Goal: Feedback & Contribution: Submit feedback/report problem

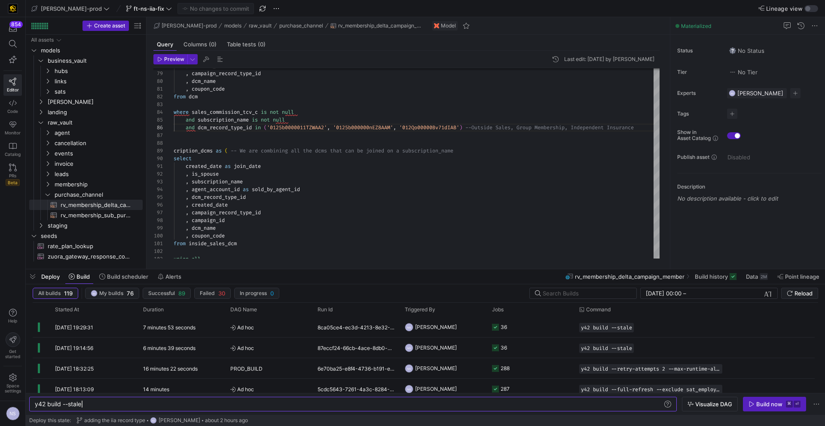
scroll to position [39, 485]
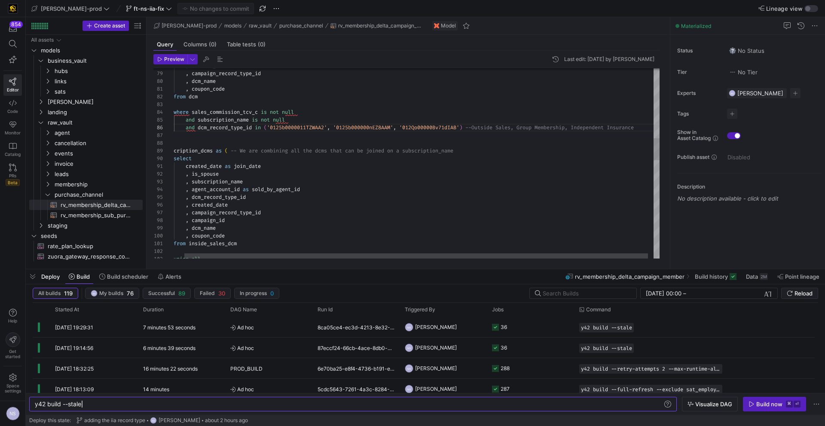
click at [447, 125] on div ", dcm_name , coupon_code from dcm where sales_commission_tcv_c is not null and …" at bounding box center [414, 285] width 504 height 1652
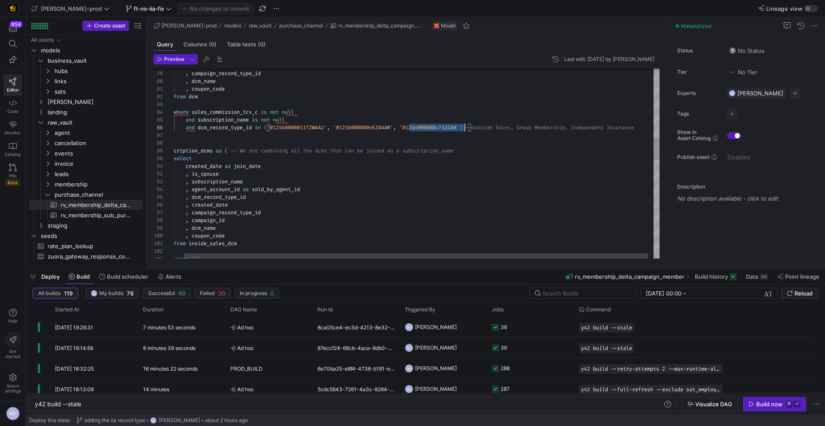
click at [447, 125] on div ", dcm_name , coupon_code from dcm where sales_commission_tcv_c is not null and …" at bounding box center [414, 285] width 504 height 1652
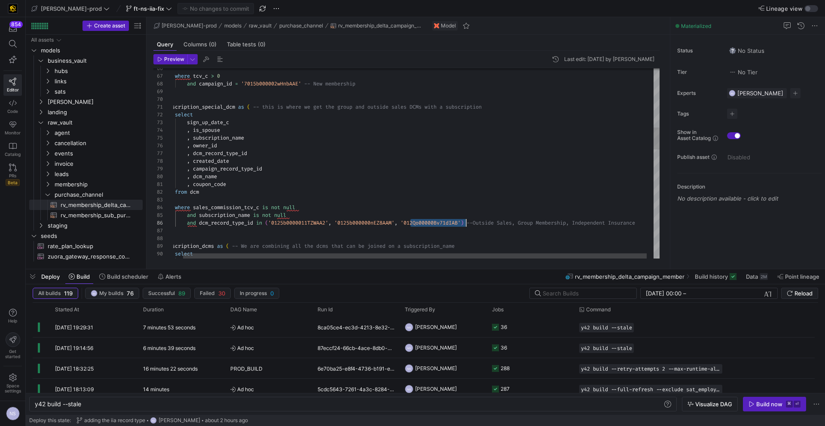
click at [242, 220] on div ") , and subscription_name is not null and dcm_record_type_id in ( '0125b0000011…" at bounding box center [415, 381] width 504 height 1652
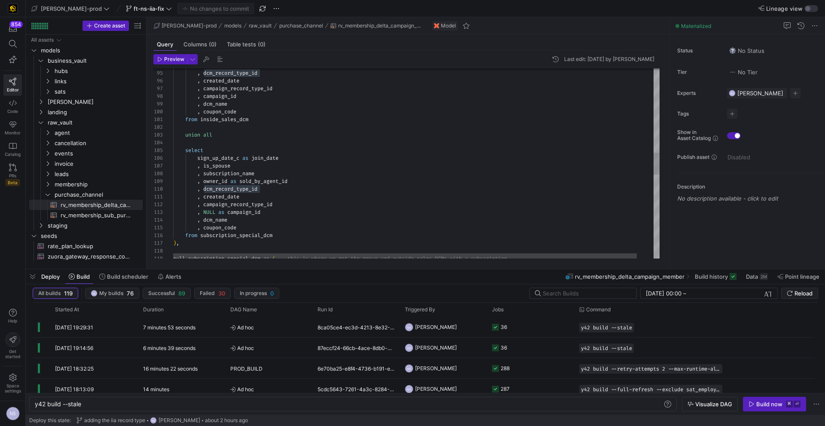
click at [270, 190] on div "null_subscription_special_dcm as ( -- this is where we get the group and outsid…" at bounding box center [425, 161] width 504 height 1652
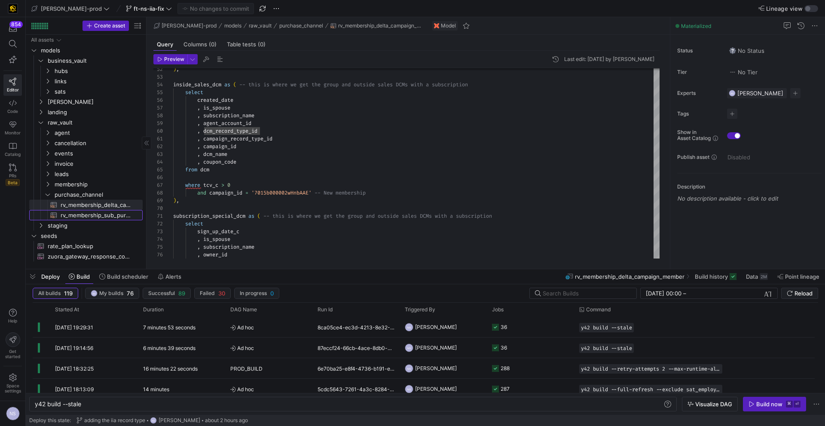
click at [95, 214] on span "rv_membership_sub_purchase_channel​​​​​​​​​​" at bounding box center [97, 216] width 72 height 10
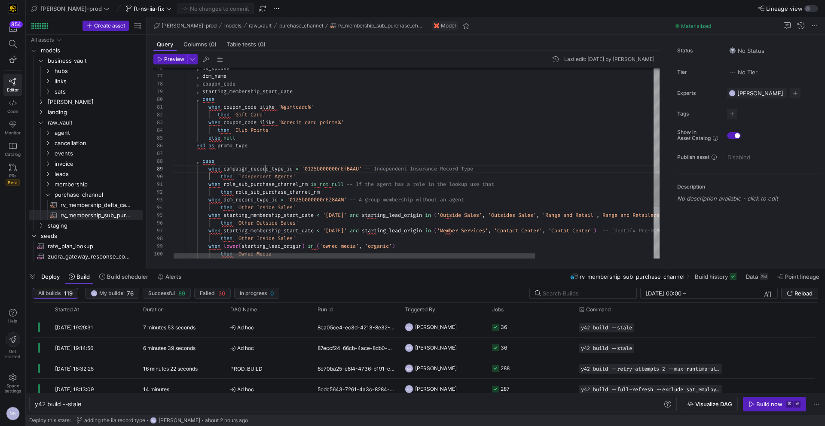
click at [266, 170] on div "then 'Independent Agents' when campaign_record_type_id = '0125b000000nEfBAAU' -…" at bounding box center [495, 13] width 646 height 1072
click at [266, 164] on div "then 'Independent Agents' when campaign_record_type_id = '0125b000000nEfBAAU' -…" at bounding box center [491, 10] width 646 height 1072
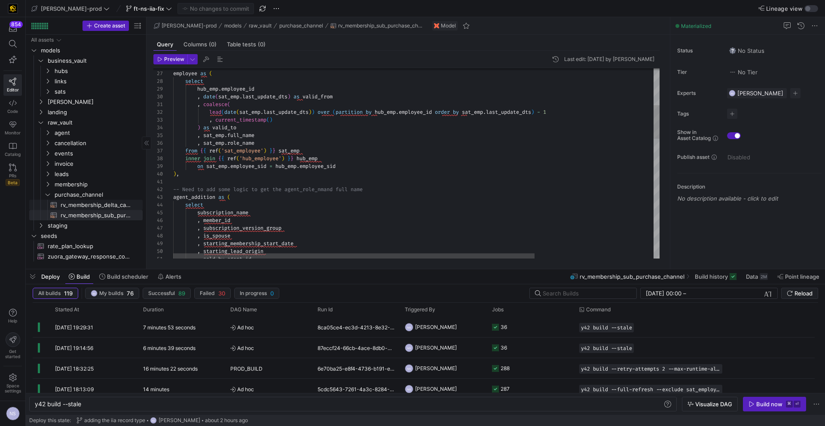
click at [74, 201] on span "rv_membership_delta_campaign_member​​​​​​​​​​" at bounding box center [97, 205] width 72 height 10
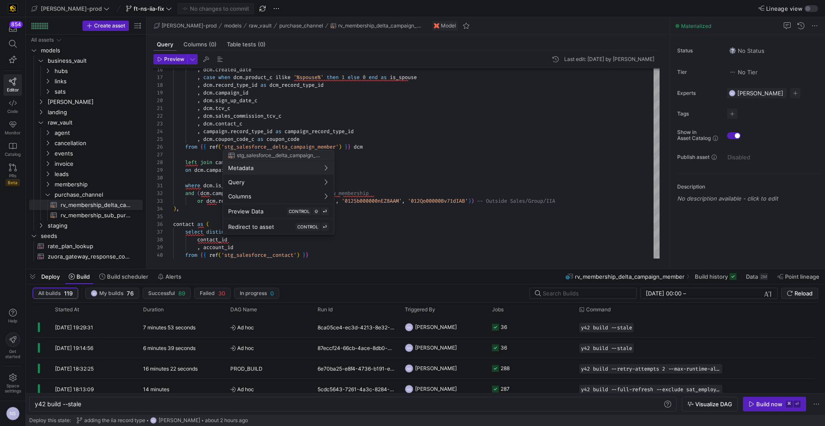
click at [456, 166] on div at bounding box center [412, 213] width 825 height 426
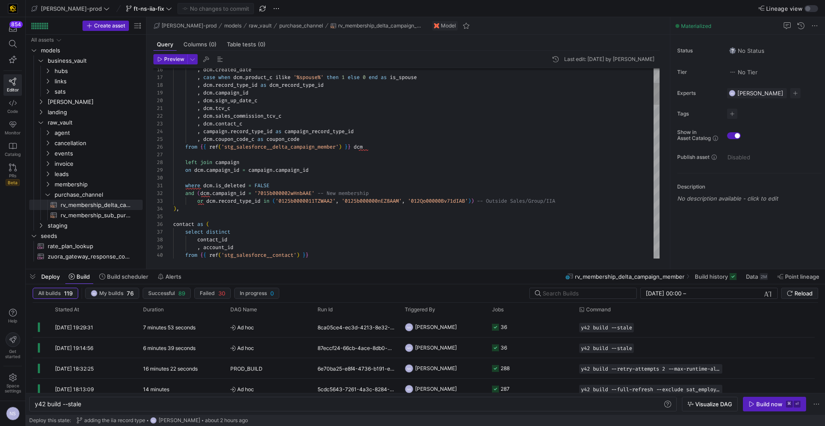
type textarea "where dcm.is_deleted = FALSE and (dcm.campaign_id = '7015b000002wHnbAAE' -- New…"
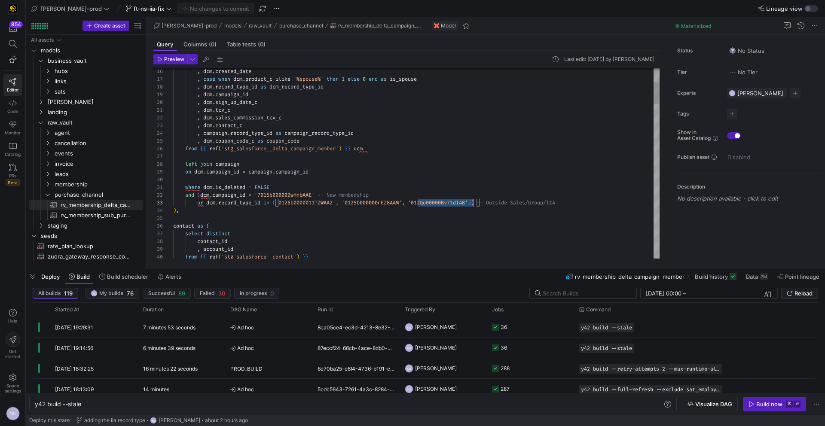
scroll to position [15, 300]
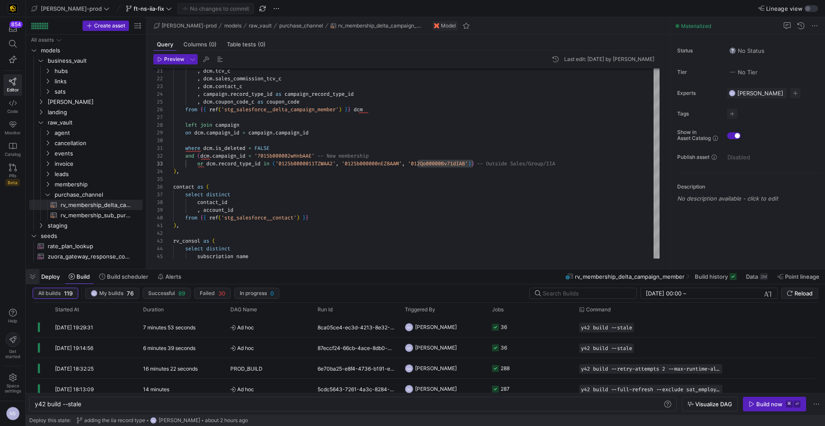
click at [32, 276] on span "button" at bounding box center [33, 276] width 14 height 15
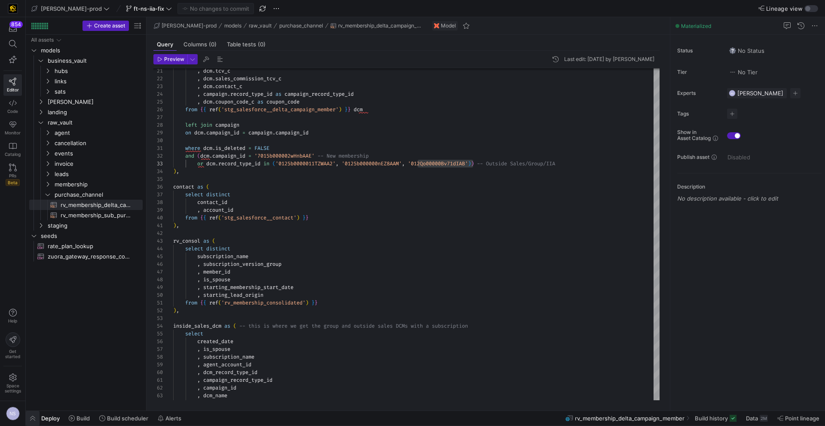
click at [35, 417] on span "button" at bounding box center [33, 418] width 14 height 15
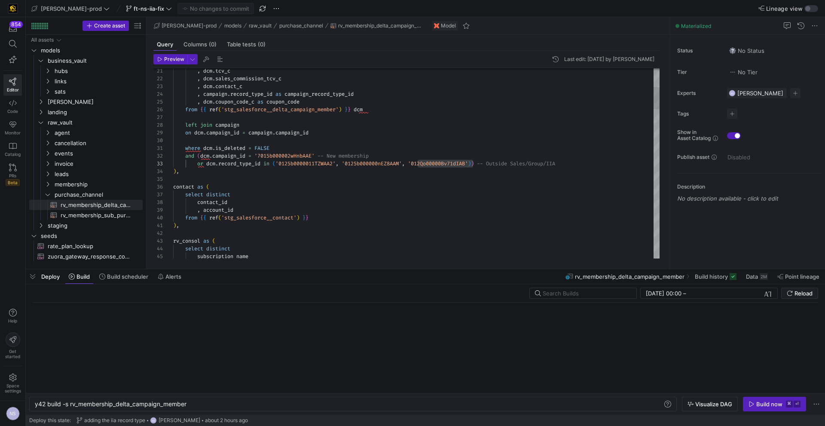
scroll to position [0, 153]
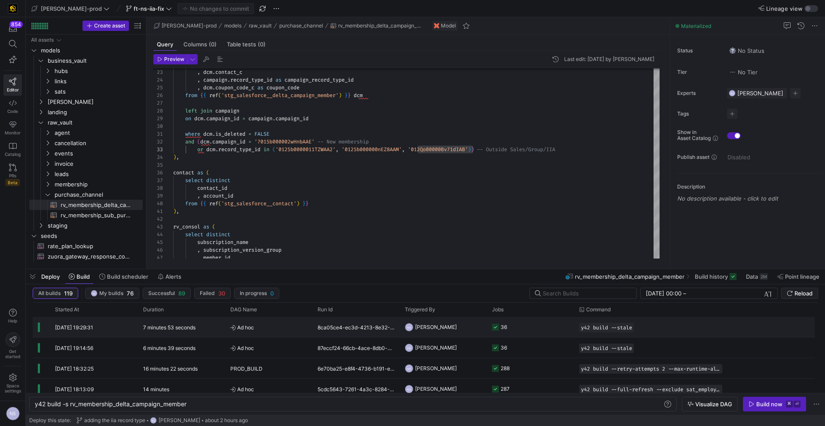
click at [518, 321] on y42-job-status-cell-renderer "36" at bounding box center [530, 327] width 77 height 19
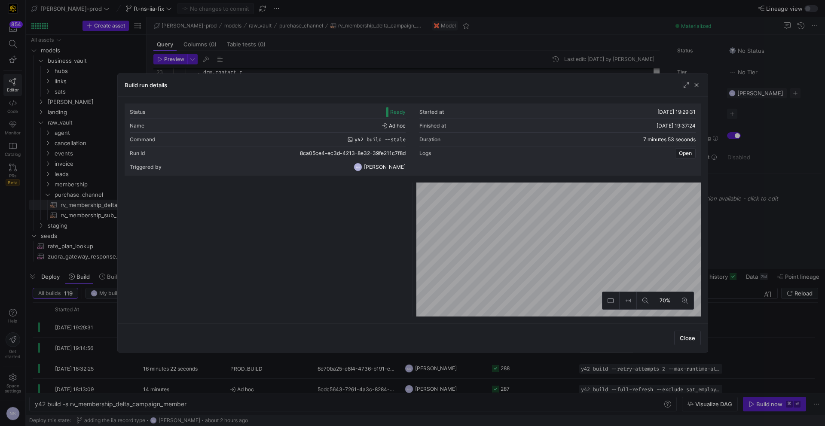
click at [330, 189] on y42-logo-loader at bounding box center [266, 251] width 281 height 131
click at [311, 192] on div at bounding box center [354, 188] width 96 height 10
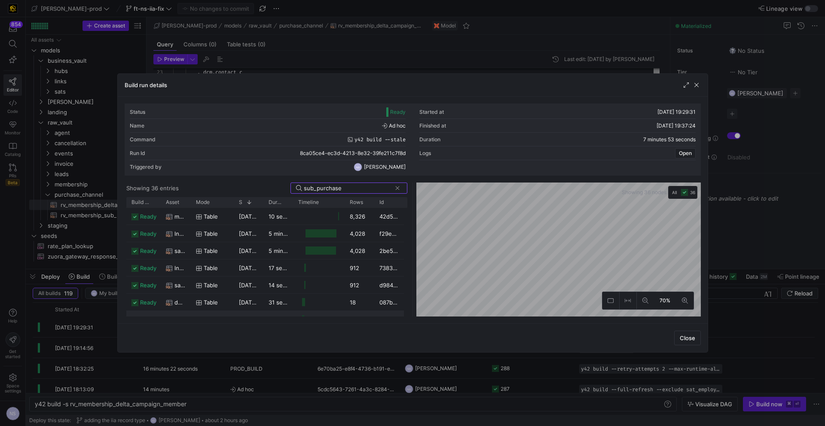
scroll to position [80, 0]
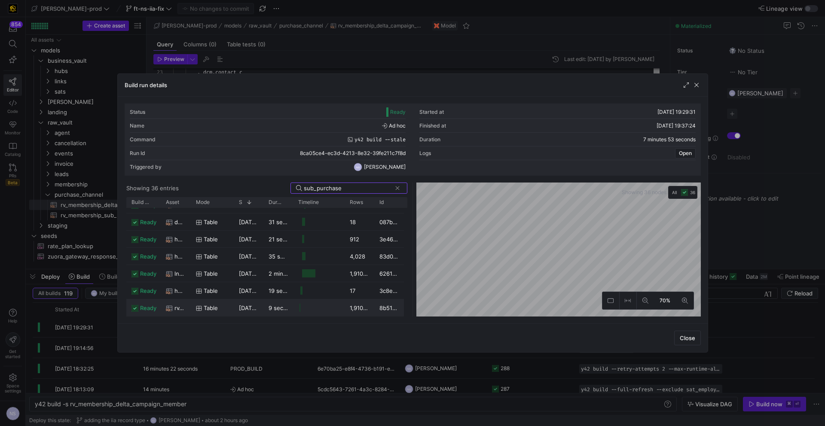
type input "sub_purchase"
click at [194, 304] on div "table" at bounding box center [212, 308] width 43 height 17
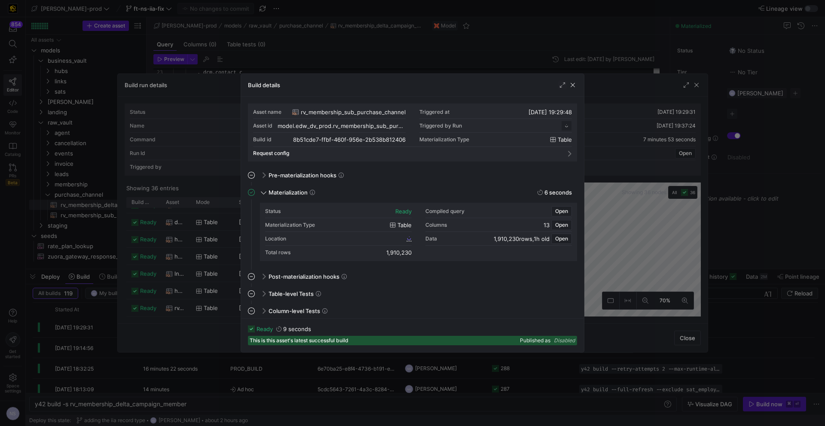
scroll to position [77, 0]
click at [412, 238] on div "Status ready Compiled query Open Materialization Type table Columns 13 Open Loc…" at bounding box center [418, 232] width 307 height 55
click at [409, 239] on icon at bounding box center [409, 238] width 5 height 5
drag, startPoint x: 625, startPoint y: 175, endPoint x: 696, endPoint y: 166, distance: 71.9
click at [625, 175] on div at bounding box center [412, 213] width 825 height 426
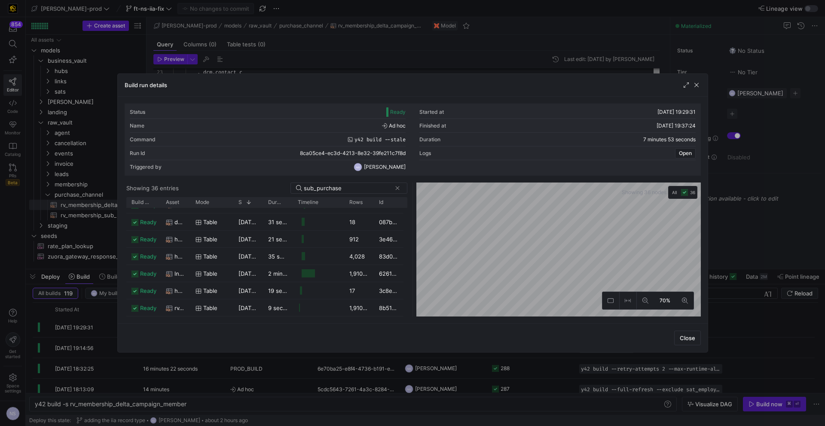
drag, startPoint x: 783, startPoint y: 143, endPoint x: 778, endPoint y: 143, distance: 4.7
click at [783, 143] on div at bounding box center [412, 213] width 825 height 426
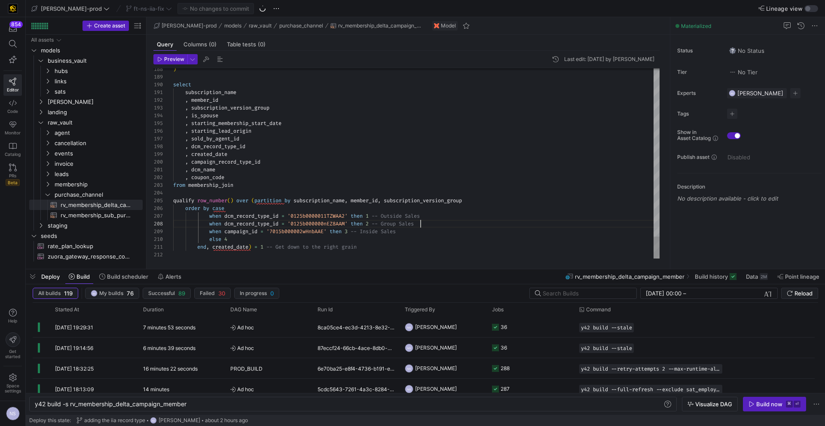
scroll to position [54, 248]
click at [105, 215] on span "rv_membership_sub_purchase_channel​​​​​​​​​​" at bounding box center [97, 216] width 72 height 10
type textarea "WITH rv_dcm as ( select subscription_name , member_id , subscription_version_gr…"
type textarea "y42 build -s rv_membership_sub_purchase_channel"
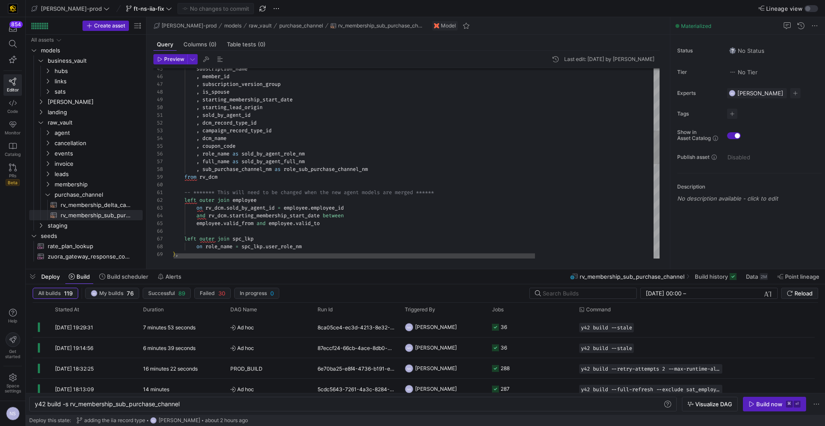
click at [244, 124] on div ") , on role_name = spc_lkp . user_role_nm left outer join spc_lkp employee . va…" at bounding box center [495, 254] width 646 height 1072
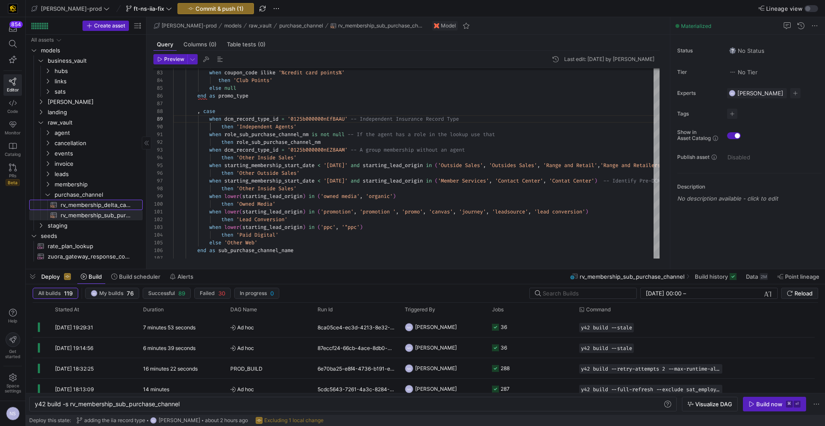
click at [98, 207] on span "rv_membership_delta_campaign_member​​​​​​​​​​" at bounding box center [97, 205] width 72 height 10
type textarea "with campaign as ( select distinct campaign_id , record_type_id from {{ ref('st…"
type textarea "y42 build -s rv_membership_delta_campaign_member"
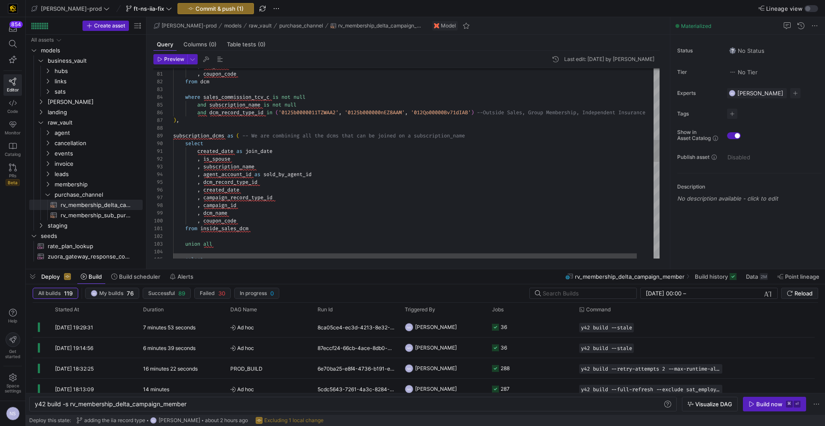
click at [431, 111] on div "from dcm where sales_commission_tcv_c is not null and subscription_name is not …" at bounding box center [425, 270] width 504 height 1652
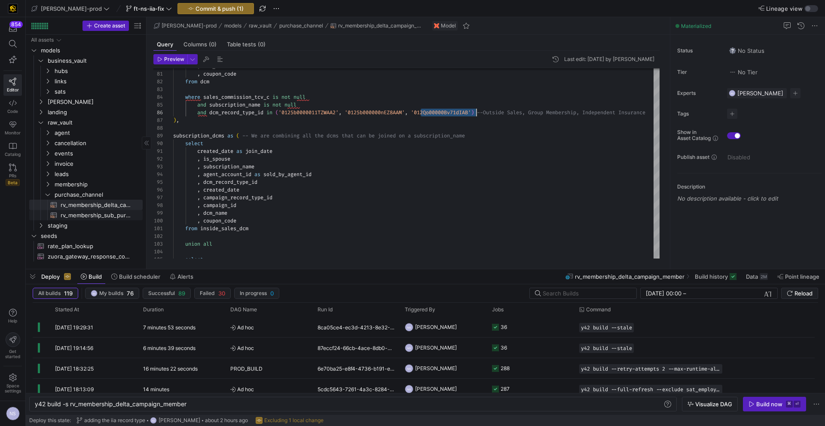
click at [110, 216] on span "rv_membership_sub_purchase_channel​​​​​​​​​​" at bounding box center [97, 216] width 72 height 10
type textarea "WITH rv_dcm as ( select subscription_name , member_id , subscription_version_gr…"
type textarea "y42 build -s rv_membership_sub_purchase_channel"
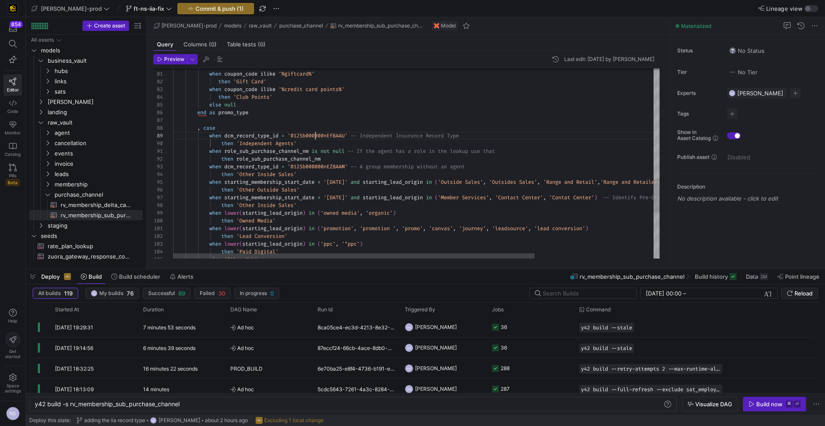
type textarea "when coupon_code ilike '%giftcard%' then 'Gift Card' when coupon_code ilike '%c…"
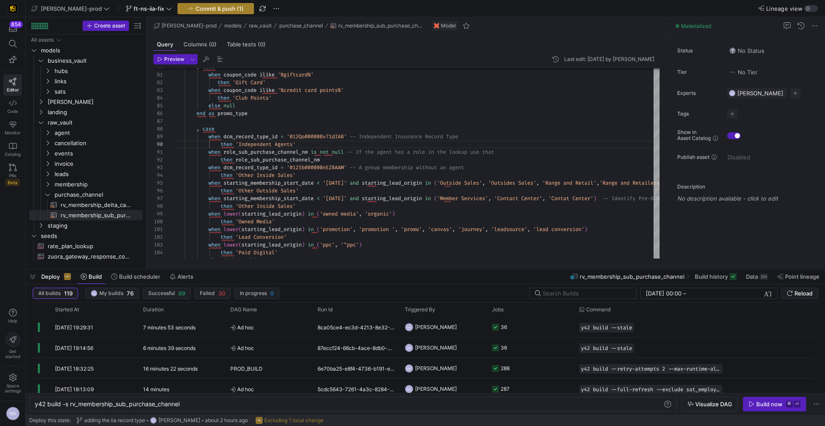
click at [210, 5] on span "Commit & push (1)" at bounding box center [220, 8] width 48 height 7
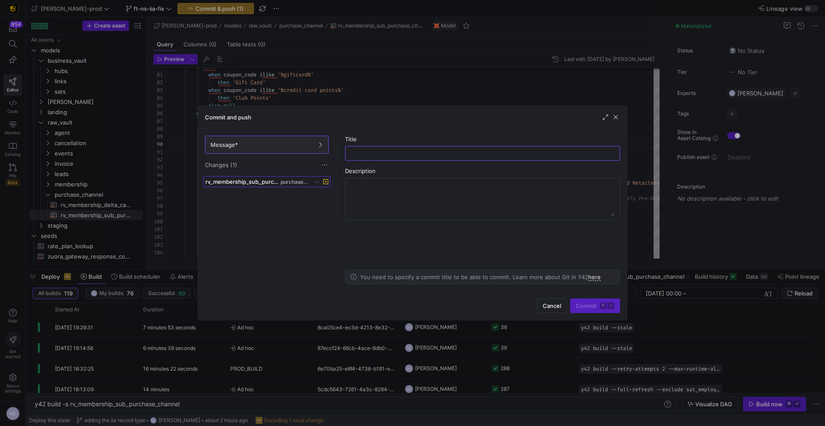
click at [266, 184] on span "rv_membership_sub_purchase_channel.sql" at bounding box center [241, 181] width 73 height 7
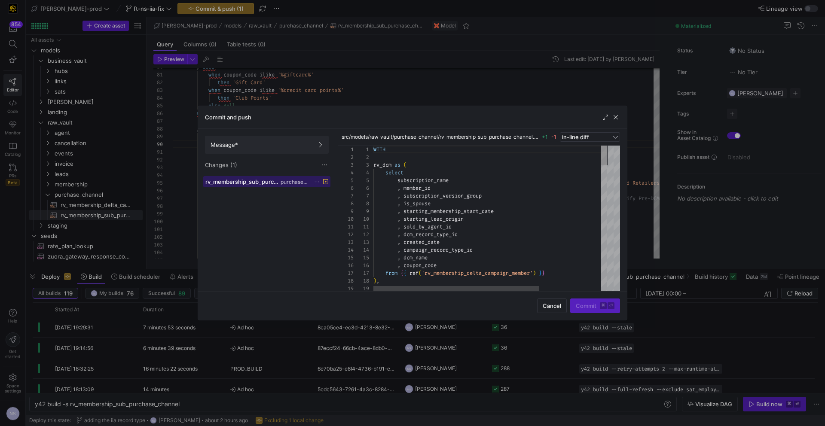
scroll to position [77, 0]
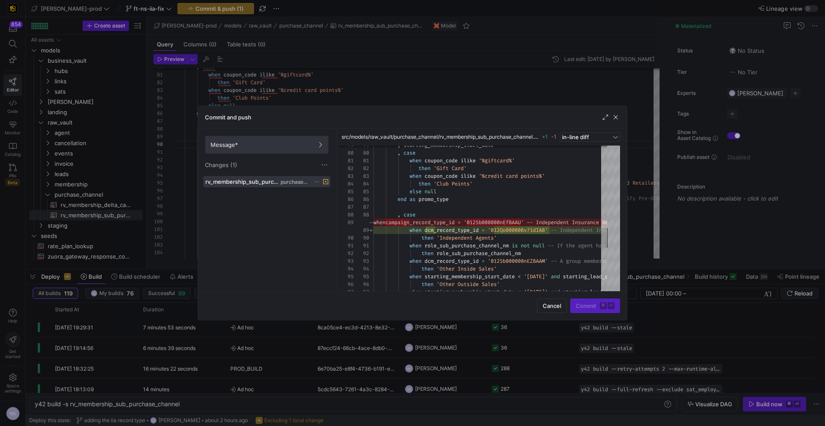
click at [282, 143] on span "Message*" at bounding box center [267, 144] width 113 height 7
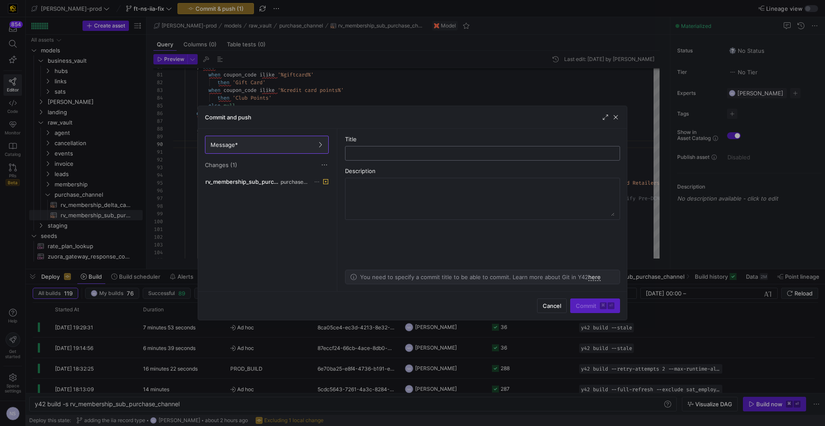
click at [407, 148] on div at bounding box center [482, 154] width 260 height 14
type input "f"
type input "testing dcm record type"
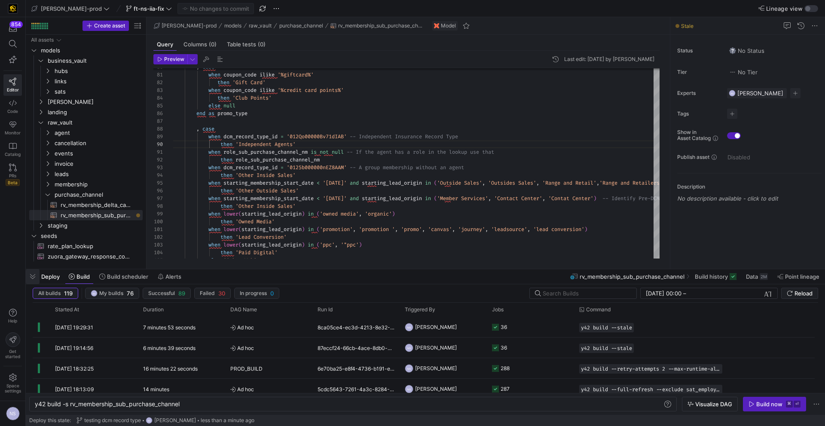
click at [31, 276] on span "button" at bounding box center [33, 276] width 14 height 15
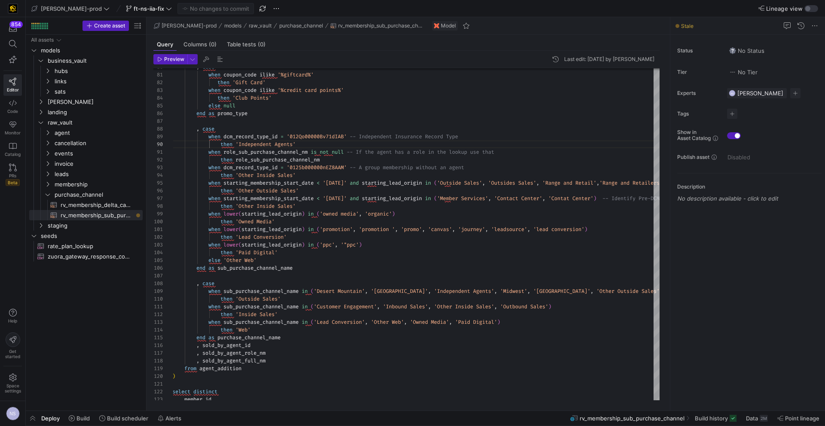
click at [41, 417] on span "Deploy" at bounding box center [50, 418] width 18 height 7
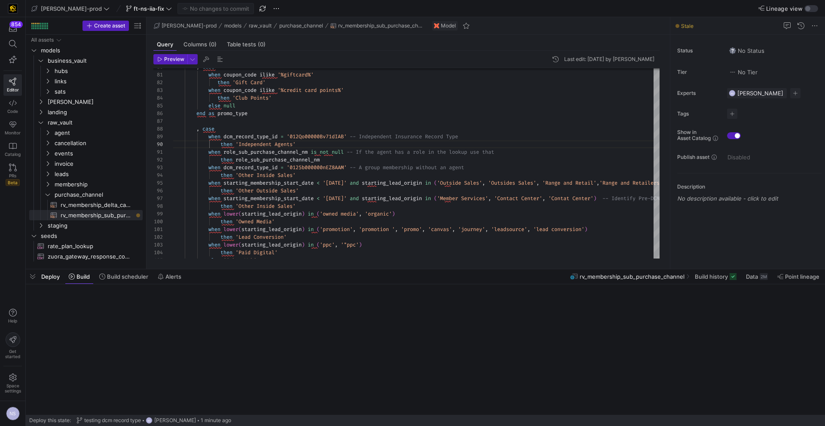
click at [35, 418] on span "Deploy this state:" at bounding box center [50, 421] width 42 height 6
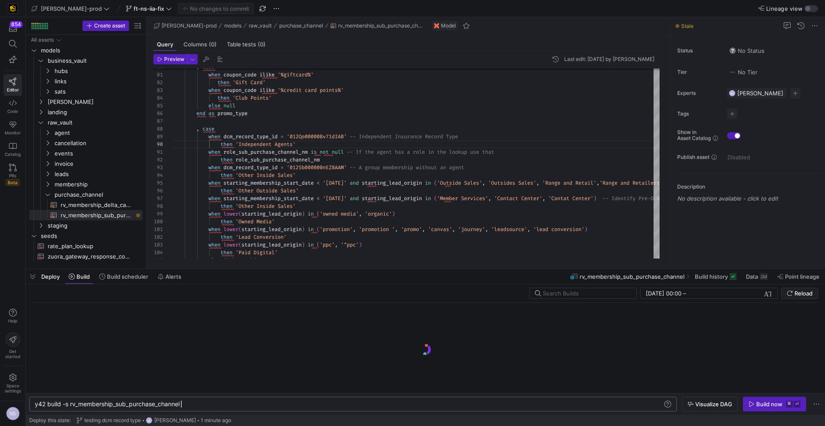
click at [202, 403] on div "y42 build -s rv_membership_sub_purchase_channel" at bounding box center [349, 404] width 628 height 7
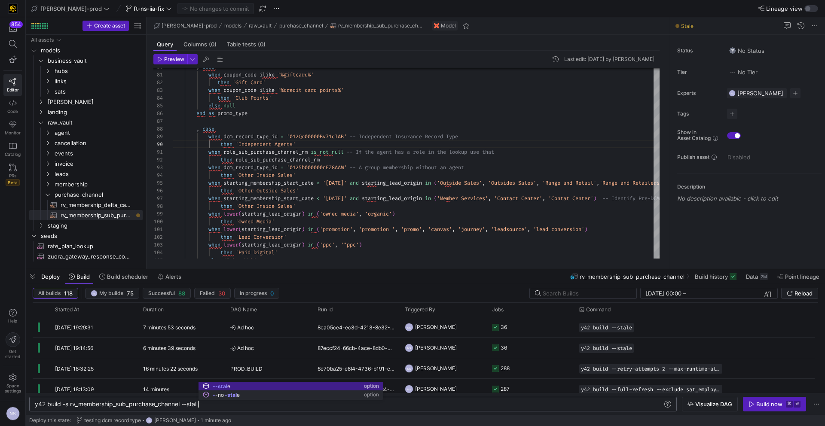
scroll to position [0, 167]
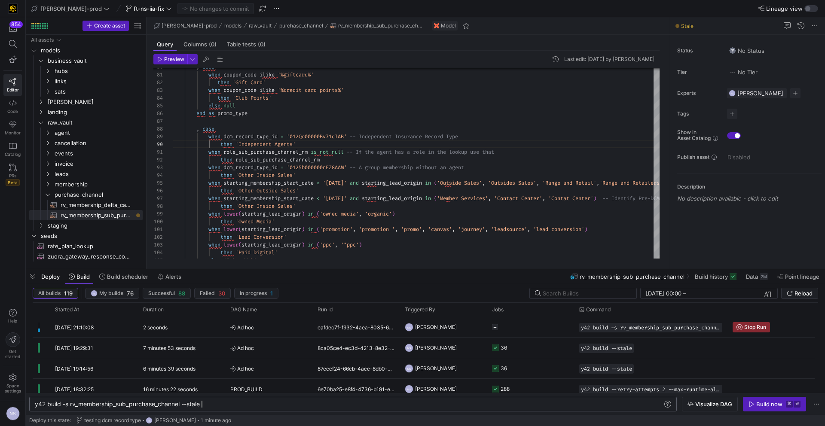
type textarea "y42 build -s rv_membership_sub_purchase_channel --stale"
click at [541, 330] on y42-job-status-cell-renderer "2 1" at bounding box center [530, 327] width 77 height 19
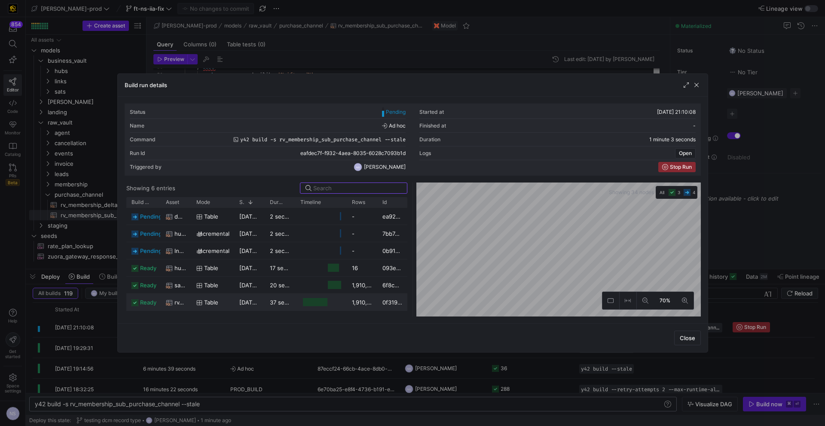
click at [215, 298] on span "table" at bounding box center [211, 302] width 14 height 17
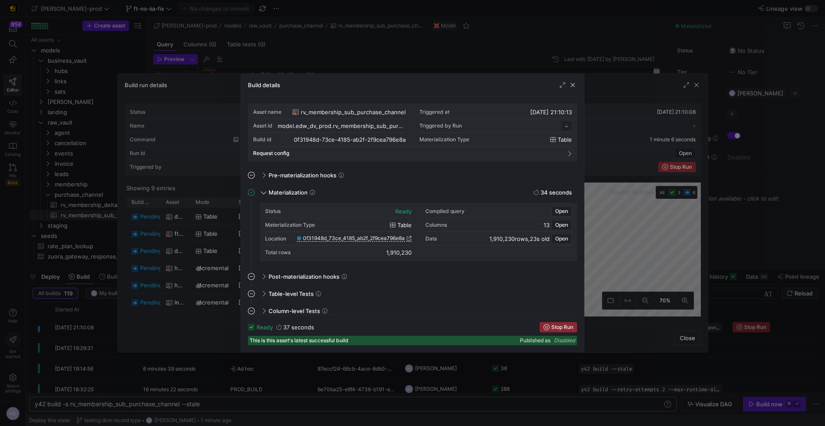
scroll to position [77, 0]
click at [407, 239] on icon at bounding box center [409, 238] width 5 height 5
drag, startPoint x: 648, startPoint y: 209, endPoint x: 749, endPoint y: 213, distance: 101.1
click at [652, 210] on div at bounding box center [412, 213] width 825 height 426
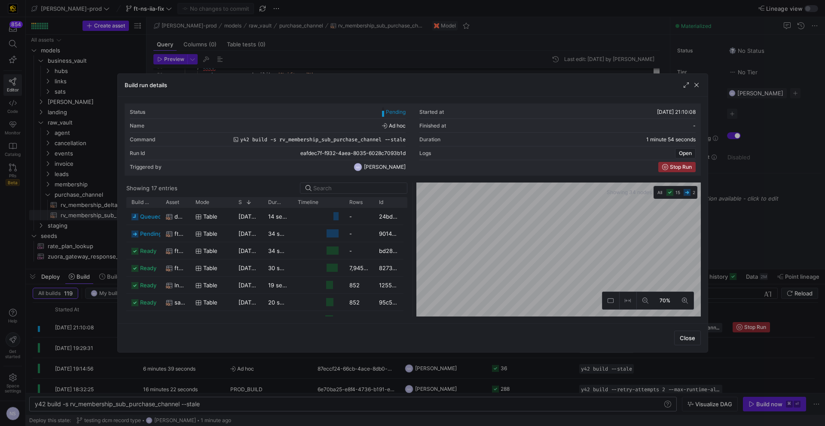
click at [749, 213] on div at bounding box center [412, 213] width 825 height 426
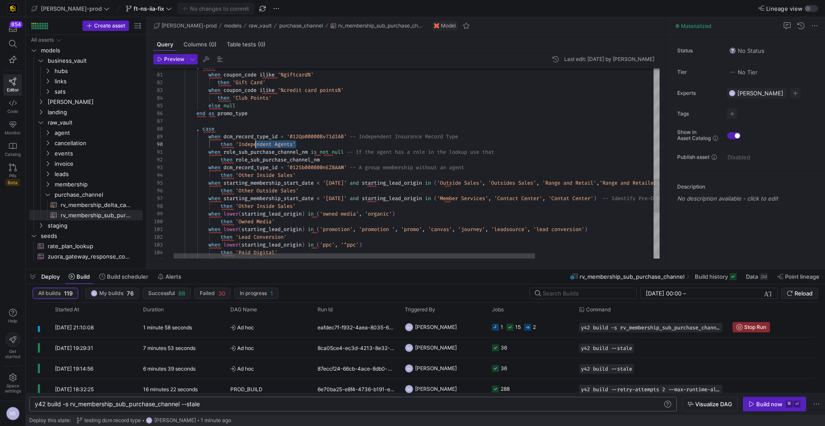
scroll to position [70, 71]
drag, startPoint x: 296, startPoint y: 144, endPoint x: 242, endPoint y: 144, distance: 54.2
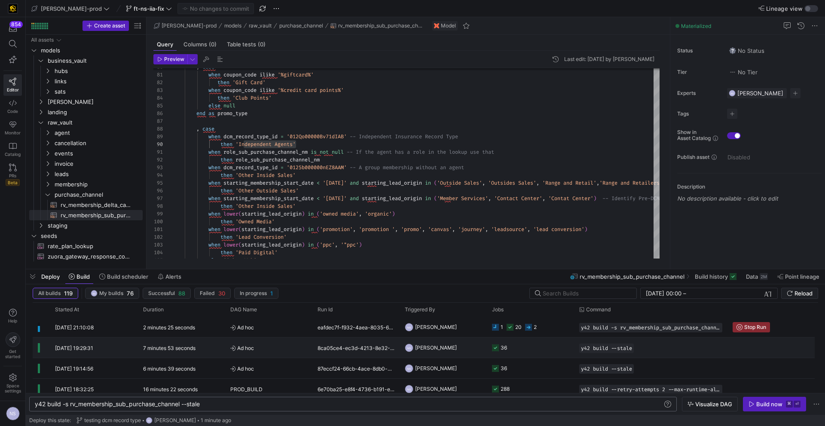
click at [509, 345] on y42-job-status-cell-renderer "36" at bounding box center [530, 347] width 77 height 19
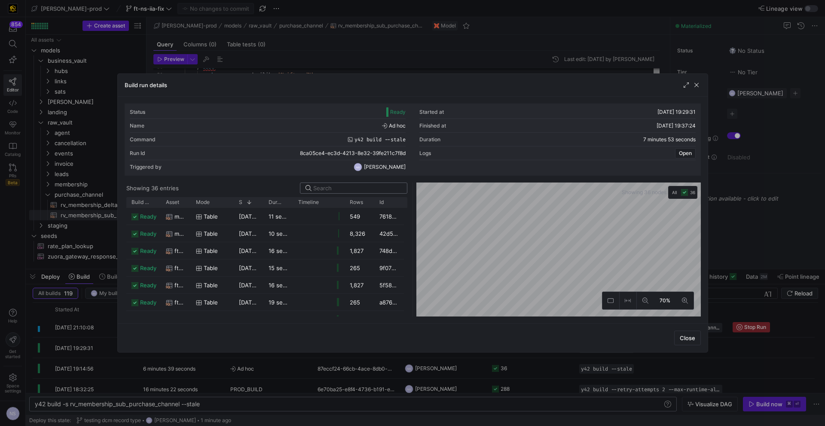
click at [343, 188] on input at bounding box center [357, 188] width 89 height 7
click at [731, 223] on div at bounding box center [412, 213] width 825 height 426
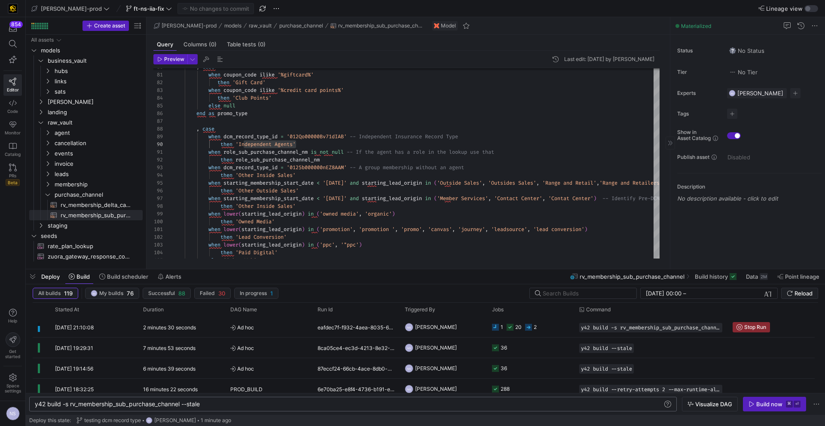
click at [732, 219] on div "Status No Status Tier No Tier Experts NS Noah Streveler 1 expert Tags No tags S…" at bounding box center [747, 152] width 155 height 234
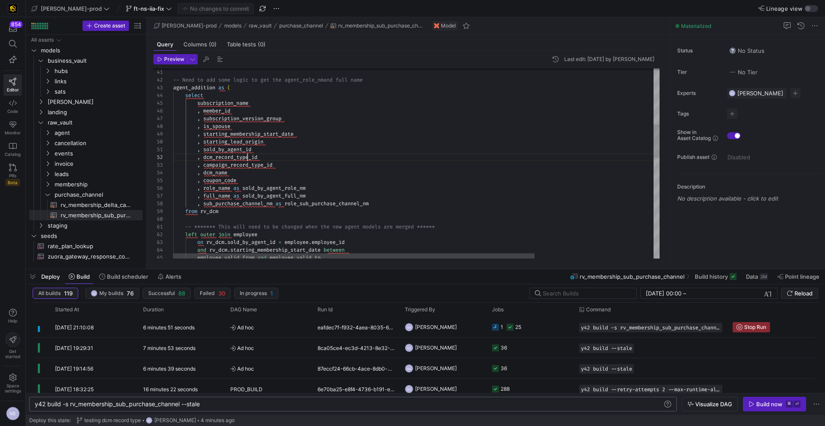
click at [247, 157] on div "employee . valid_from and employee . valid_to and rv_dcm . starting_membership_…" at bounding box center [496, 288] width 646 height 1072
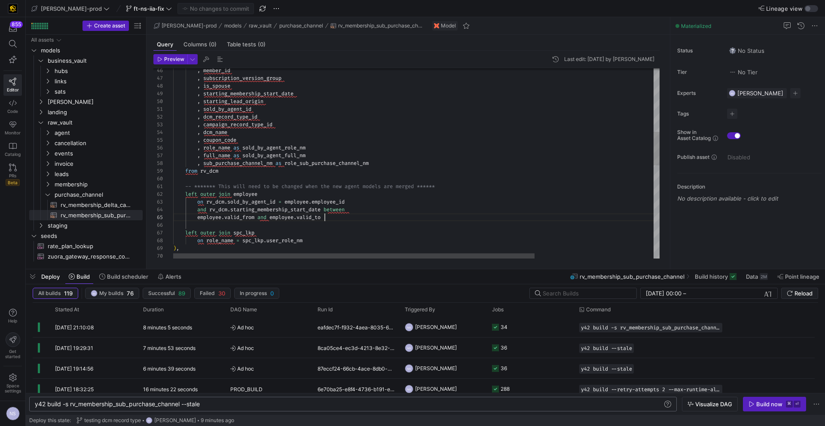
click at [338, 215] on div ") , on role_name = spc_lkp . user_role_nm left outer join spc_lkp employee . va…" at bounding box center [496, 248] width 646 height 1072
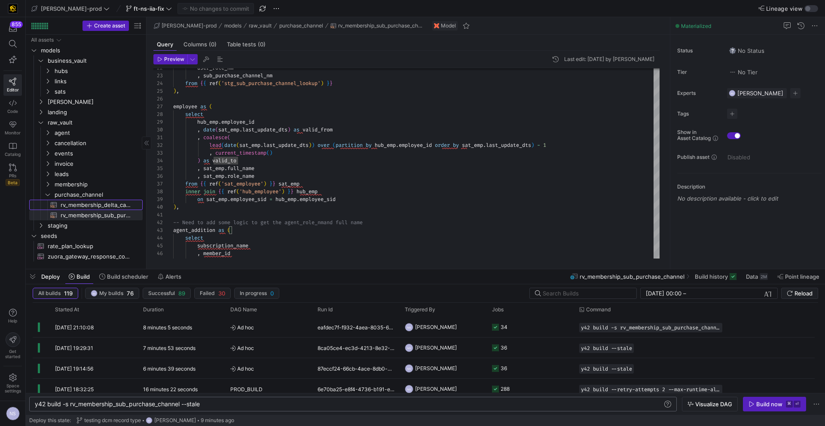
click at [101, 202] on span "rv_membership_delta_campaign_member​​​​​​​​​​" at bounding box center [97, 205] width 72 height 10
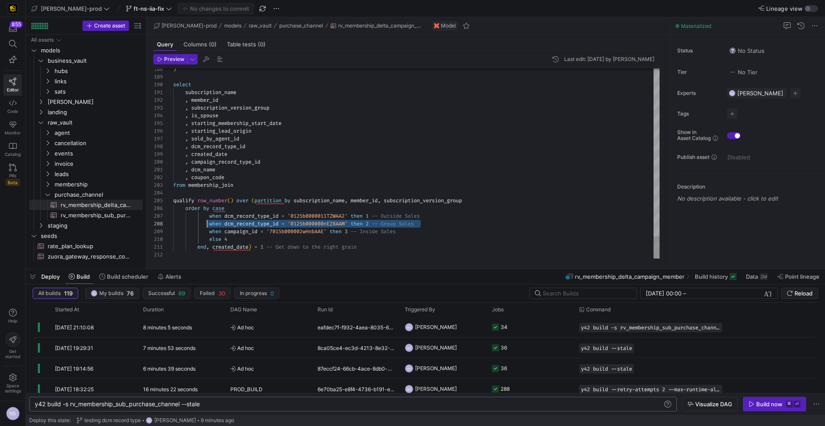
scroll to position [54, 37]
drag, startPoint x: 431, startPoint y: 223, endPoint x: 210, endPoint y: 222, distance: 220.9
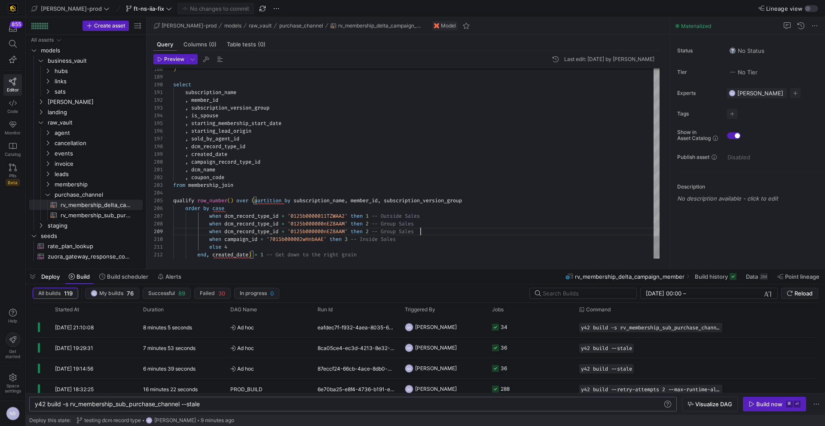
scroll to position [62, 248]
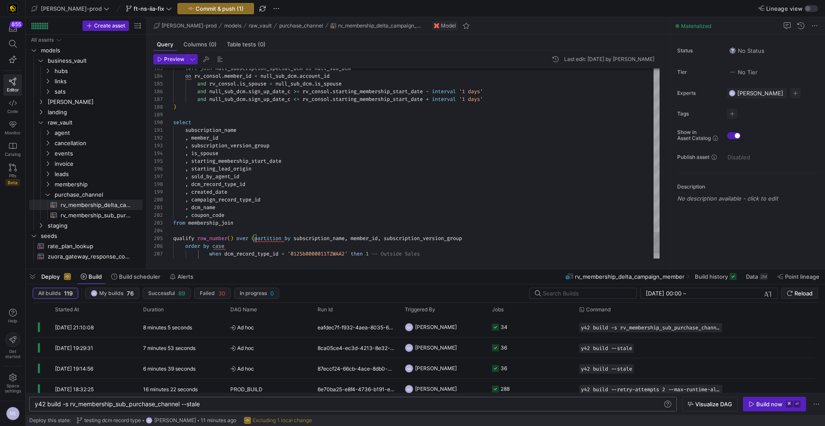
scroll to position [54, 74]
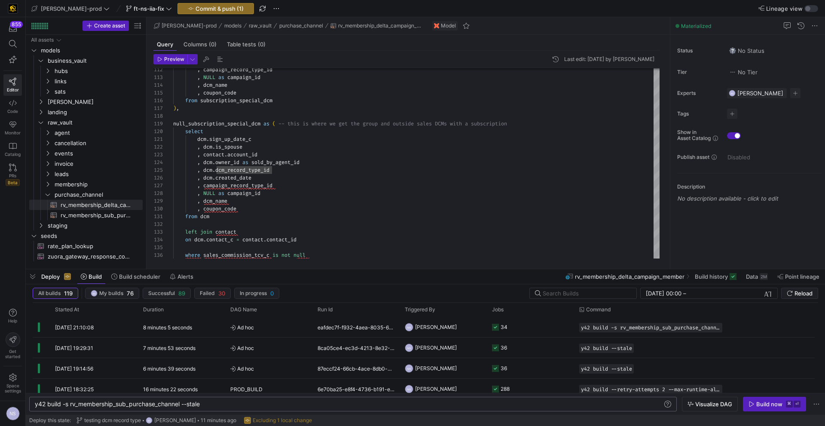
type textarea "subscription_name , member_id , subscription_version_group , is_spouse , starti…"
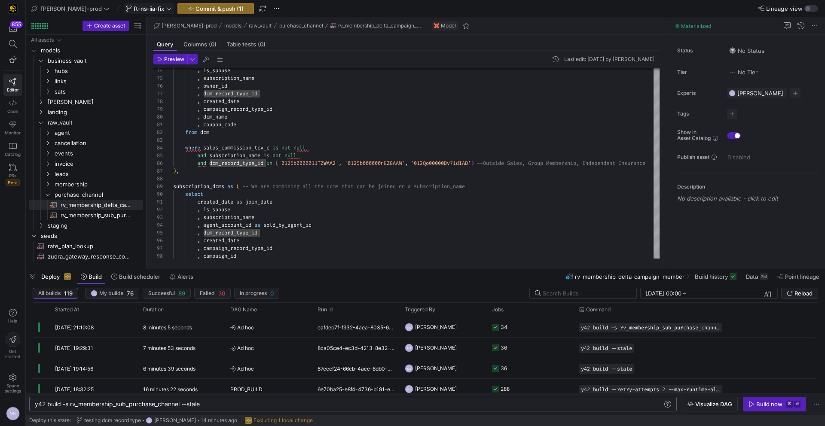
click at [140, 5] on span "ft-ns-iia-fix" at bounding box center [149, 8] width 46 height 7
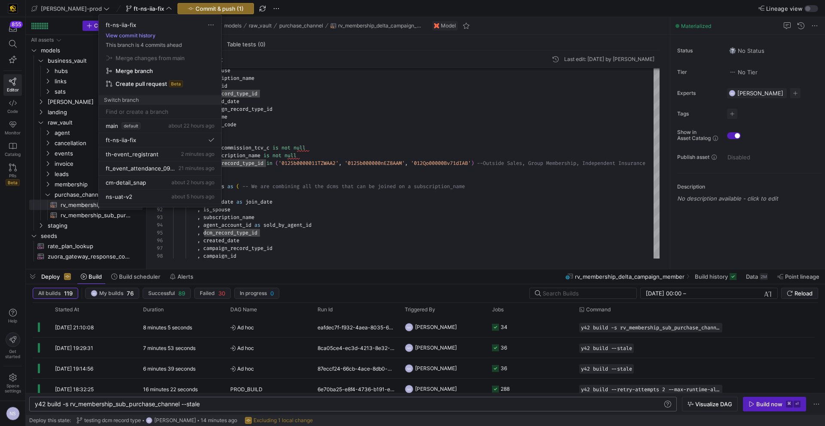
click at [129, 38] on button "View commit history" at bounding box center [131, 36] width 64 height 6
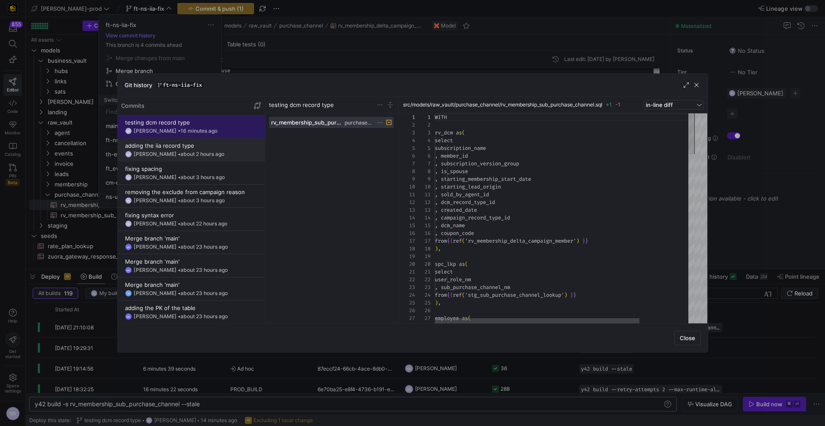
scroll to position [77, 0]
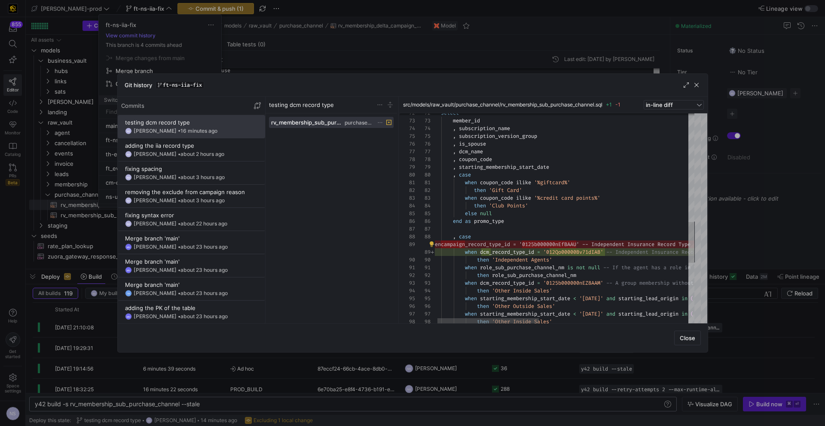
click at [639, 243] on div "select member_id , subscription_name , subscription_version_group , is_spouse ,…" at bounding box center [752, 96] width 646 height 1073
click at [607, 248] on div "select member_id , subscription_name , subscription_version_group , is_spouse ,…" at bounding box center [751, 98] width 646 height 1073
click at [156, 152] on div "Noah Streveler • about 2 hours ago" at bounding box center [179, 154] width 91 height 6
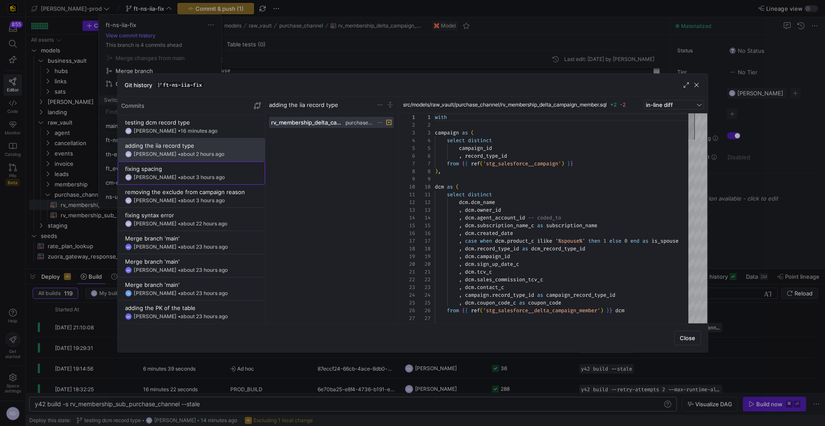
click at [182, 173] on y42-git-commit-item "fixing spacing NS Noah Streveler • about 3 hours ago" at bounding box center [191, 172] width 133 height 15
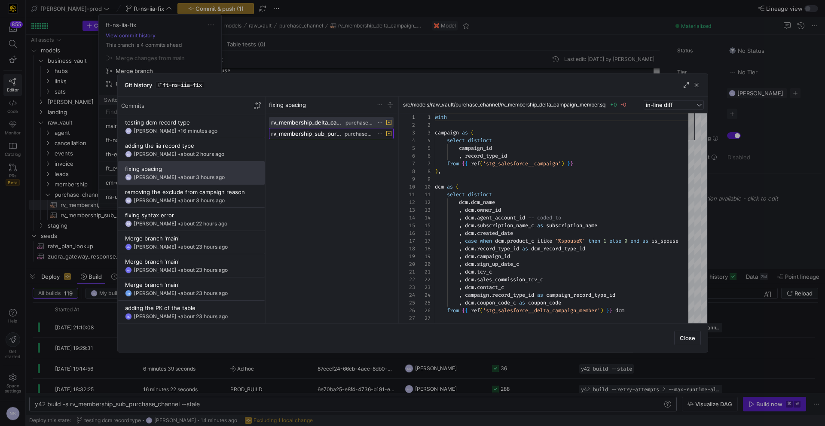
click at [346, 132] on span "purchase_channel" at bounding box center [359, 134] width 28 height 6
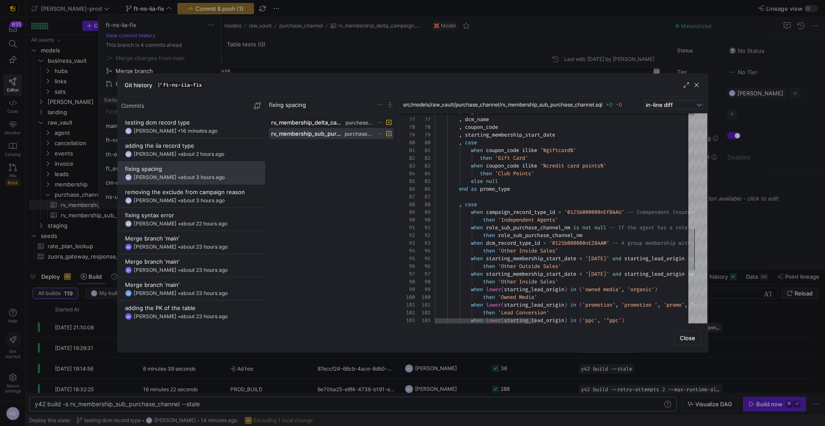
click at [588, 209] on div "when lower ( starting_lead_origin ) in ( 'ppc' , '"ppc' ) then 'Lead Conversion…" at bounding box center [758, 60] width 646 height 1065
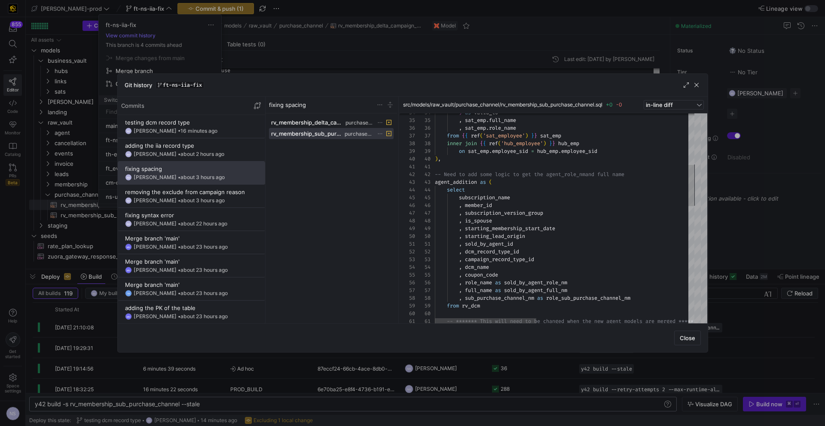
type textarea ", sold_by_agent_id , dcm_record_type_id , campaign_record_type_id , dcm_name , …"
click at [503, 252] on div ", starting_lead_origin , sold_by_agent_id , is_spouse , starting_membership_sta…" at bounding box center [758, 385] width 646 height 1065
click at [502, 252] on div ", starting_lead_origin , sold_by_agent_id , is_spouse , starting_membership_sta…" at bounding box center [758, 385] width 646 height 1065
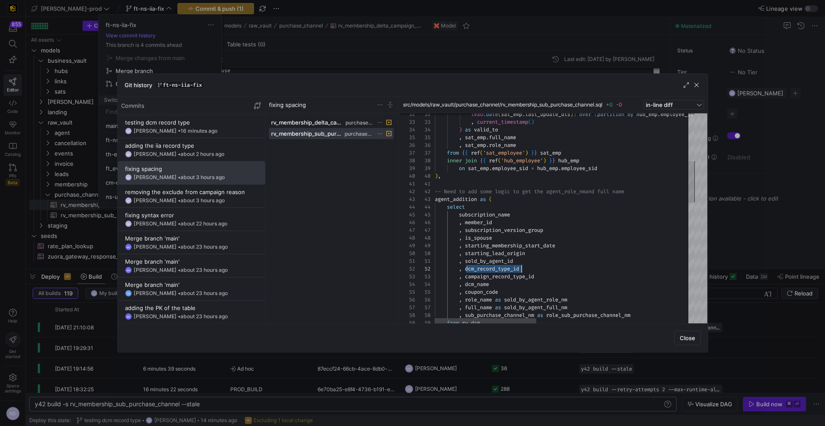
drag, startPoint x: 494, startPoint y: 261, endPoint x: 493, endPoint y: 266, distance: 4.8
click at [503, 268] on span "dcm_record_type_id" at bounding box center [492, 269] width 54 height 7
click at [503, 268] on div ", starting_lead_origin , sold_by_agent_id , is_spouse , starting_membership_sta…" at bounding box center [758, 403] width 646 height 1065
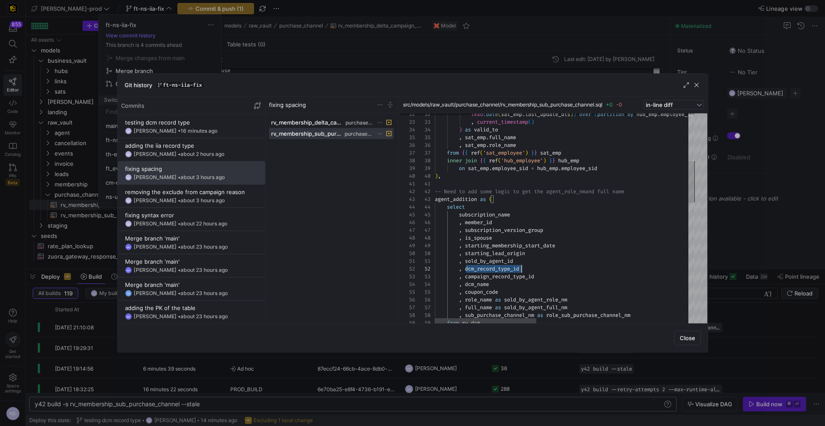
scroll to position [8, 87]
click at [490, 73] on div "Git history ft-ns-iia-fix Commits testing dcm record type NS Noah Streveler • 1…" at bounding box center [412, 212] width 591 height 279
click at [470, 62] on div at bounding box center [412, 213] width 825 height 426
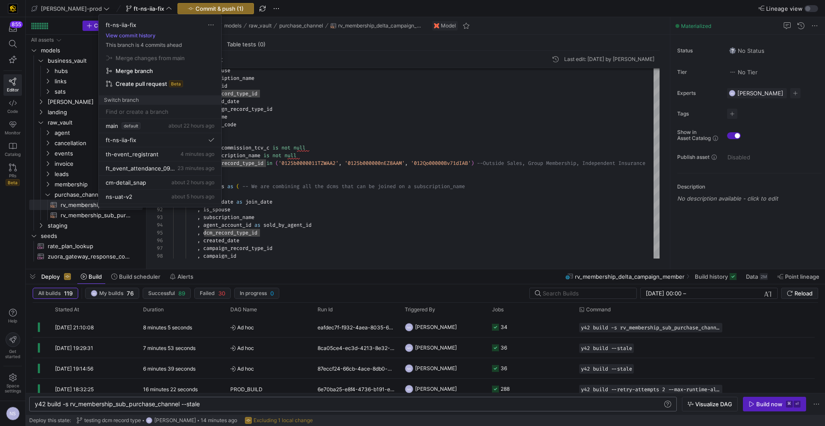
click at [424, 210] on div at bounding box center [412, 213] width 825 height 426
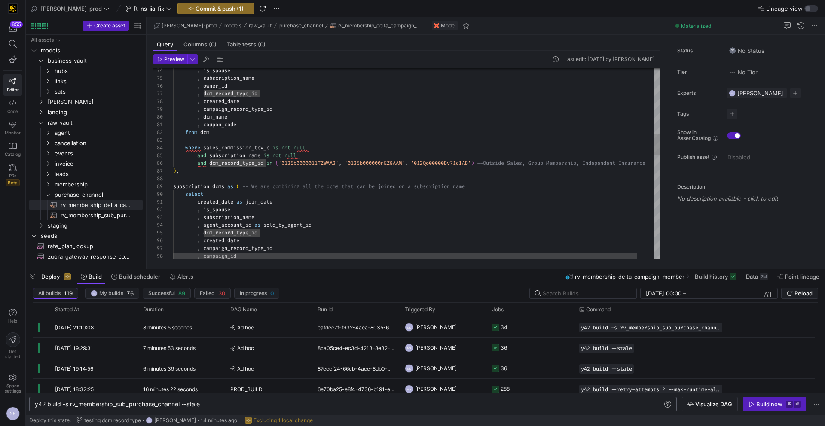
click at [317, 213] on div ", is_spouse , subscription_name , owner_id , dcm_record_type_id , created_date …" at bounding box center [425, 325] width 504 height 1660
click at [313, 113] on div ", is_spouse , subscription_name , owner_id , dcm_record_type_id , created_date …" at bounding box center [425, 325] width 504 height 1660
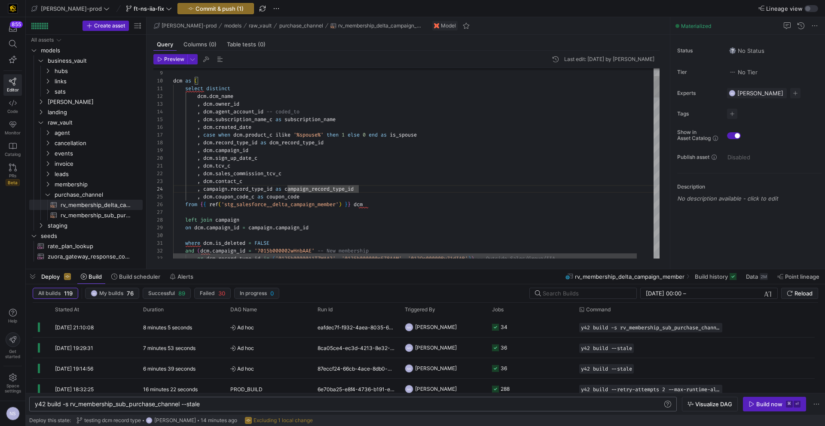
scroll to position [23, 0]
drag, startPoint x: 367, startPoint y: 190, endPoint x: 112, endPoint y: 189, distance: 254.4
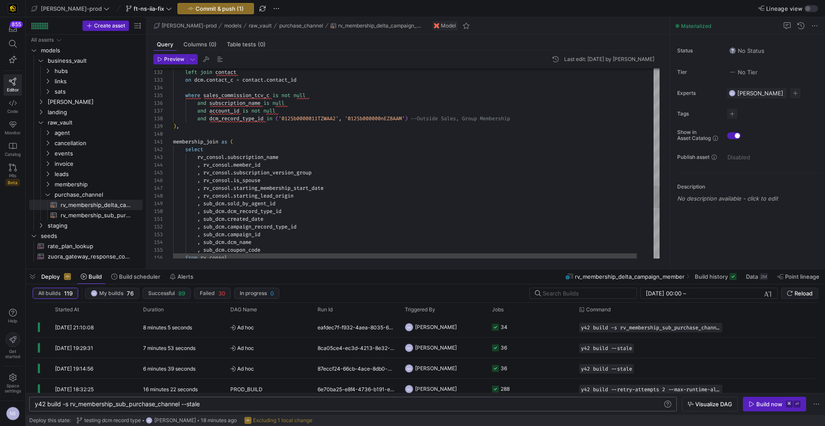
click at [333, 223] on div ", sub_dcm . campaign_record_type_id" at bounding box center [425, 227] width 504 height 8
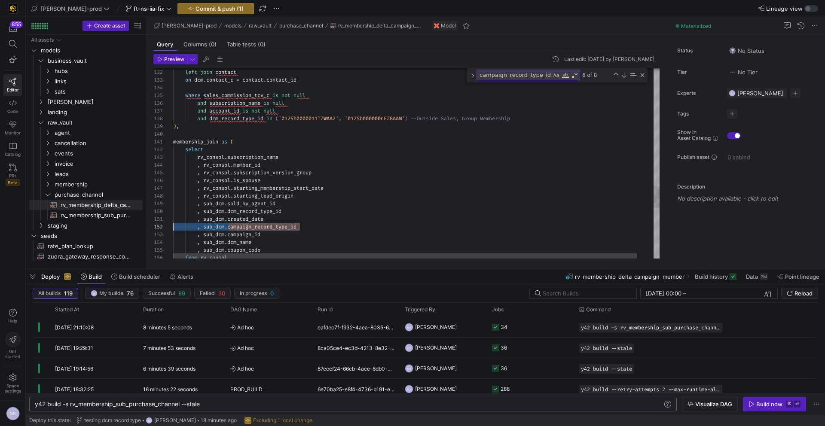
drag, startPoint x: 313, startPoint y: 225, endPoint x: 135, endPoint y: 224, distance: 178.4
click at [613, 76] on div "Previous Match (⇧Enter)" at bounding box center [615, 75] width 7 height 7
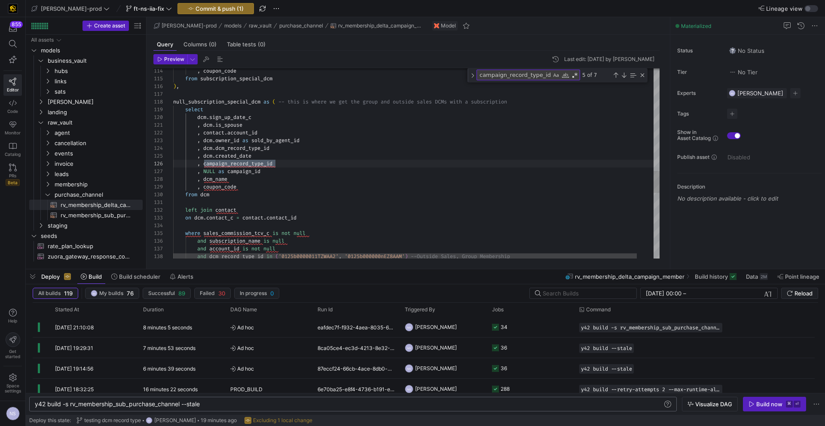
scroll to position [39, 102]
click at [285, 166] on div "and dcm_record_type_id in ( '0125b0000011TZWAA2' , '0125b000000nEZ8AAM' ) --Out…" at bounding box center [425, 5] width 504 height 1652
drag, startPoint x: 288, startPoint y: 164, endPoint x: 152, endPoint y: 163, distance: 136.2
click at [173, 163] on div "and dcm_record_type_id in ( '0125b0000011TZWAA2' , '0125b000000nEZ8AAM' ) --Out…" at bounding box center [425, 5] width 504 height 1652
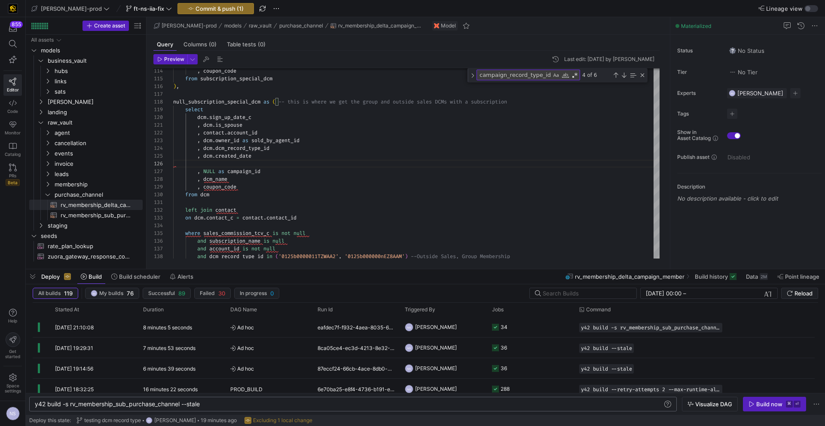
scroll to position [31, 80]
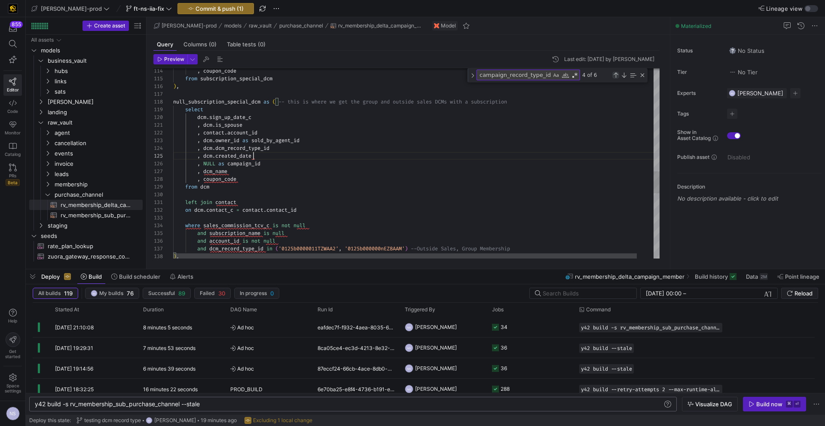
click at [615, 77] on div "Previous Match (⇧Enter)" at bounding box center [615, 75] width 7 height 7
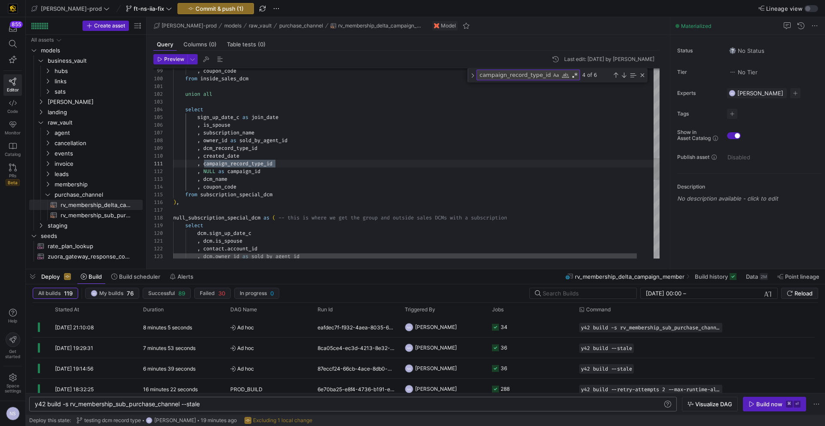
scroll to position [0, 102]
click at [294, 156] on div ", coupon_code from subscription_special_dcm ) , null_subscription_special_dcm a…" at bounding box center [425, 117] width 504 height 1644
drag, startPoint x: 287, startPoint y: 164, endPoint x: 141, endPoint y: 165, distance: 145.7
click at [173, 165] on div ", coupon_code from subscription_special_dcm ) , null_subscription_special_dcm a…" at bounding box center [425, 117] width 504 height 1644
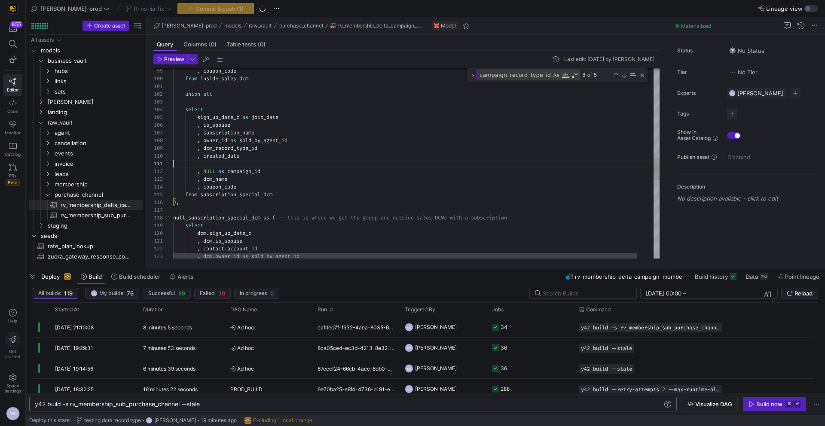
scroll to position [70, 68]
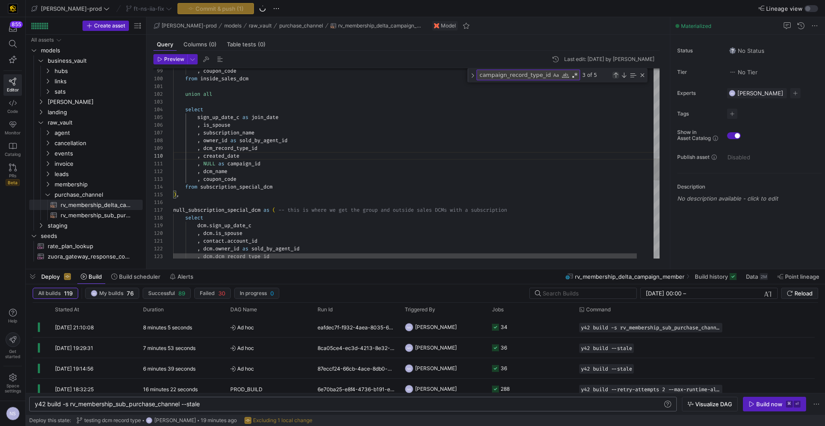
click at [615, 77] on div "Previous Match (⇧Enter)" at bounding box center [615, 75] width 7 height 7
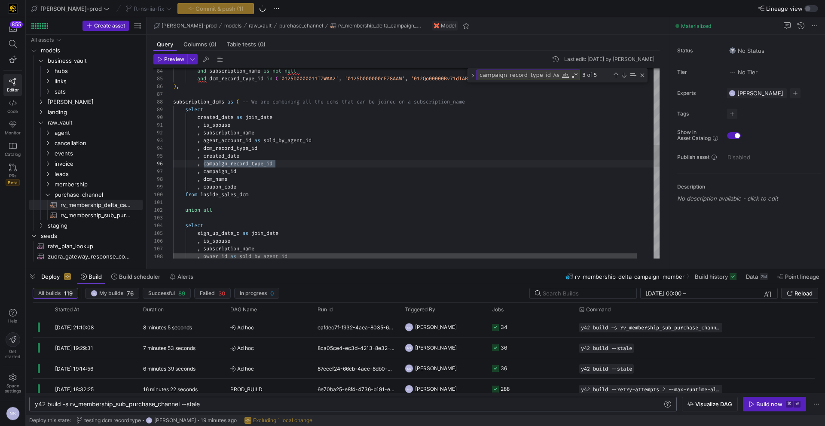
click at [289, 164] on div ", coupon_code from inside_sales_dcm union all select sign_up_date_c as join_dat…" at bounding box center [425, 229] width 504 height 1636
drag, startPoint x: 288, startPoint y: 164, endPoint x: 140, endPoint y: 168, distance: 147.9
click at [173, 168] on div ", coupon_code from inside_sales_dcm union all select sign_up_date_c as join_dat…" at bounding box center [425, 229] width 504 height 1636
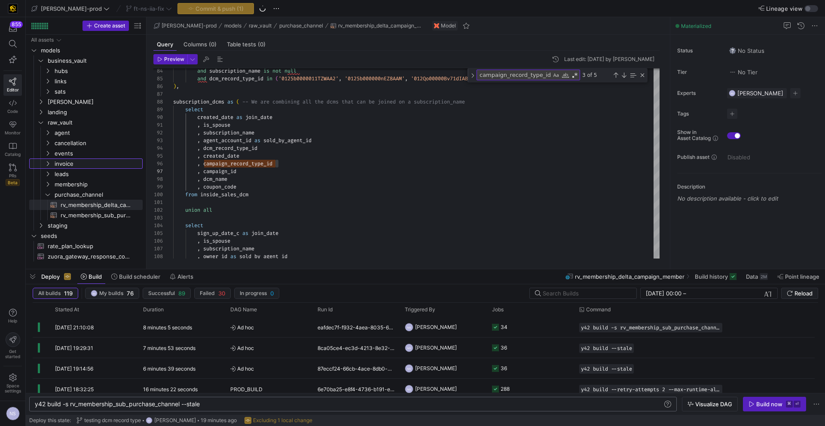
click at [0, 0] on span "Press SPACE to select this row." at bounding box center [0, 0] width 0 height 0
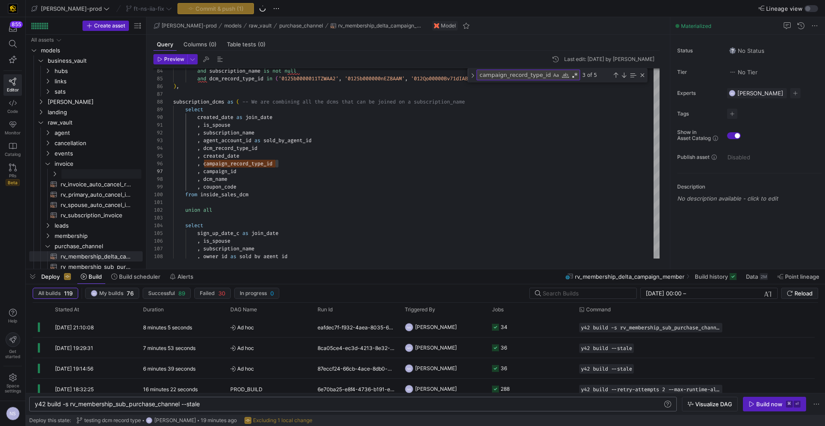
scroll to position [0, 0]
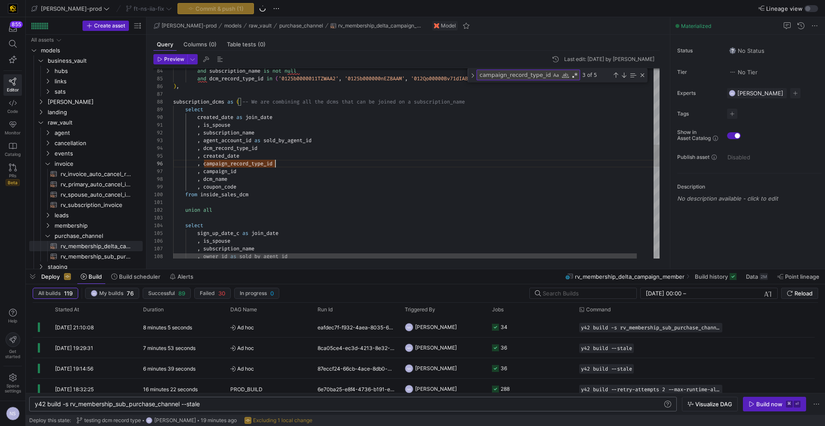
click at [284, 165] on div ", coupon_code from inside_sales_dcm union all select sign_up_date_c as join_dat…" at bounding box center [425, 229] width 504 height 1636
drag, startPoint x: 289, startPoint y: 163, endPoint x: 156, endPoint y: 165, distance: 133.2
click at [173, 165] on div ", coupon_code from inside_sales_dcm union all select sign_up_date_c as join_dat…" at bounding box center [425, 229] width 504 height 1636
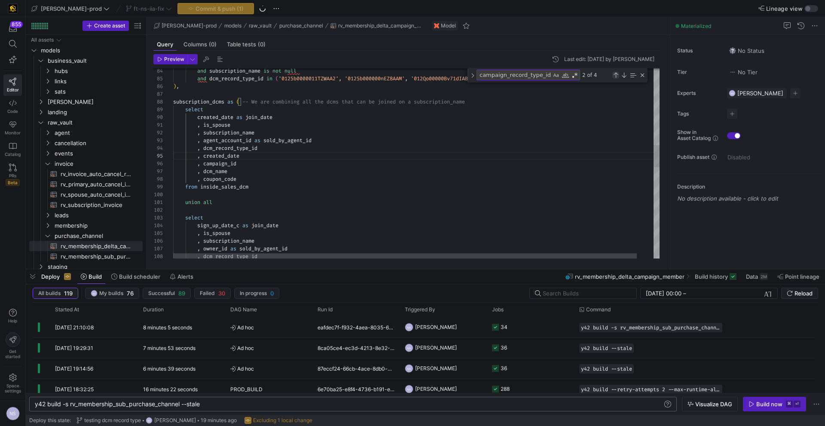
click at [615, 77] on div "Previous Match (⇧Enter)" at bounding box center [615, 75] width 7 height 7
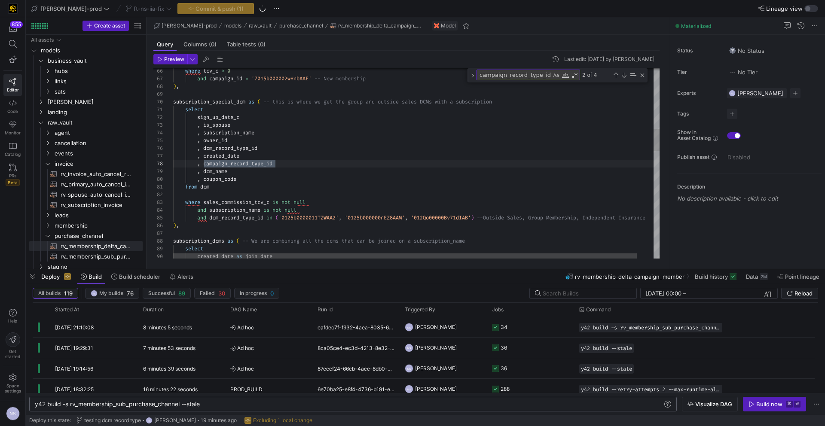
scroll to position [0, 102]
click at [289, 170] on div "and subscription_name is not null and dcm_record_type_id in ( '0125b0000011TZWA…" at bounding box center [425, 364] width 504 height 1628
drag, startPoint x: 281, startPoint y: 163, endPoint x: 143, endPoint y: 162, distance: 138.0
click at [173, 162] on div "and subscription_name is not null and dcm_record_type_id in ( '0125b0000011TZWA…" at bounding box center [425, 364] width 504 height 1628
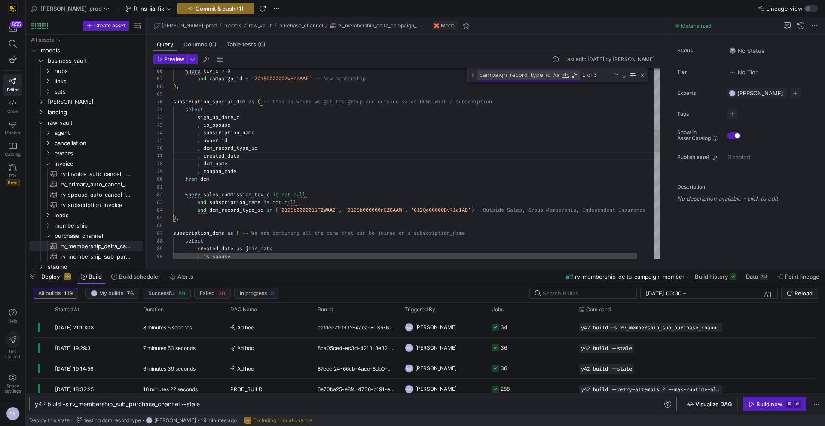
scroll to position [46, 68]
click at [615, 76] on div "Previous Match (⇧Enter)" at bounding box center [615, 75] width 7 height 7
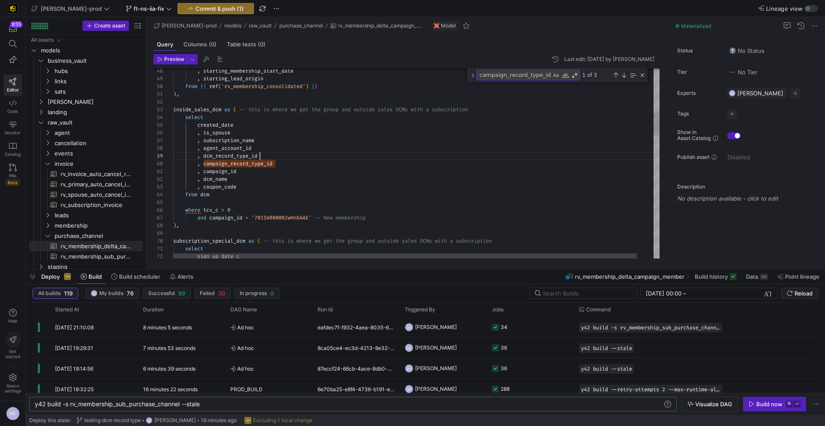
drag, startPoint x: 288, startPoint y: 163, endPoint x: 138, endPoint y: 166, distance: 149.6
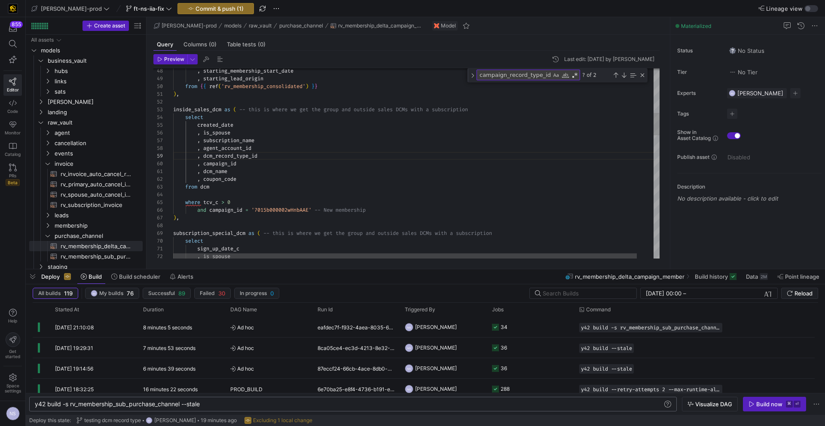
click at [616, 79] on div "? of 2" at bounding box center [613, 75] width 66 height 11
click at [617, 74] on div "Previous Match (⇧Enter)" at bounding box center [615, 75] width 7 height 7
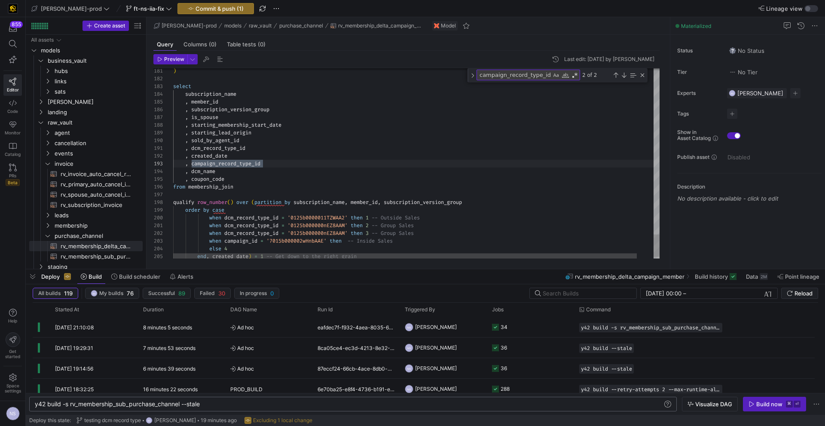
drag, startPoint x: 264, startPoint y: 163, endPoint x: 144, endPoint y: 166, distance: 120.0
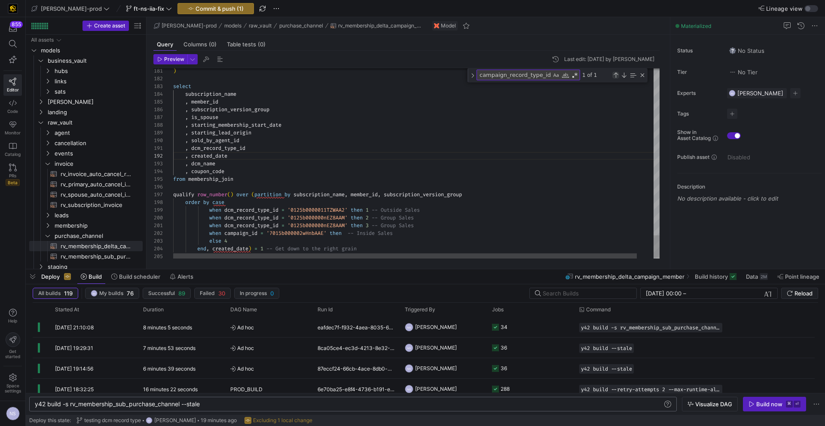
click at [615, 74] on div "Previous Match (⇧Enter)" at bounding box center [615, 75] width 7 height 7
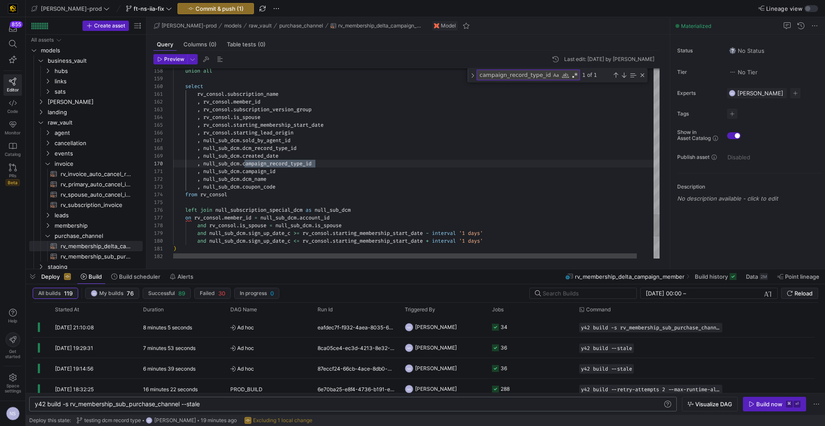
drag, startPoint x: 330, startPoint y: 164, endPoint x: 144, endPoint y: 166, distance: 185.7
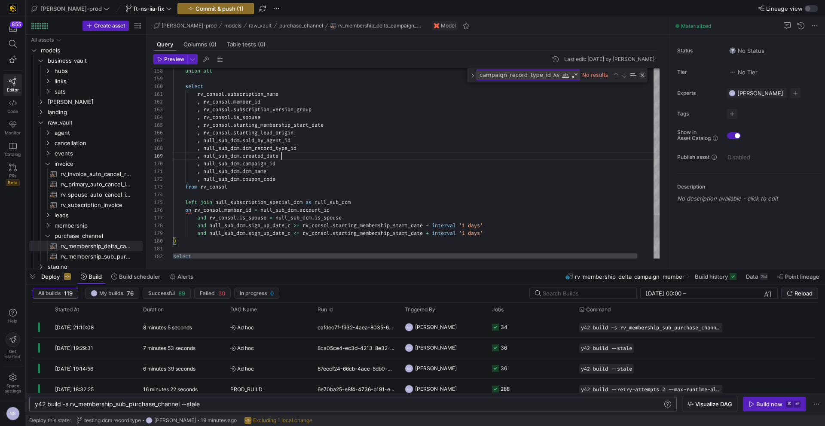
click at [640, 76] on div "Close (Escape)" at bounding box center [642, 75] width 7 height 7
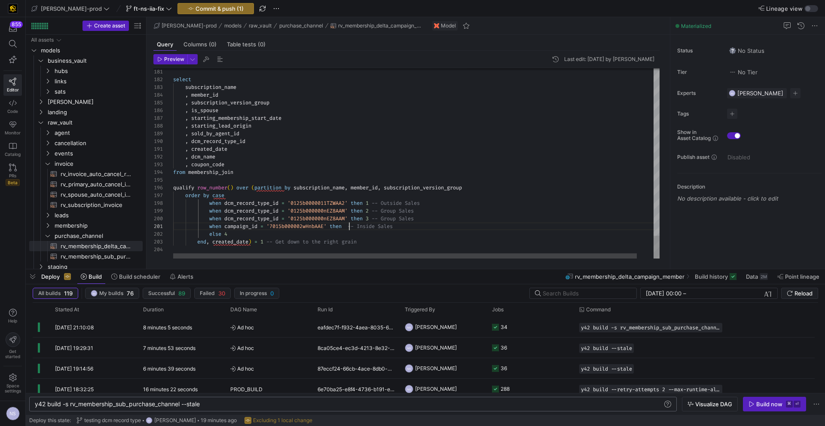
drag, startPoint x: 430, startPoint y: 211, endPoint x: 386, endPoint y: 210, distance: 43.9
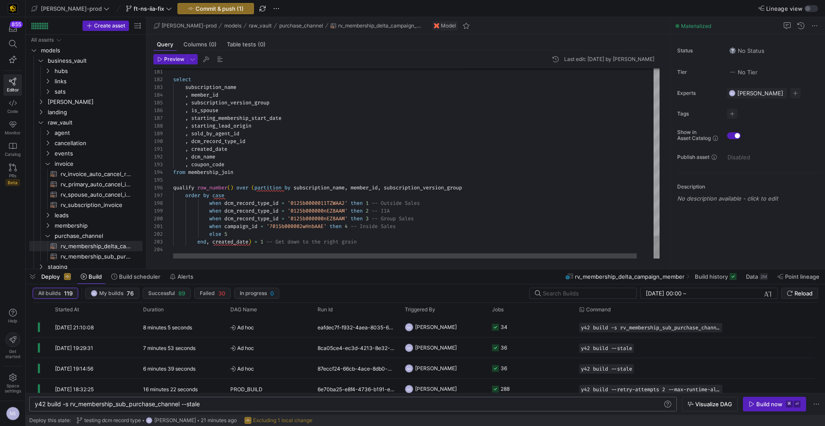
scroll to position [70, 176]
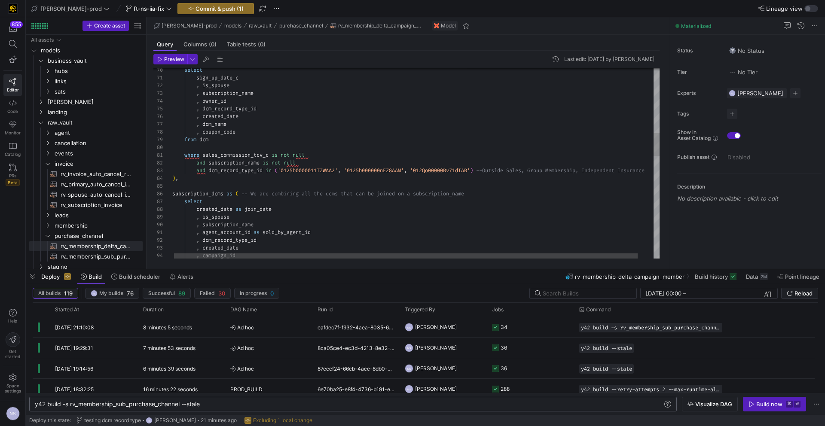
click at [471, 174] on div ", dcm_name , coupon_code , created_date , dcm_record_type_id , owner_id , subsc…" at bounding box center [424, 321] width 504 height 1590
drag, startPoint x: 483, startPoint y: 169, endPoint x: 277, endPoint y: 171, distance: 205.9
click at [277, 171] on div ", dcm_name , coupon_code , created_date , dcm_record_type_id , owner_id , subsc…" at bounding box center [424, 321] width 504 height 1590
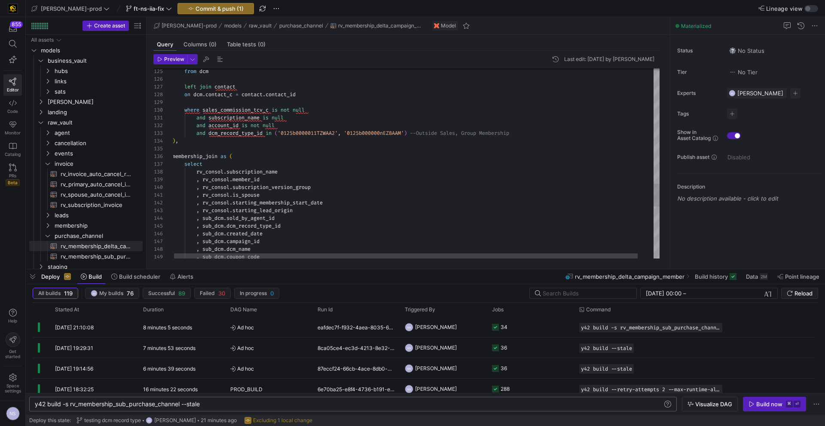
drag, startPoint x: 414, startPoint y: 131, endPoint x: 278, endPoint y: 134, distance: 136.7
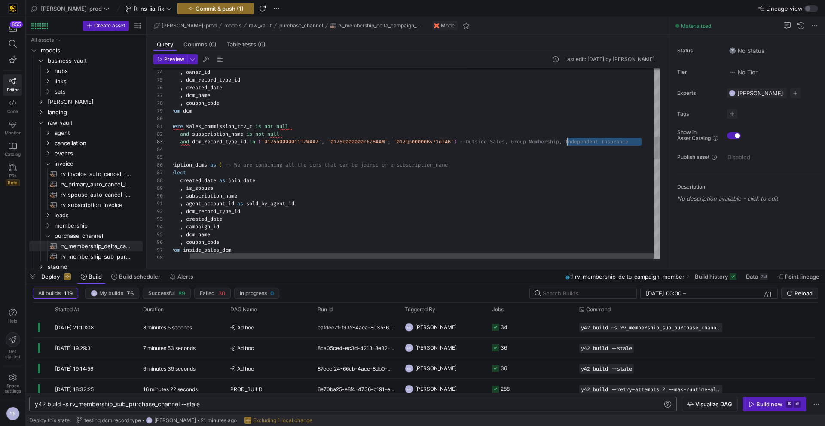
scroll to position [15, 415]
drag, startPoint x: 645, startPoint y: 143, endPoint x: 571, endPoint y: 140, distance: 74.4
click at [571, 140] on div ", created_date , dcm_name , coupon_code , owner_id , dcm_record_type_id from dc…" at bounding box center [408, 292] width 504 height 1590
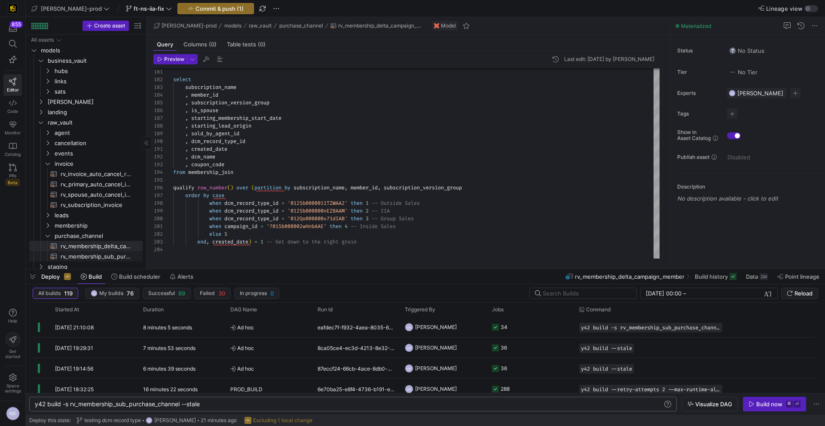
click at [99, 252] on span "rv_membership_sub_purchase_channel​​​​​​​​​​" at bounding box center [97, 257] width 72 height 10
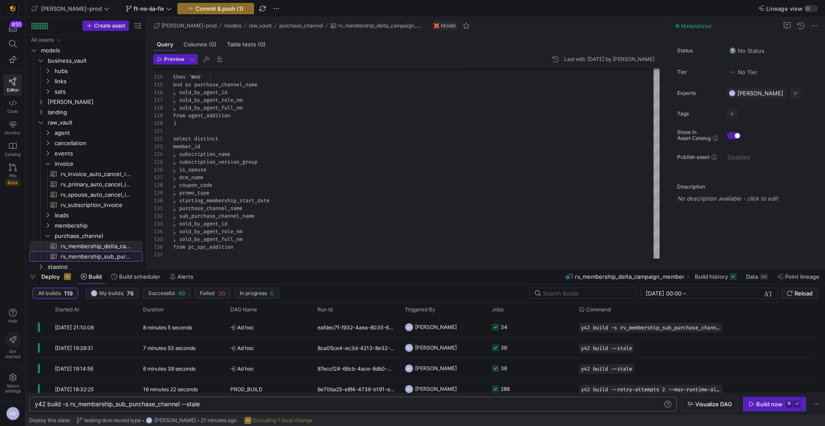
scroll to position [15, 123]
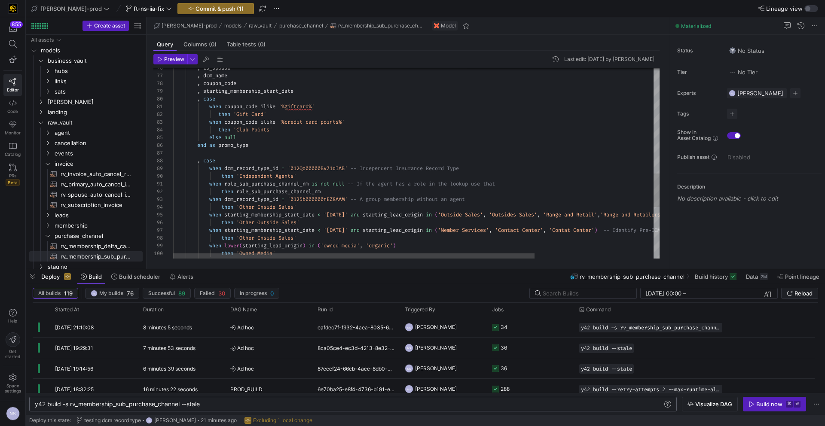
type textarea "when coupon_code ilike '%giftcard%' then 'Gift Card' when coupon_code ilike '%c…"
click at [323, 170] on div "when lower ( starting_lead_origin ) in ( 'promotion' , 'promotion ' , 'promo' ,…" at bounding box center [496, 13] width 646 height 1072
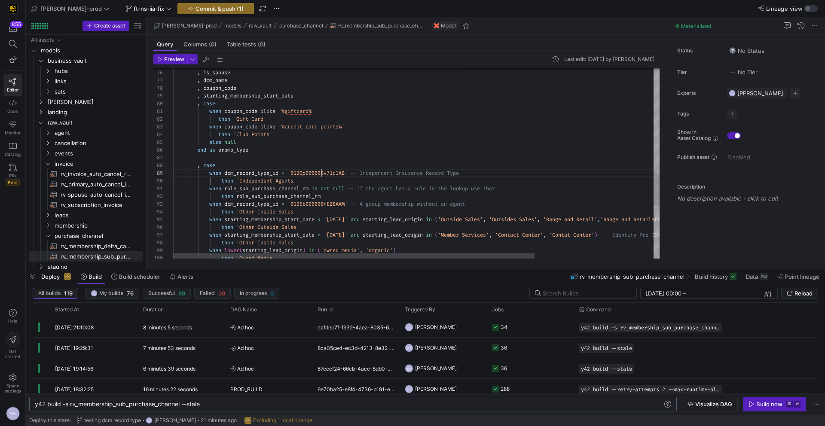
click at [323, 170] on div "then 'Owned Media' when lower ( starting_lead_origin ) in ( 'owned media' , 'or…" at bounding box center [496, 18] width 646 height 1072
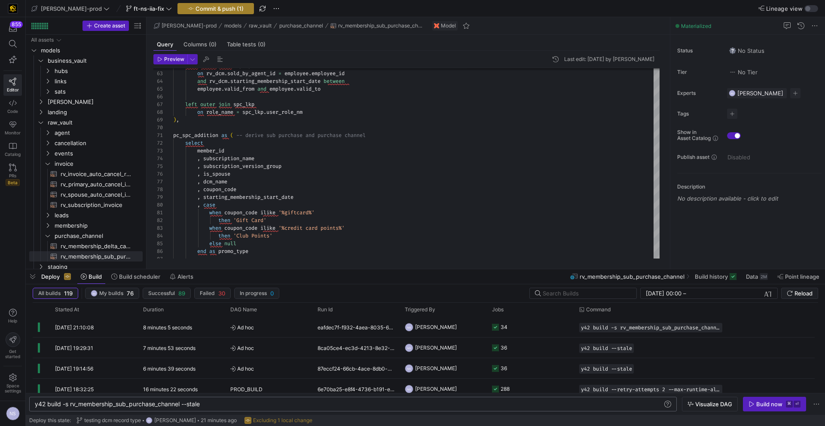
click at [196, 6] on span "Commit & push (1)" at bounding box center [220, 8] width 48 height 7
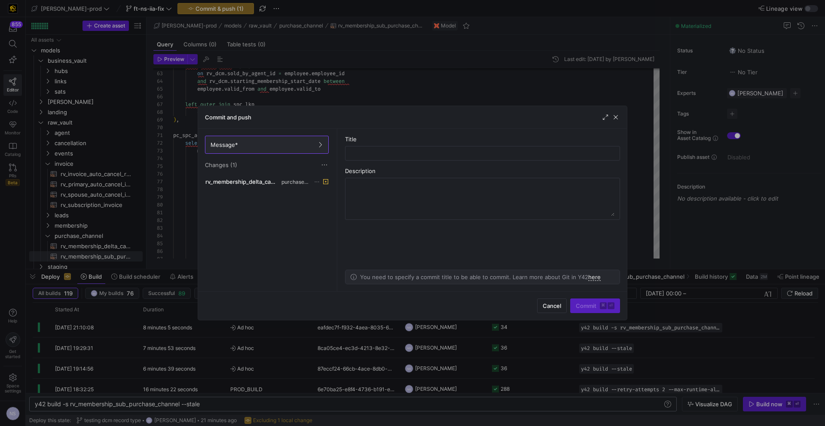
click at [283, 187] on div "rv_membership_delta_campaign_member.sql purchase_channel" at bounding box center [266, 232] width 127 height 112
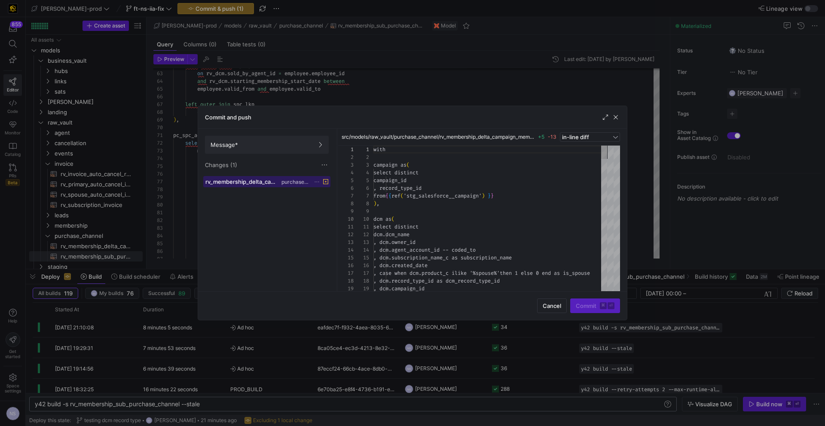
click at [281, 182] on div "rv_membership_delta_campaign_member.sql purchase_channel" at bounding box center [257, 181] width 104 height 7
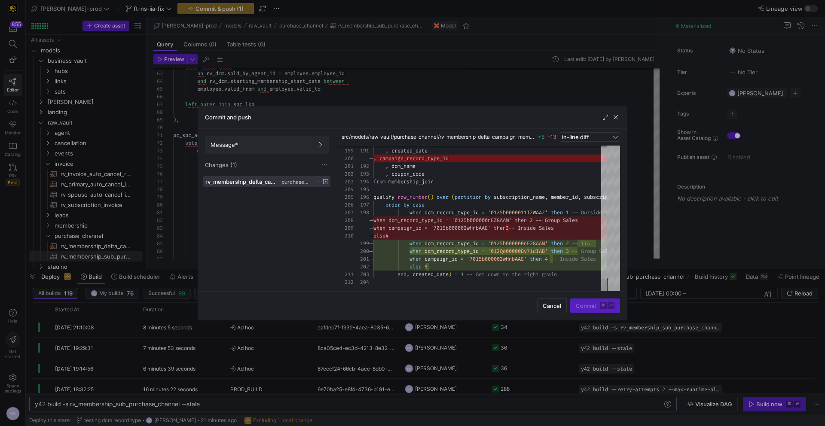
click at [267, 156] on div "Message* Changes (1)" at bounding box center [267, 152] width 138 height 47
click at [265, 144] on span "Message*" at bounding box center [267, 144] width 113 height 7
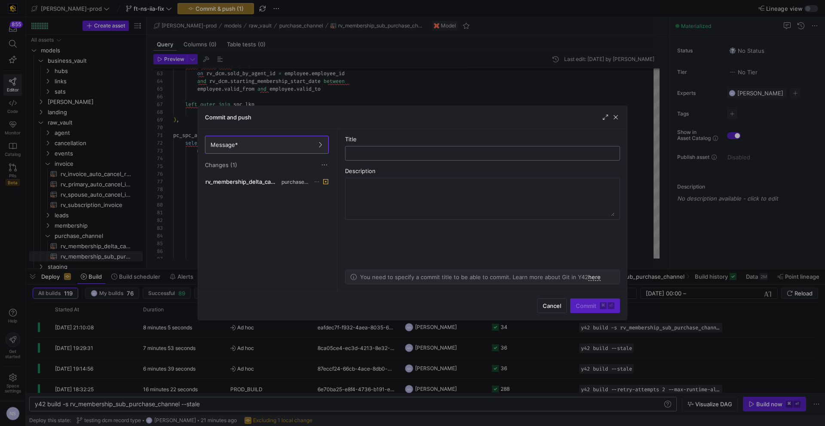
click at [385, 155] on input "text" at bounding box center [482, 153] width 260 height 7
type input "updating the dcm code"
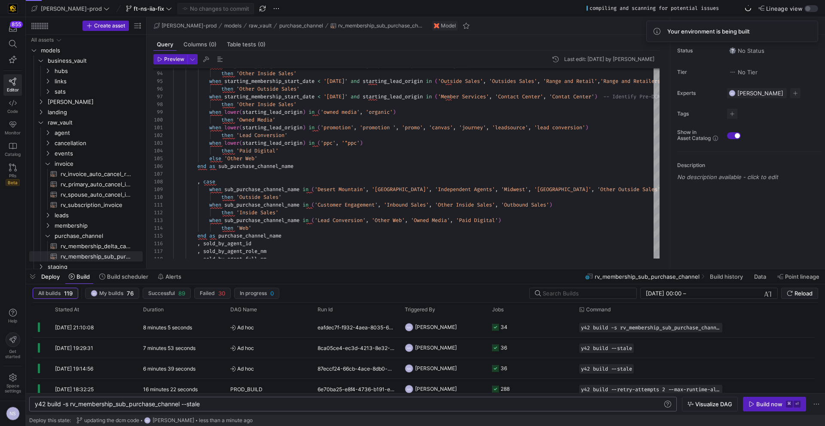
click at [40, 275] on div "Deploy Build Build scheduler Alerts" at bounding box center [105, 276] width 159 height 15
click at [35, 277] on span "button" at bounding box center [33, 276] width 14 height 15
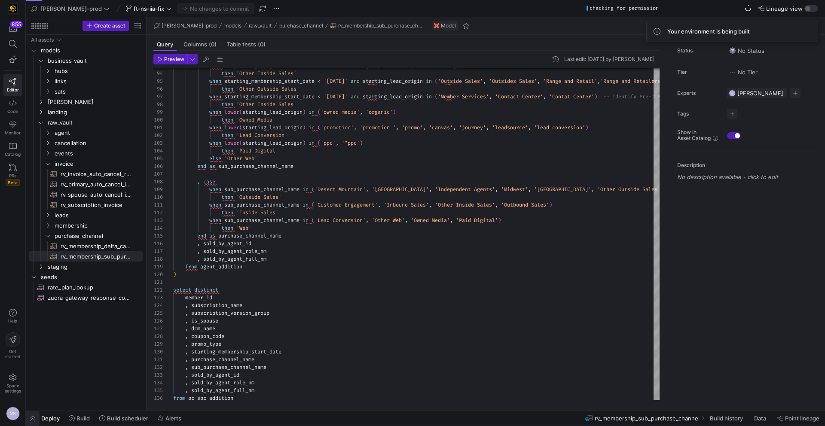
click at [34, 414] on span "button" at bounding box center [33, 418] width 14 height 15
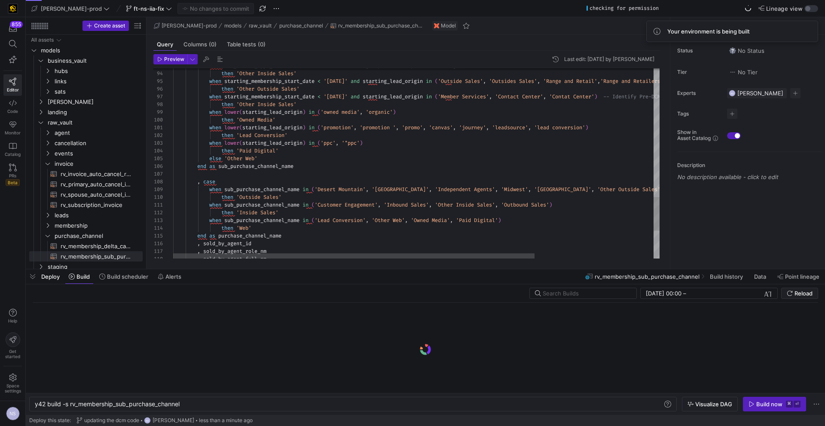
scroll to position [0, 146]
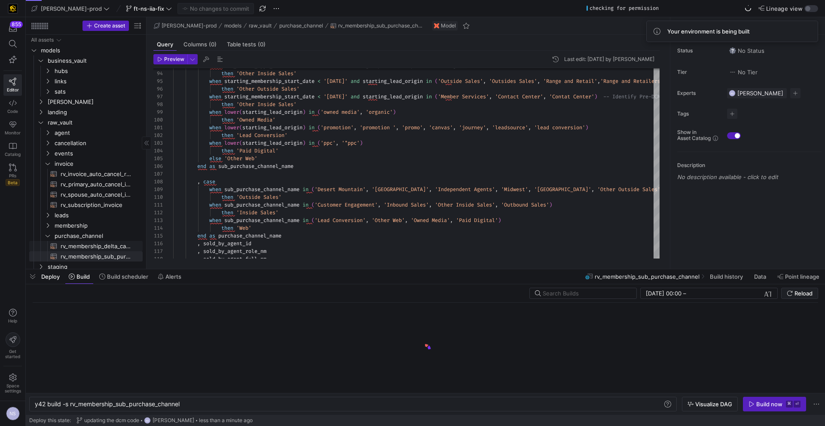
click at [89, 248] on span "rv_membership_delta_campaign_member​​​​​​​​​​" at bounding box center [97, 247] width 72 height 10
type textarea "with campaign as ( select distinct campaign_id , record_type_id from {{ ref('st…"
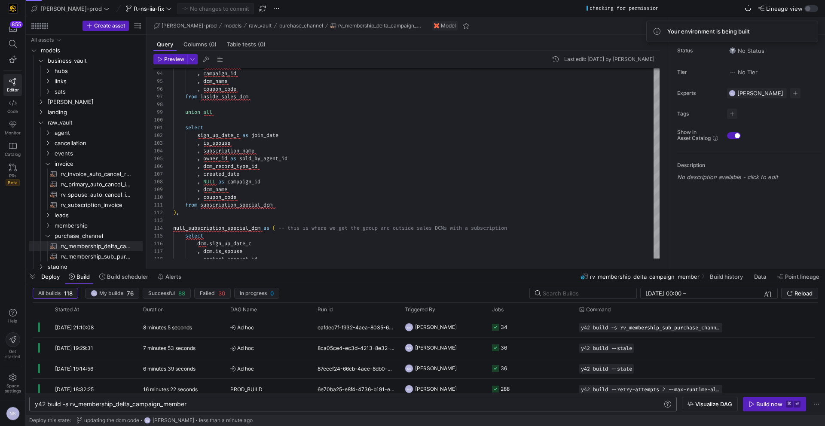
scroll to position [0, 153]
click at [188, 403] on div "y42 build -s rv_membership_delta_campaign_member" at bounding box center [349, 404] width 628 height 7
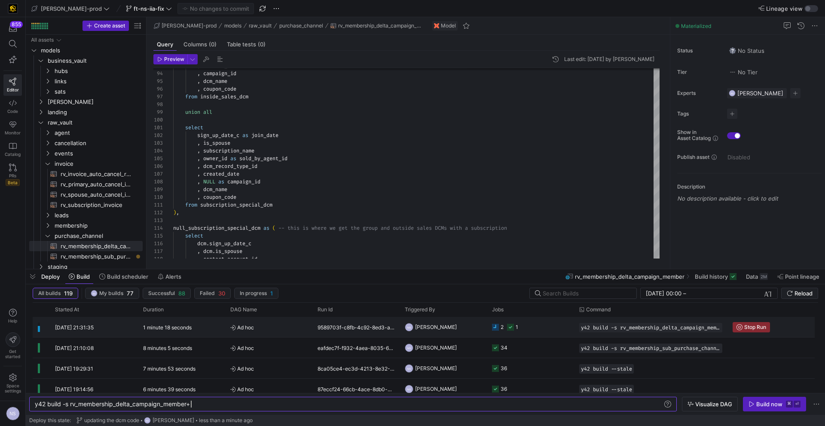
type textarea "y42 build -s rv_membership_delta_campaign_member+"
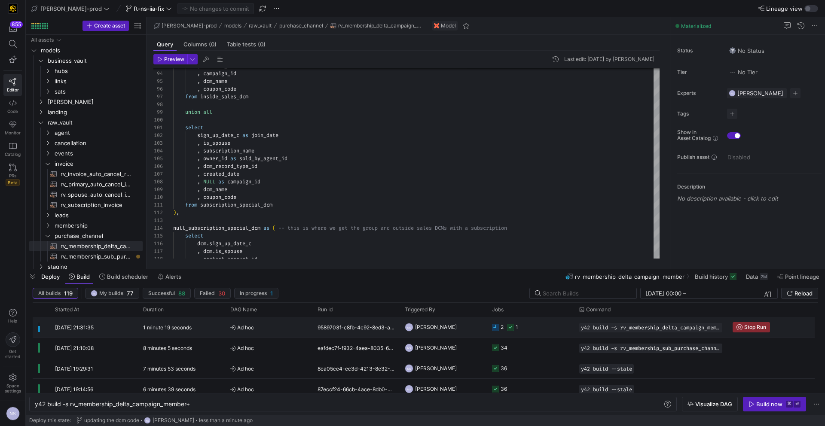
click at [486, 325] on div "NS Noah Streveler" at bounding box center [443, 327] width 87 height 20
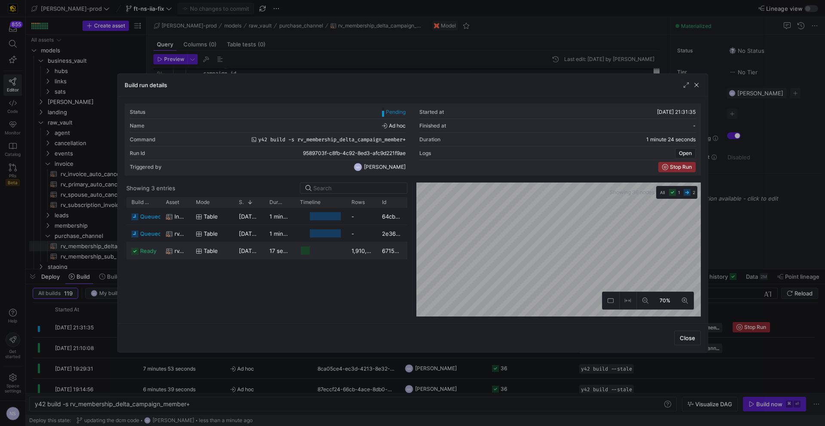
click at [301, 250] on div at bounding box center [305, 251] width 9 height 8
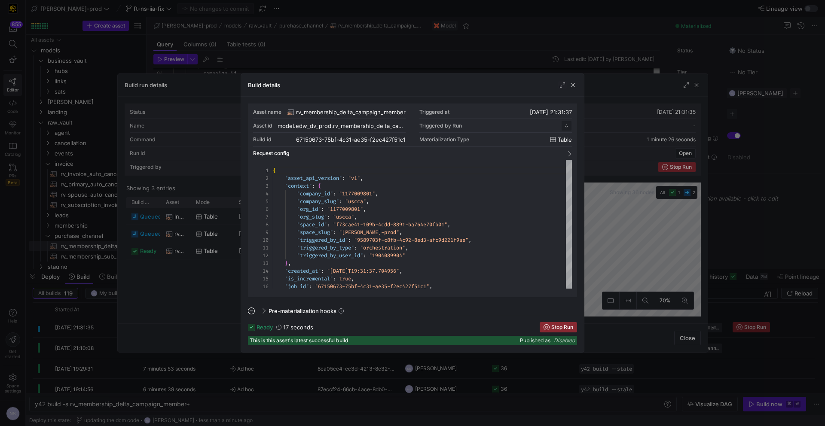
scroll to position [77, 0]
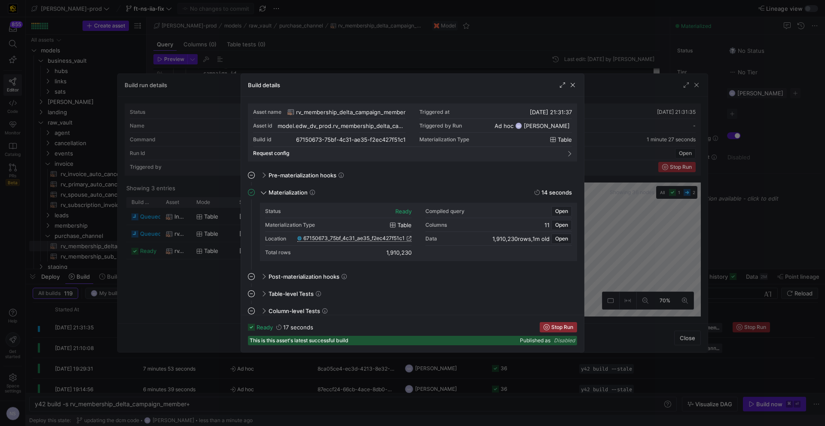
click at [389, 236] on span "67150673_75bf_4c31_ae35_f2ec427f51c1" at bounding box center [353, 239] width 101 height 6
click at [565, 33] on div at bounding box center [412, 213] width 825 height 426
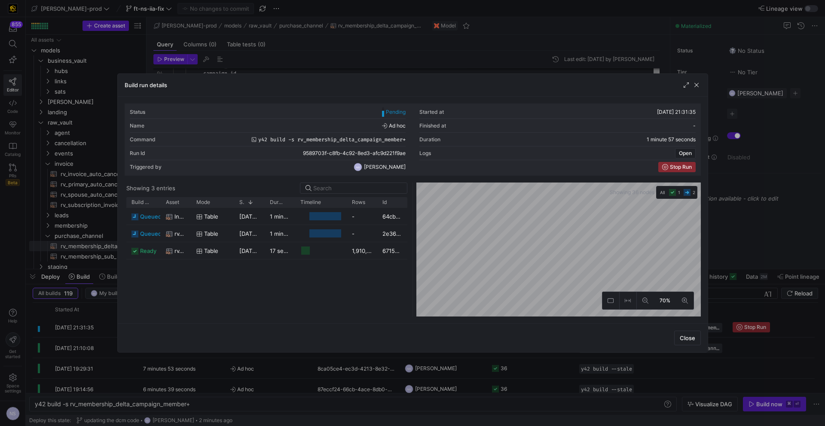
click at [578, 37] on div at bounding box center [412, 213] width 825 height 426
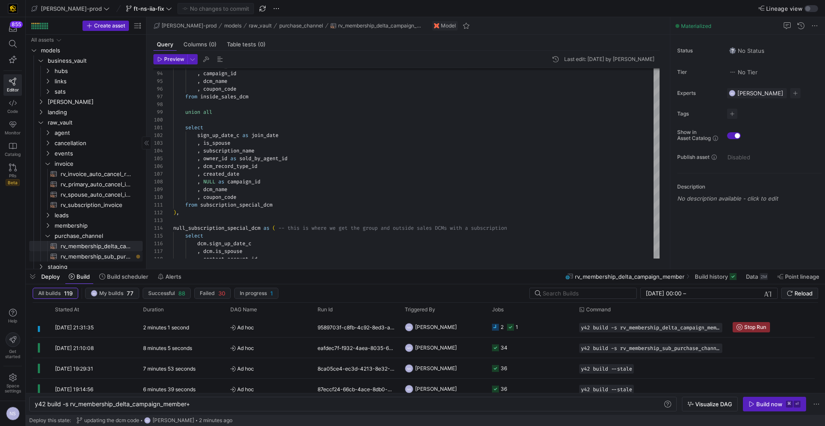
click at [111, 254] on span "rv_membership_sub_purchase_channel​​​​​​​​​​" at bounding box center [97, 257] width 72 height 10
type textarea "WITH rv_dcm as ( select subscription_name , member_id , subscription_version_gr…"
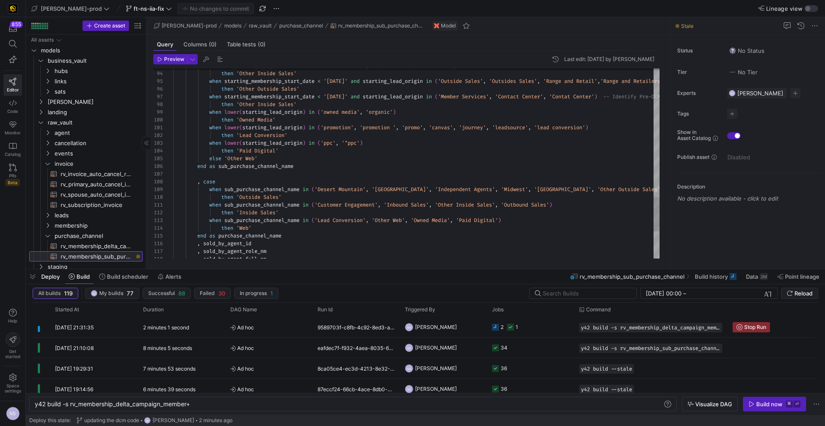
scroll to position [62, 123]
click at [545, 328] on y42-job-status-cell-renderer "2 1" at bounding box center [530, 327] width 77 height 19
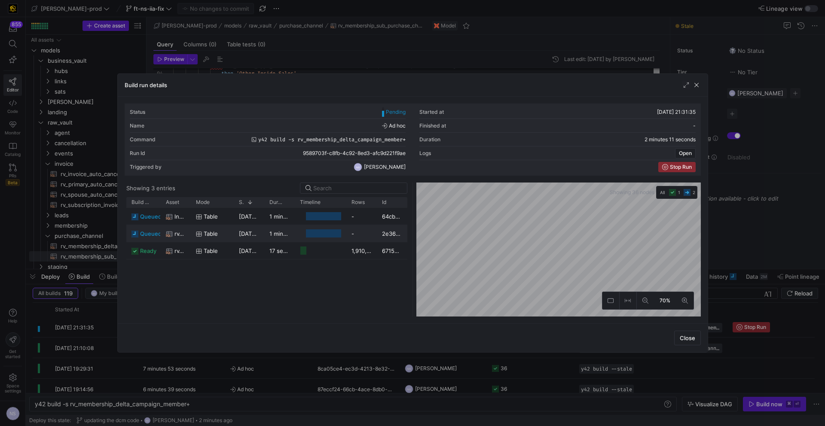
click at [180, 234] on span "rv_membership_sub_purchase_channel" at bounding box center [179, 234] width 11 height 17
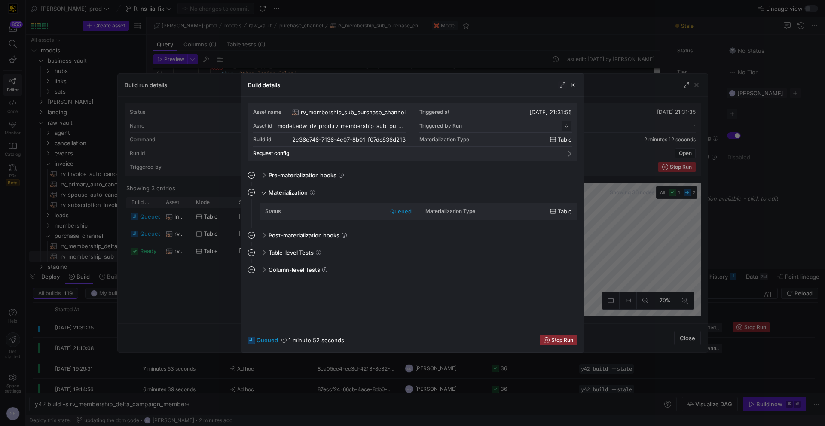
scroll to position [77, 0]
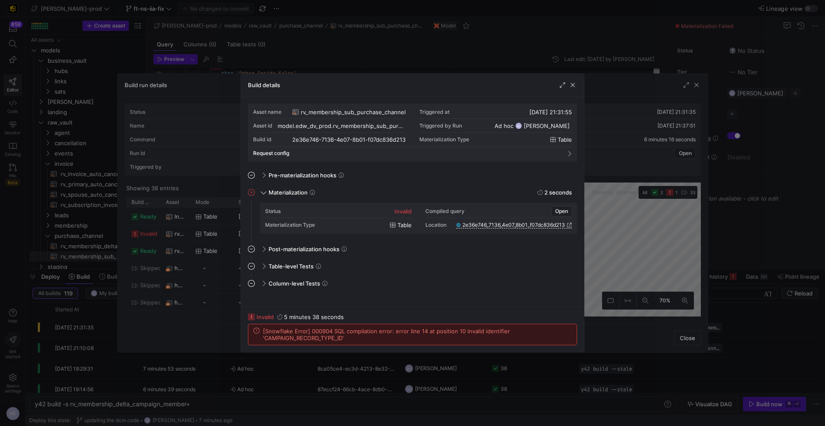
click at [649, 276] on div at bounding box center [412, 213] width 825 height 426
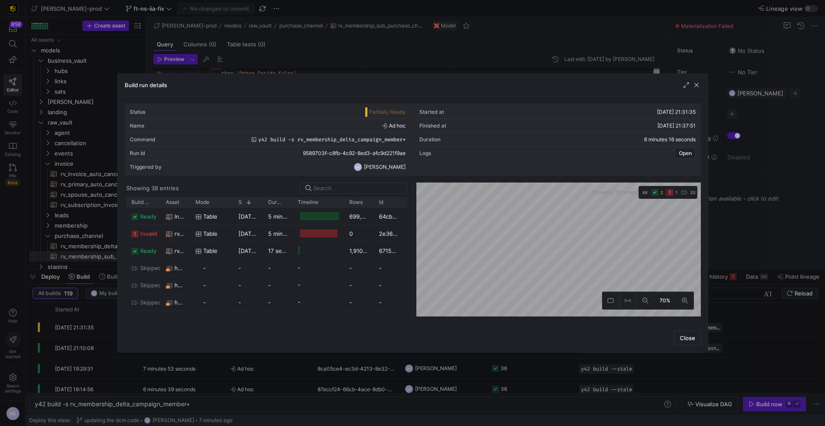
click at [758, 255] on div at bounding box center [412, 213] width 825 height 426
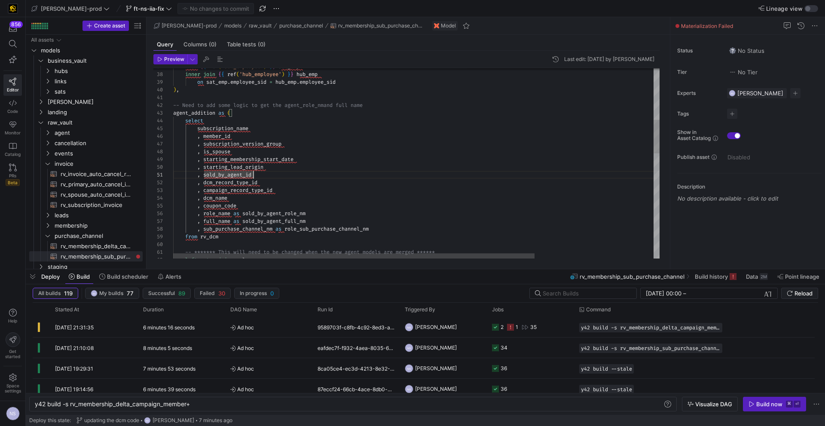
drag, startPoint x: 288, startPoint y: 173, endPoint x: 280, endPoint y: 183, distance: 11.9
click at [284, 177] on div "from { { ref ( 'sat_employee' ) } } sat_emp inner join { { ref ( 'hub_employee'…" at bounding box center [496, 313] width 646 height 1072
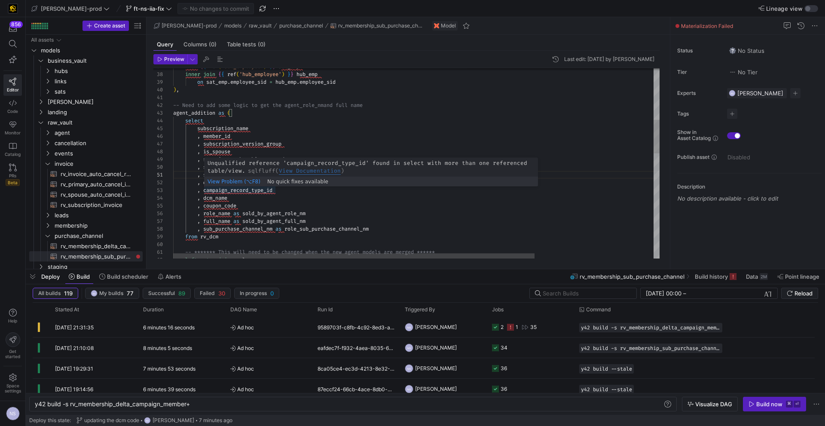
click at [262, 190] on div "from { { ref ( 'sat_employee' ) } } sat_emp inner join { { ref ( 'hub_employee'…" at bounding box center [496, 313] width 646 height 1072
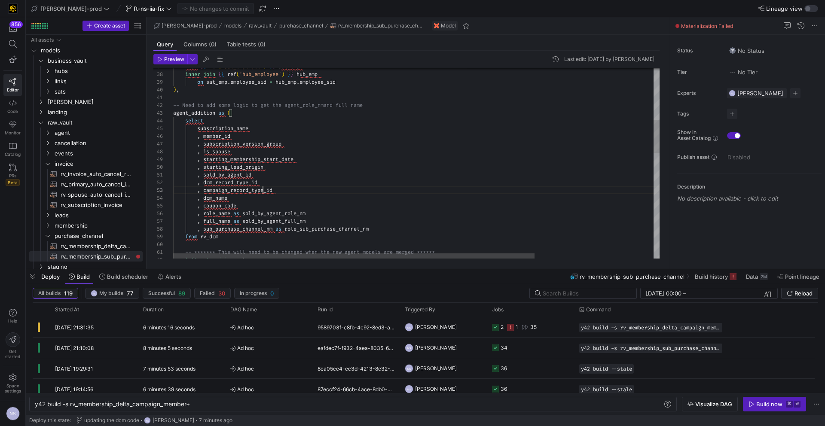
click at [262, 192] on div "from { { ref ( 'sat_employee' ) } } sat_emp inner join { { ref ( 'hub_employee'…" at bounding box center [496, 313] width 646 height 1072
click at [282, 193] on div "from { { ref ( 'sat_employee' ) } } sat_emp inner join { { ref ( 'hub_employee'…" at bounding box center [496, 309] width 646 height 1079
drag, startPoint x: 285, startPoint y: 190, endPoint x: 149, endPoint y: 190, distance: 135.8
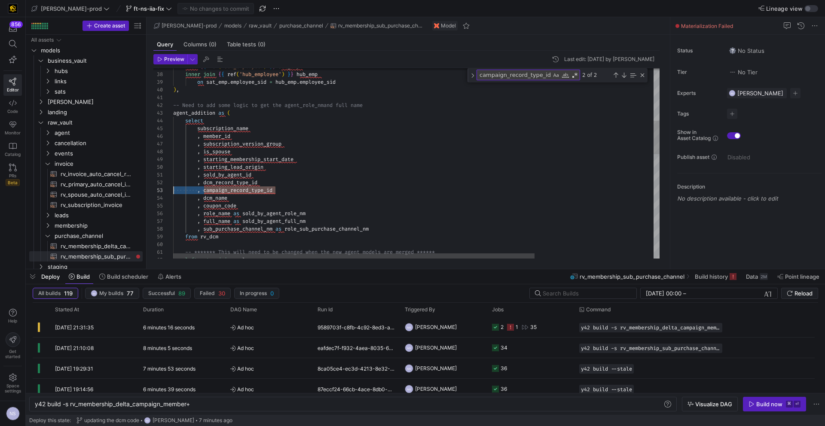
click at [173, 190] on div "from { { ref ( 'sat_employee' ) } } sat_emp inner join { { ref ( 'hub_employee'…" at bounding box center [496, 309] width 646 height 1079
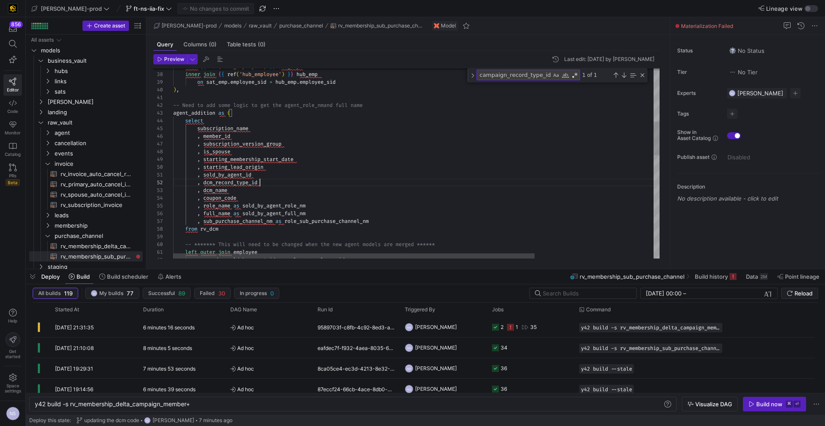
scroll to position [8, 87]
click at [616, 73] on div "Previous Match (⇧Enter)" at bounding box center [615, 75] width 7 height 7
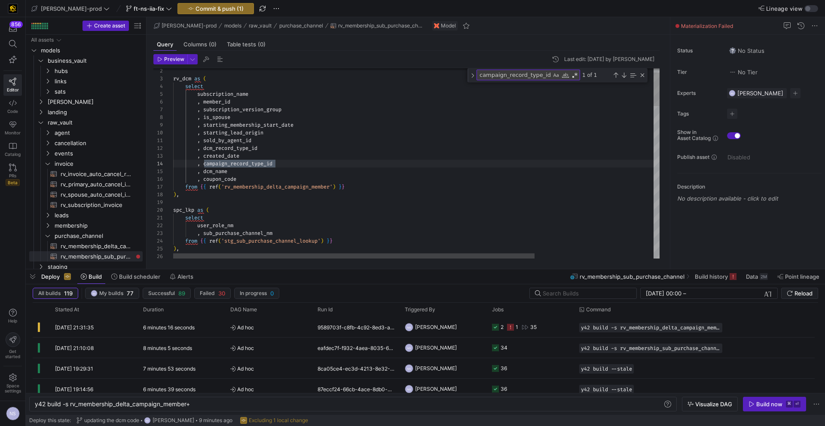
scroll to position [0, 102]
drag, startPoint x: 292, startPoint y: 163, endPoint x: 139, endPoint y: 164, distance: 152.6
click at [139, 164] on as-split "Create asset Drag here to set row groups Drag here to set column labels Group 1…" at bounding box center [425, 143] width 799 height 252
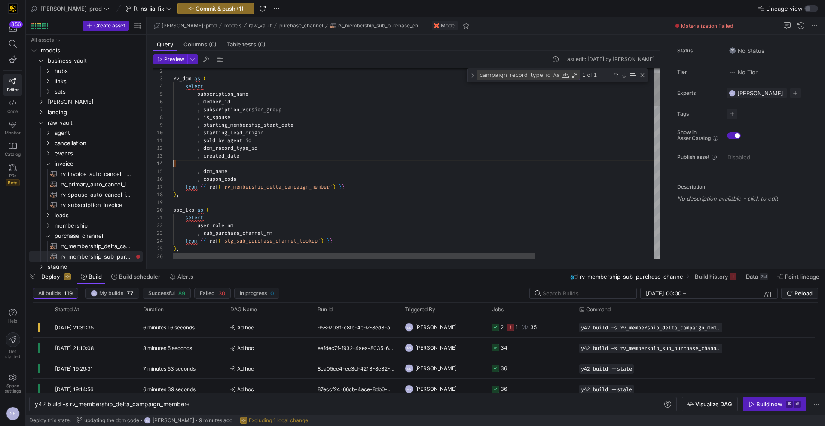
type textarea ", sold_by_agent_id , dcm_record_type_id , created_date , dcm_name , coupon_code…"
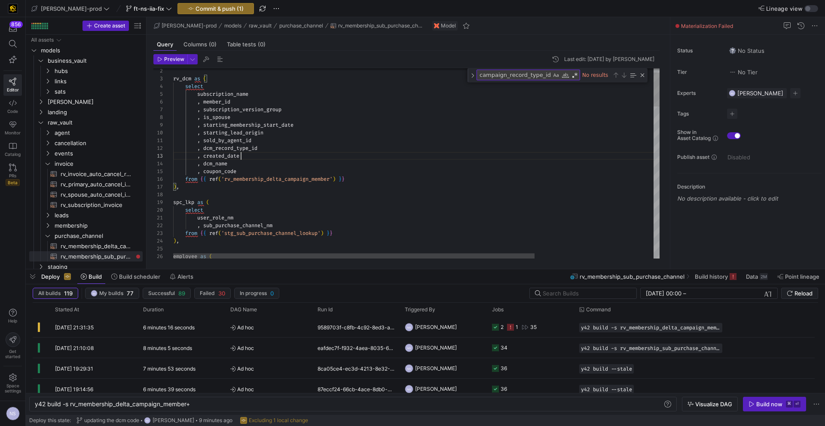
scroll to position [15, 68]
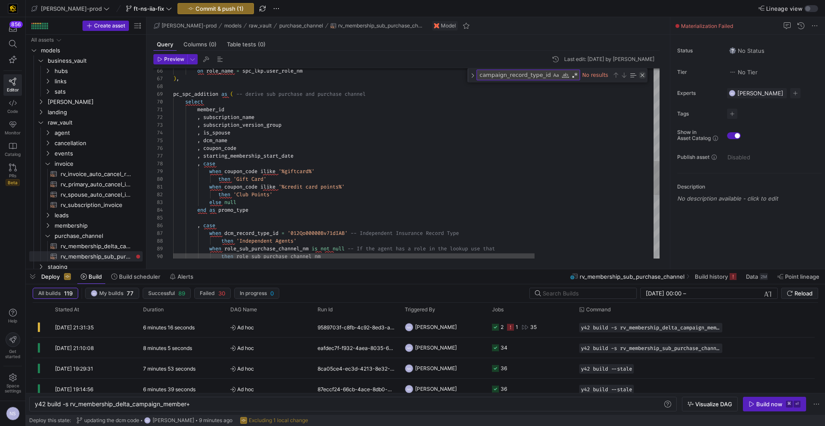
click at [642, 76] on div "Close (Escape)" at bounding box center [642, 75] width 7 height 7
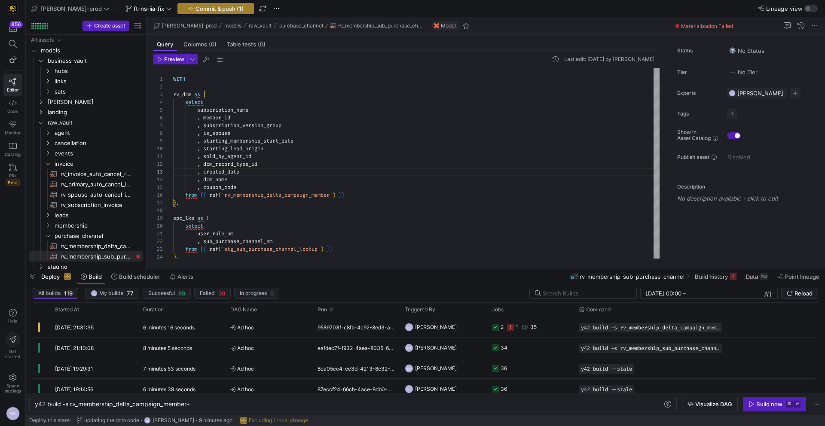
click at [208, 9] on span "Commit & push (1)" at bounding box center [220, 8] width 48 height 7
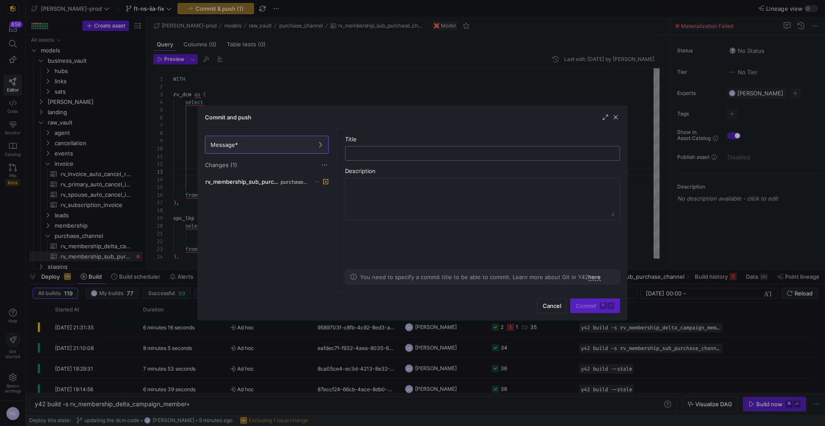
click at [380, 154] on input "text" at bounding box center [482, 153] width 260 height 7
type input "s"
type input "f"
type input "removing old logic"
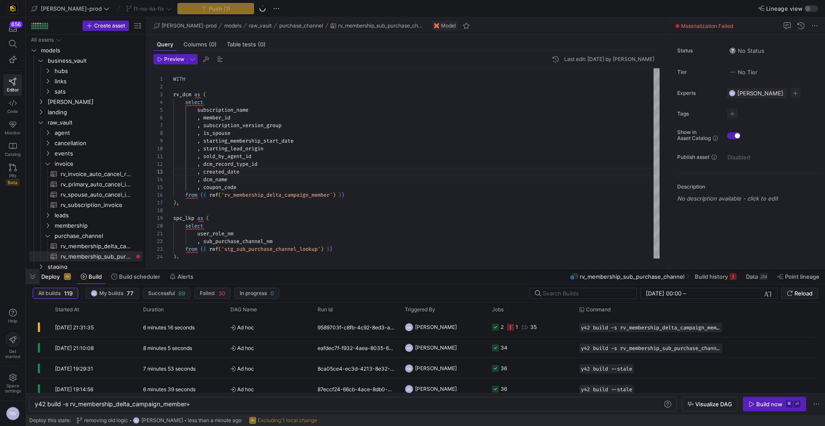
click at [31, 279] on span "button" at bounding box center [33, 276] width 14 height 15
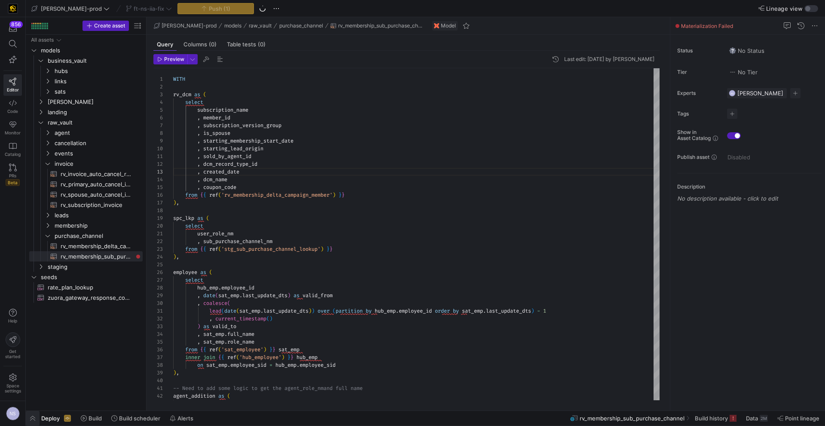
click at [34, 420] on span "button" at bounding box center [33, 418] width 14 height 15
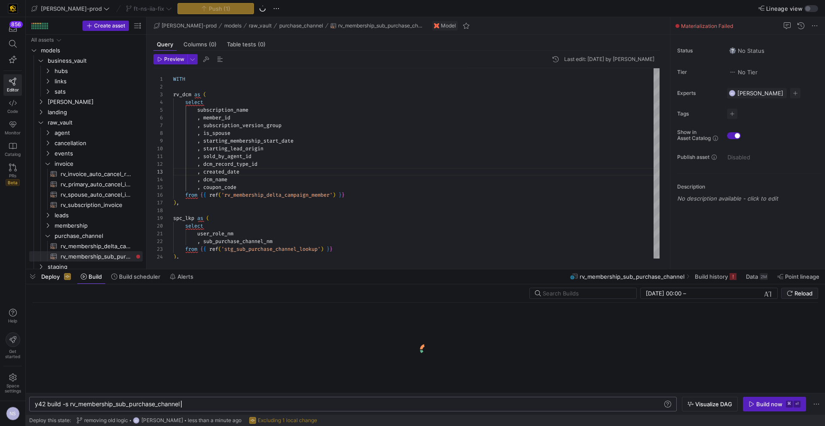
click at [208, 403] on div "y42 build -s rv_membership_sub_purchase_channel" at bounding box center [349, 404] width 628 height 7
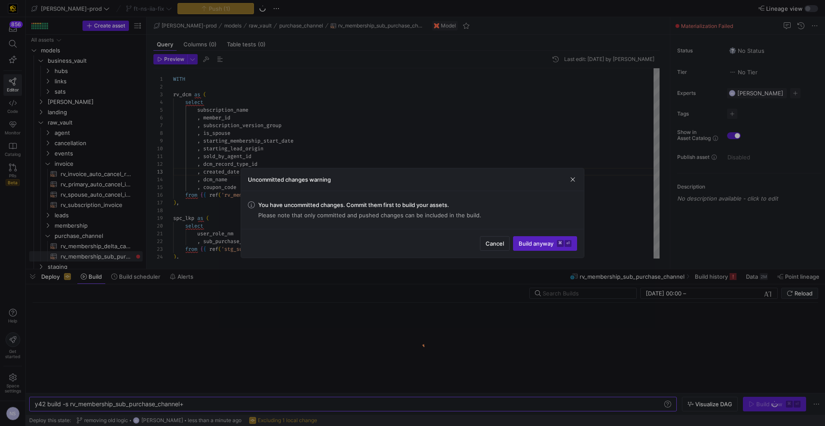
type textarea "y42 build -s rv_membership_sub_purchase_channel+"
click at [643, 302] on div at bounding box center [412, 213] width 825 height 426
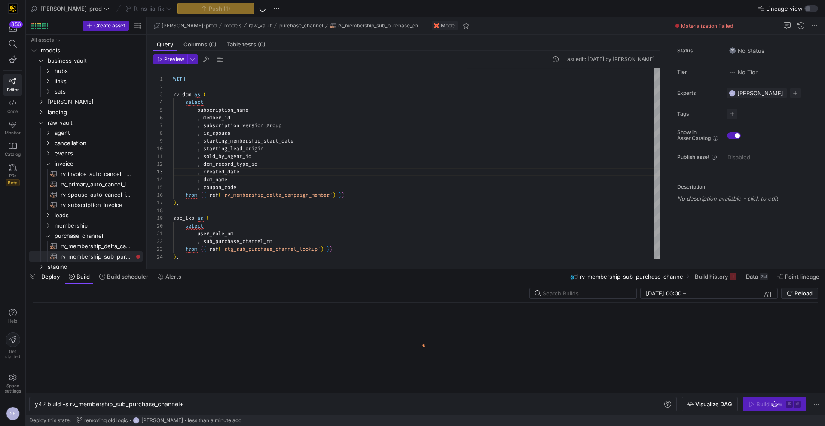
scroll to position [0, 150]
click at [771, 401] on div "Build now" at bounding box center [769, 404] width 26 height 7
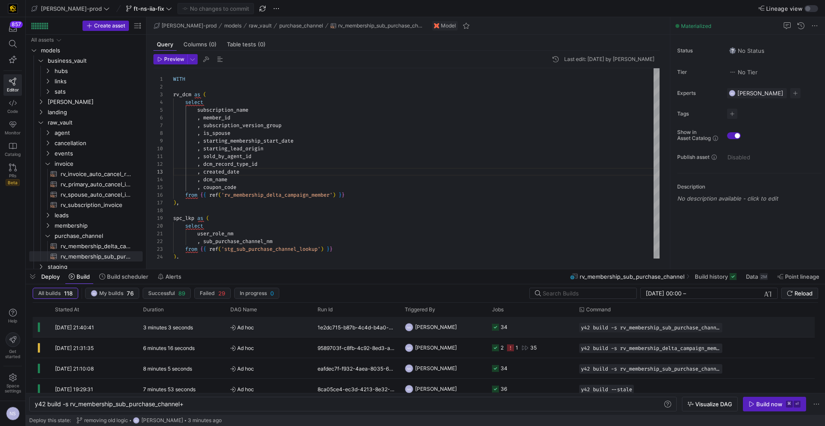
click at [392, 329] on div "1e2dc715-b87b-4c4d-b4a0-afe216170276" at bounding box center [355, 327] width 87 height 20
click at [392, 329] on body "857 Editor Code Monitor Catalog PRs Beta Help Get started Space settings NS edw…" at bounding box center [412, 213] width 825 height 426
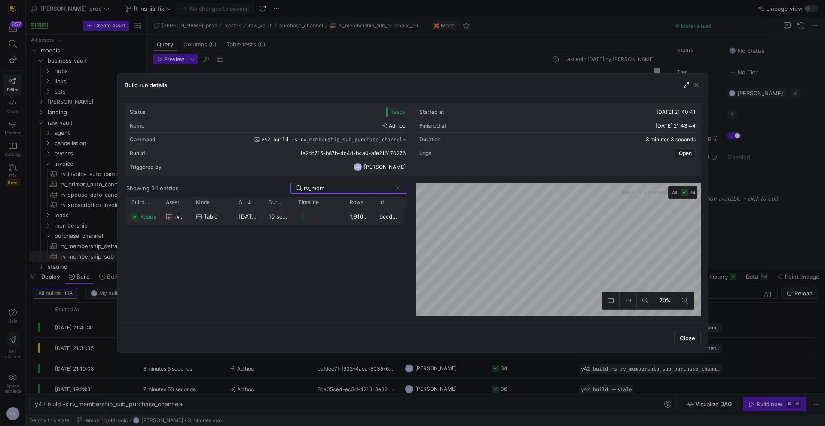
type input "rv_mem"
click at [324, 220] on y42-job-duration-timeline-cell-renderer at bounding box center [318, 216] width 41 height 16
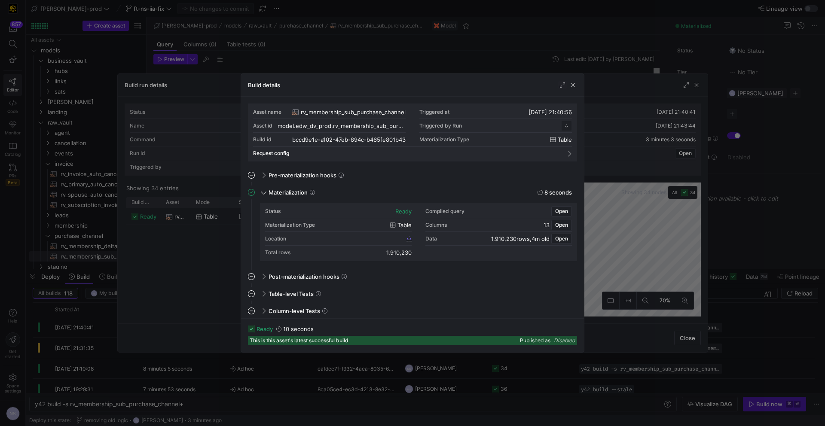
scroll to position [77, 0]
click at [404, 240] on span "bccd9e1e_a102_47eb_894c_b465fe801b43" at bounding box center [353, 239] width 104 height 6
click at [677, 168] on div at bounding box center [412, 213] width 825 height 426
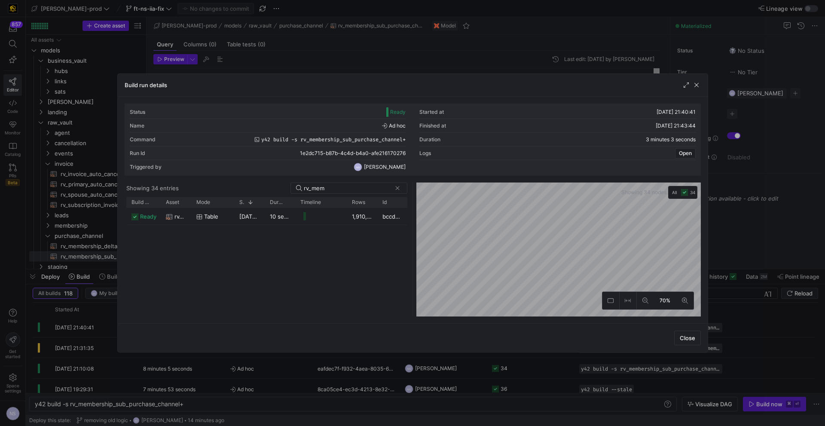
click at [724, 210] on div at bounding box center [412, 213] width 825 height 426
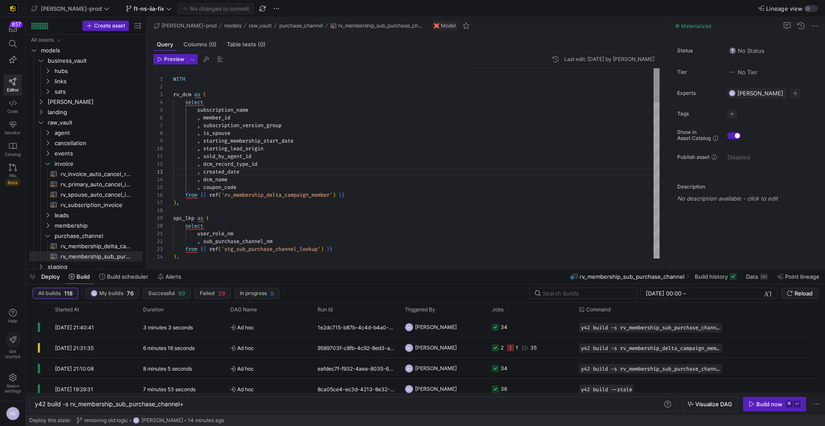
click at [134, 7] on span "ft-ns-iia-fix" at bounding box center [149, 8] width 31 height 7
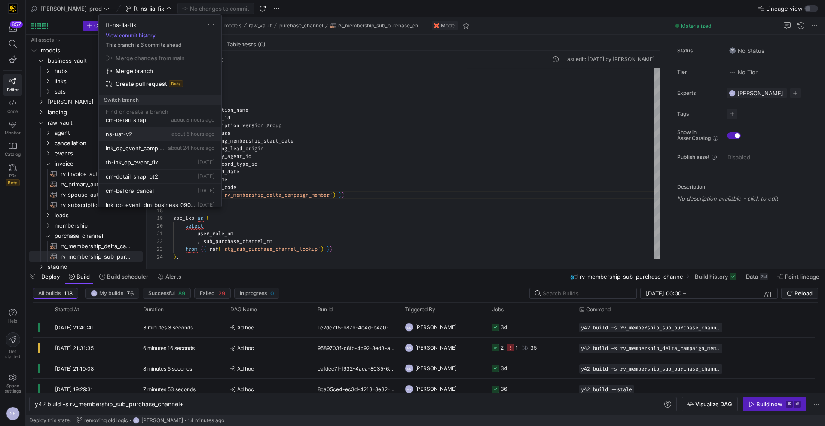
scroll to position [0, 0]
click at [475, 101] on div at bounding box center [412, 213] width 825 height 426
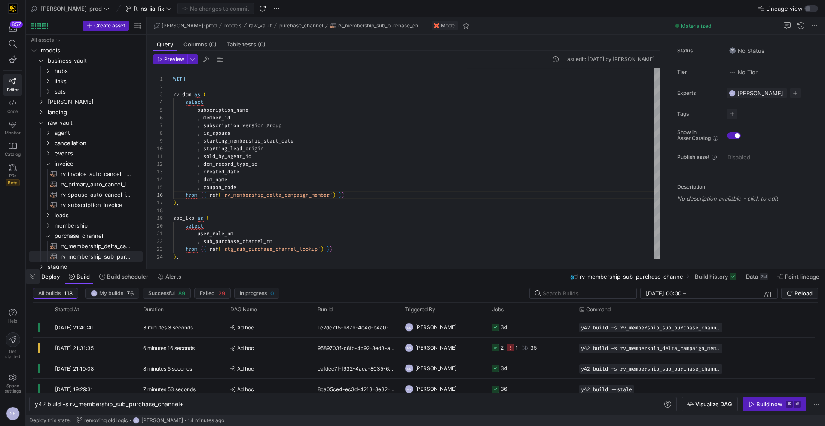
click at [35, 277] on span "button" at bounding box center [33, 276] width 14 height 15
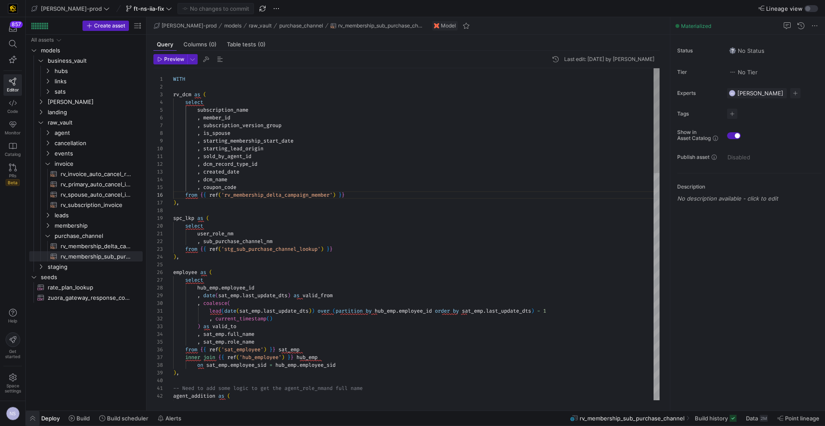
click at [28, 418] on span "button" at bounding box center [33, 418] width 14 height 15
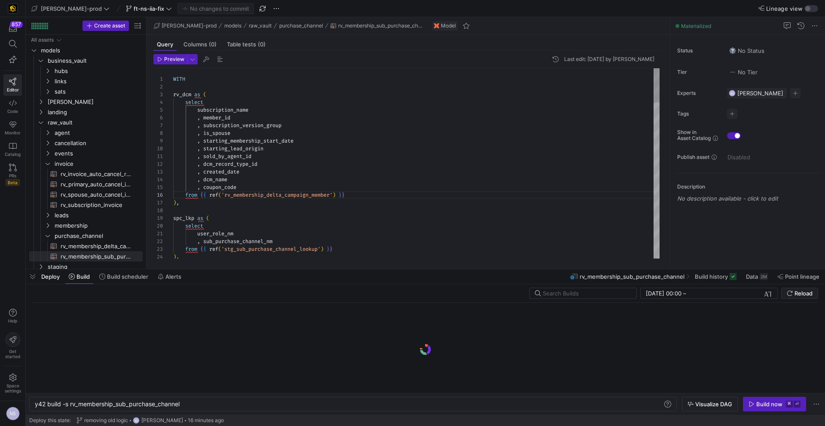
scroll to position [0, 146]
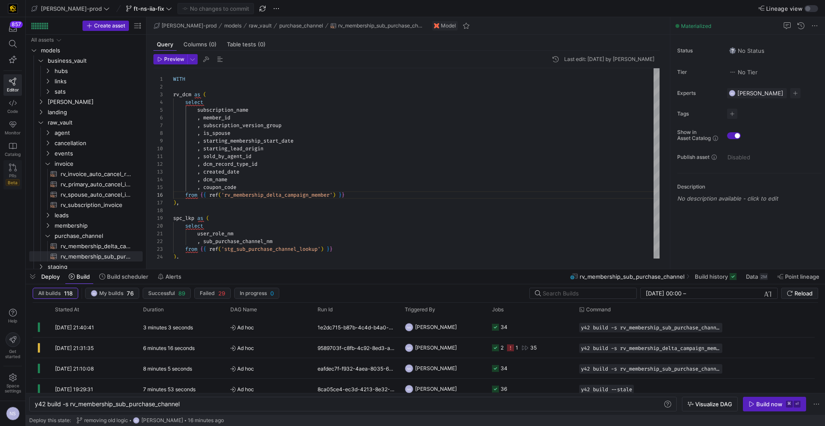
click at [7, 173] on div "PRs Beta" at bounding box center [13, 179] width 14 height 13
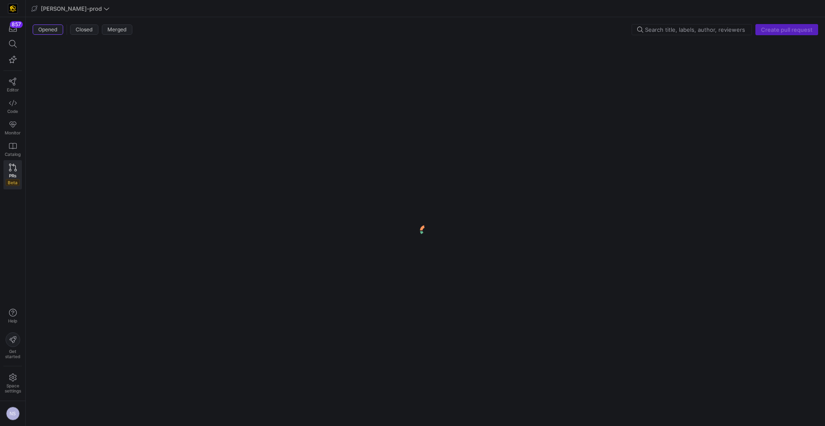
click at [771, 31] on div "Create pull request" at bounding box center [787, 29] width 63 height 11
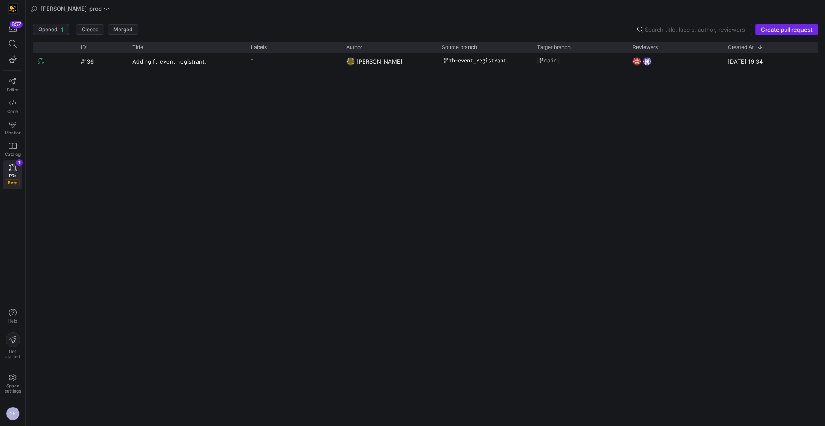
click at [779, 27] on span "Create pull request" at bounding box center [787, 29] width 52 height 7
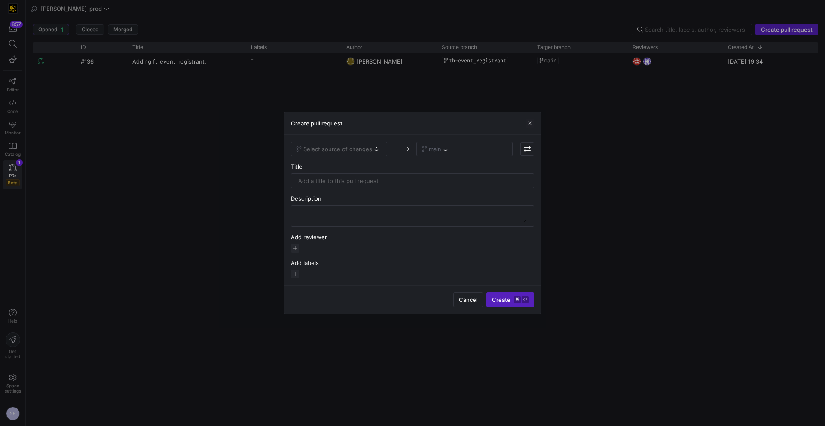
click at [340, 151] on div "Select source of changes" at bounding box center [339, 149] width 96 height 15
click at [350, 147] on div "Select source of changes" at bounding box center [339, 149] width 96 height 15
click at [347, 150] on div "Select source of changes" at bounding box center [339, 149] width 96 height 15
click at [348, 152] on div "Select source of changes" at bounding box center [339, 149] width 96 height 15
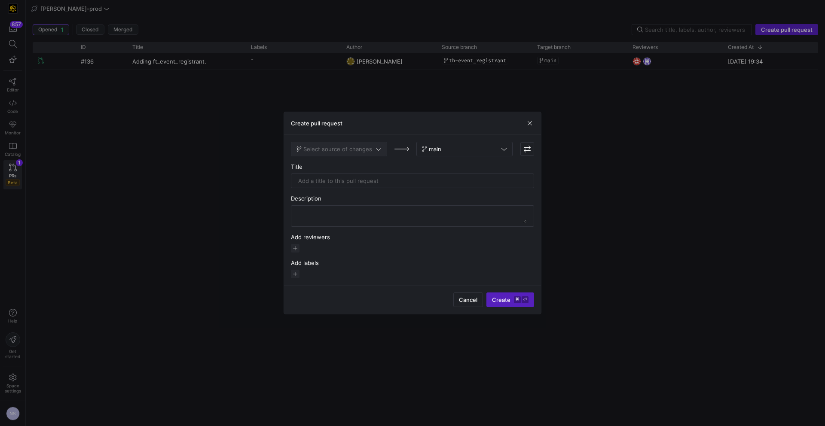
click at [345, 152] on span "Select source of changes" at bounding box center [337, 149] width 69 height 7
type input "ft-ns"
click at [333, 164] on div "ft-ns-iia-fix" at bounding box center [339, 163] width 83 height 7
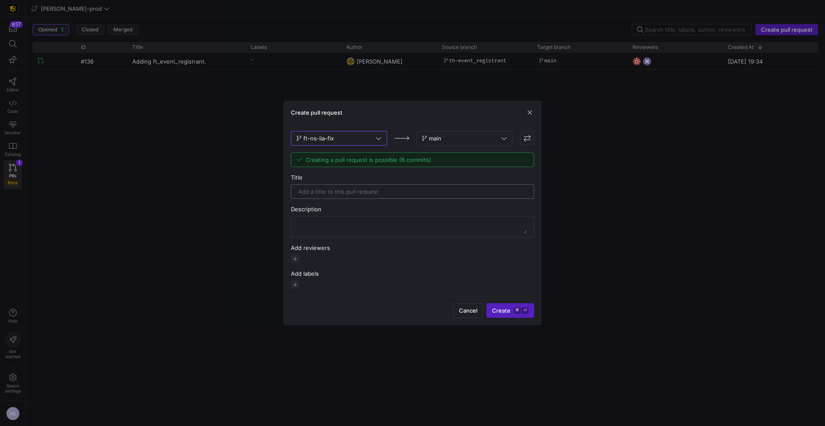
click at [389, 194] on input "text" at bounding box center [412, 191] width 229 height 7
type input "Fixing the IIA logic"
click at [293, 262] on span "button" at bounding box center [295, 259] width 9 height 9
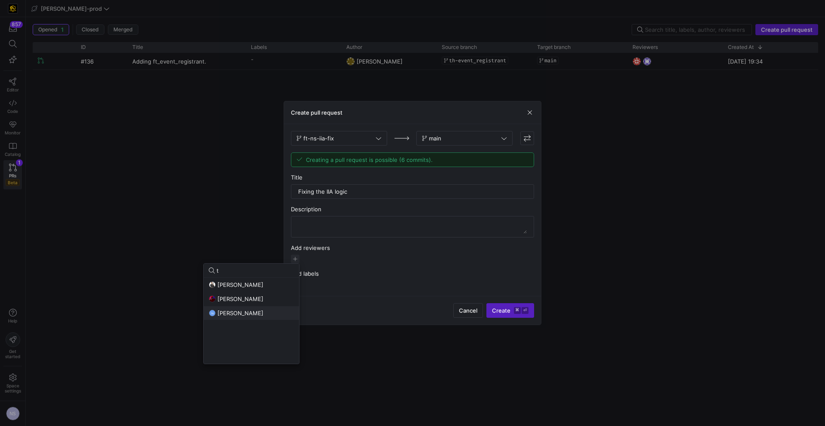
type input "t"
click at [234, 310] on span "[PERSON_NAME]" at bounding box center [240, 313] width 46 height 7
click at [239, 271] on input "t" at bounding box center [255, 270] width 77 height 7
type input "ca"
click at [232, 284] on span "[PERSON_NAME]" at bounding box center [240, 284] width 46 height 7
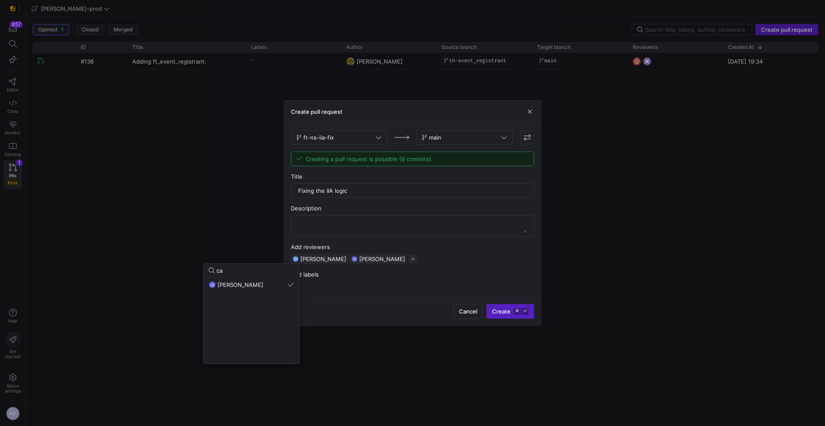
drag, startPoint x: 516, startPoint y: 294, endPoint x: 514, endPoint y: 302, distance: 8.4
click at [516, 294] on div at bounding box center [412, 213] width 825 height 426
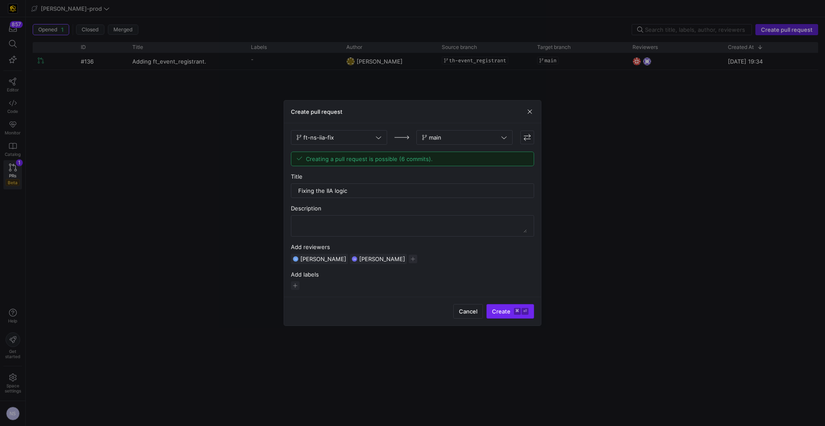
click at [515, 311] on kbd "⌘" at bounding box center [517, 311] width 7 height 7
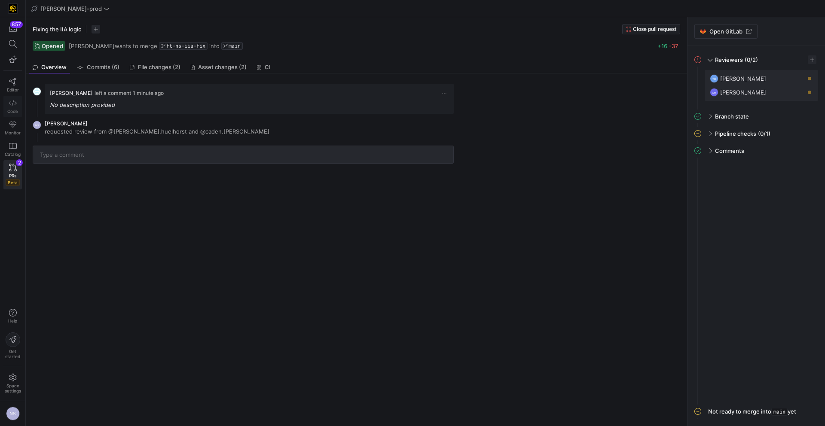
click at [16, 107] on link "Code" at bounding box center [12, 106] width 18 height 21
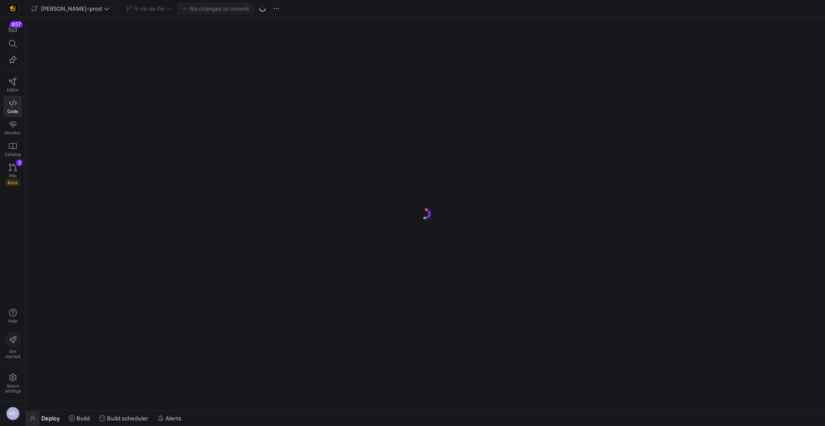
click at [31, 416] on span "button" at bounding box center [33, 418] width 14 height 15
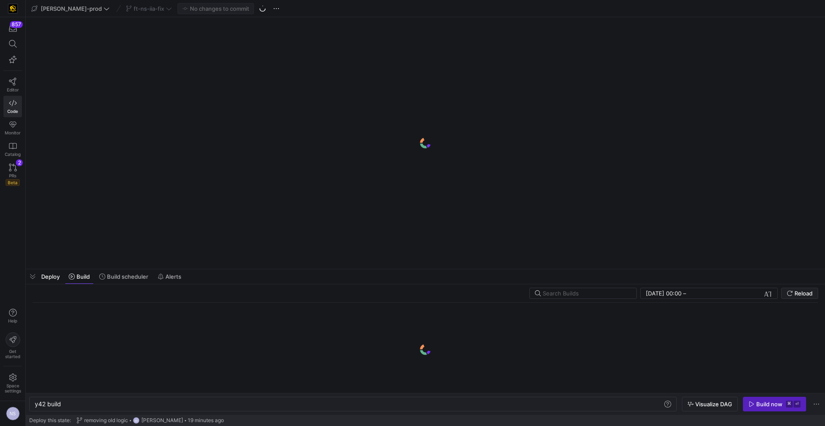
scroll to position [0, 26]
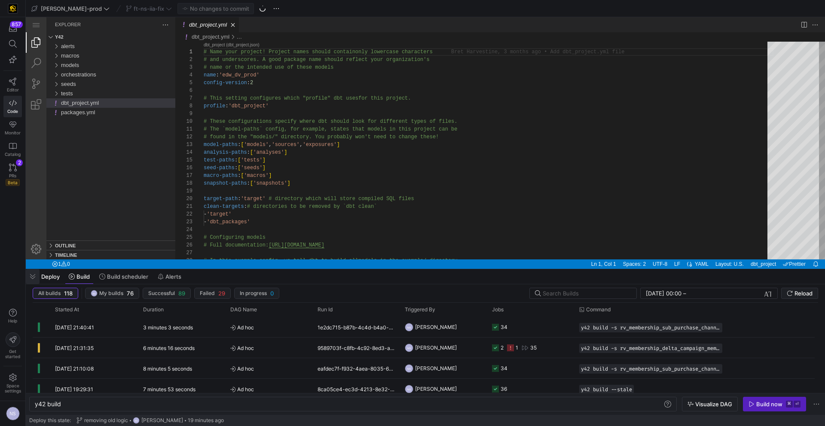
click at [31, 281] on span "button" at bounding box center [33, 276] width 14 height 15
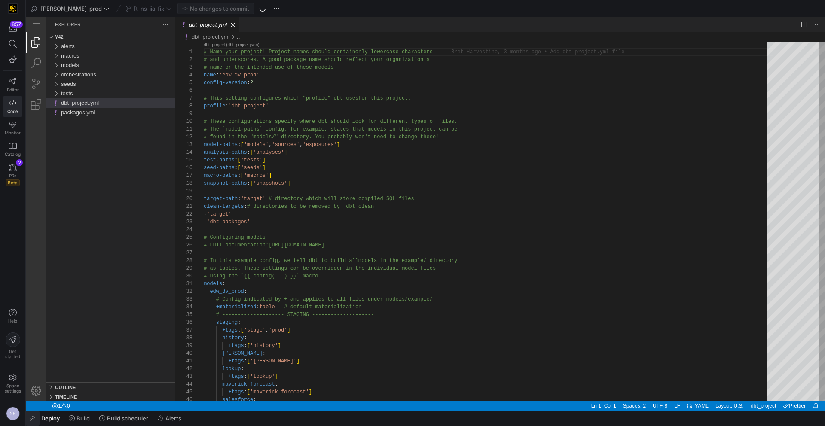
click at [36, 416] on span "button" at bounding box center [33, 418] width 14 height 15
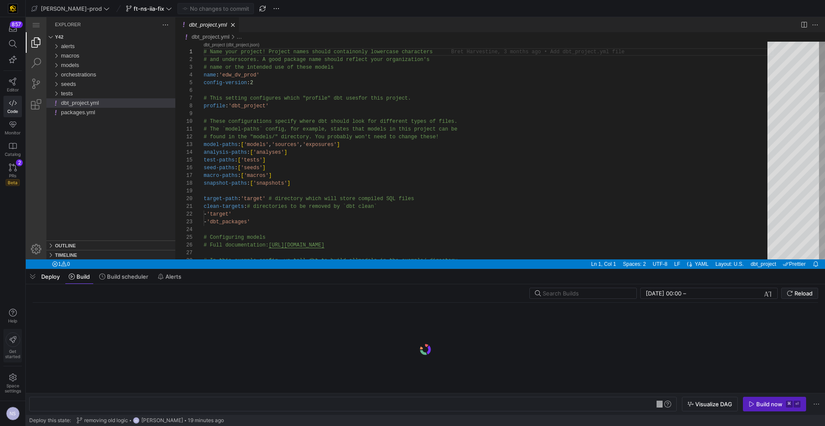
scroll to position [0, 26]
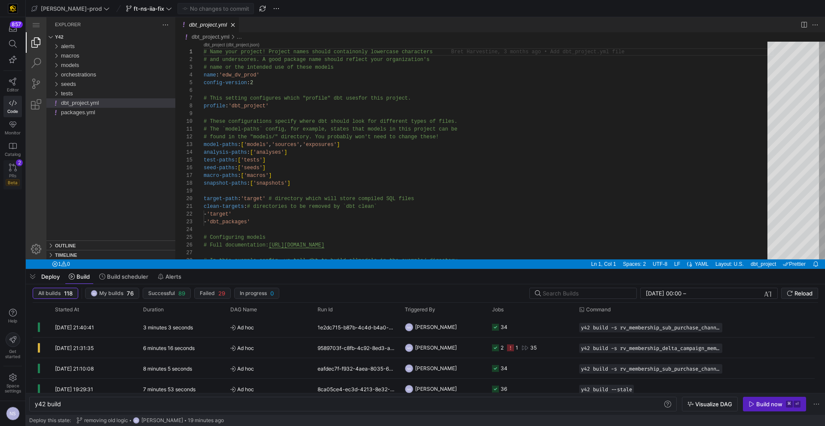
click at [19, 170] on link "PRs Beta 2" at bounding box center [12, 174] width 18 height 29
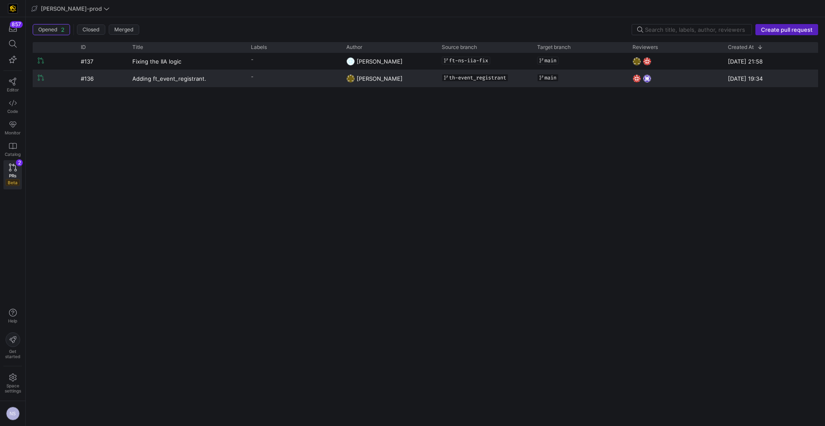
click at [302, 81] on y42-pull-request-list-view-label-cell-renderer "-" at bounding box center [293, 76] width 85 height 12
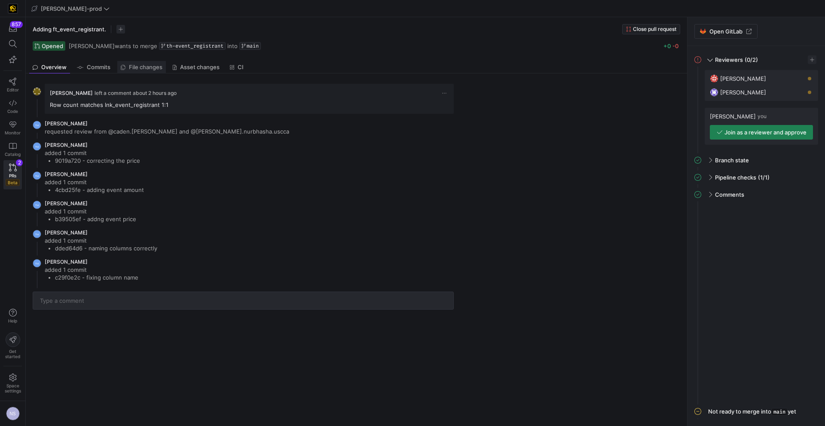
click at [150, 69] on span "File changes" at bounding box center [146, 67] width 34 height 6
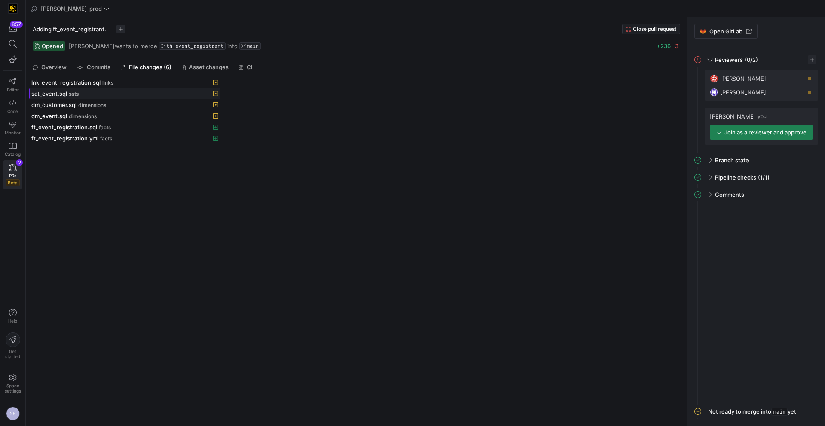
click at [94, 91] on div "sat_event.sql sats" at bounding box center [115, 93] width 168 height 7
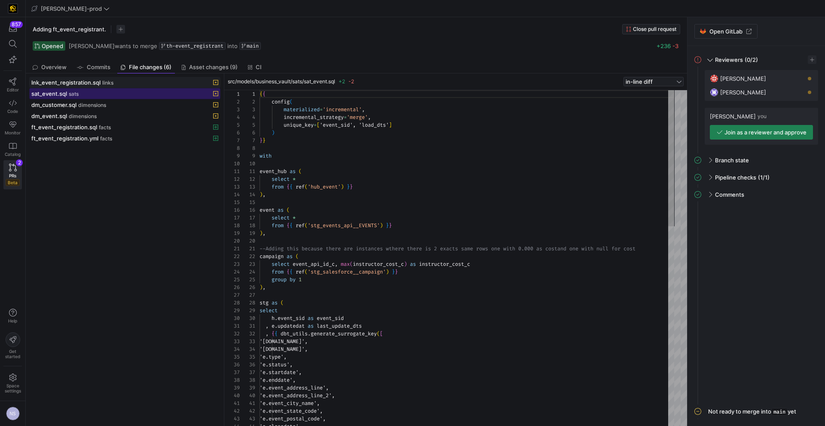
scroll to position [77, 0]
click at [122, 78] on span at bounding box center [125, 82] width 190 height 10
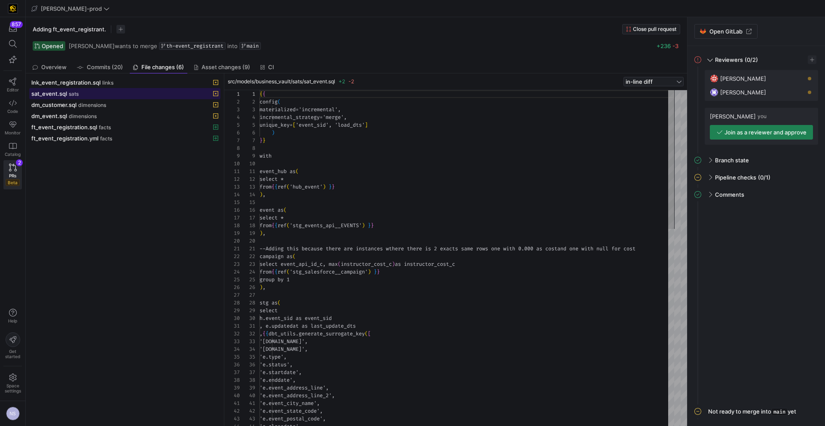
click at [93, 92] on div "sat_event.sql sats" at bounding box center [115, 93] width 168 height 7
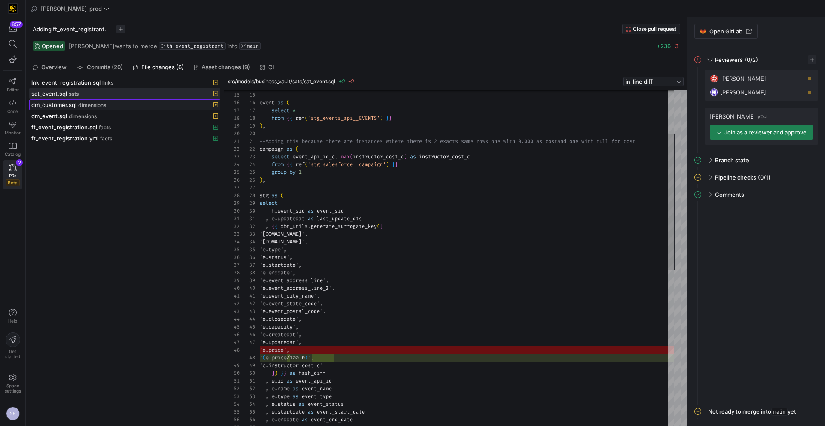
click at [67, 104] on span "dm_customer.sql" at bounding box center [53, 104] width 45 height 7
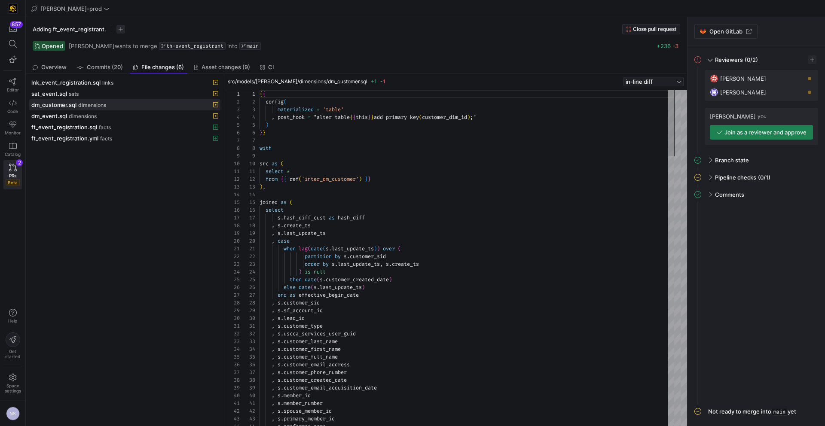
scroll to position [39, 25]
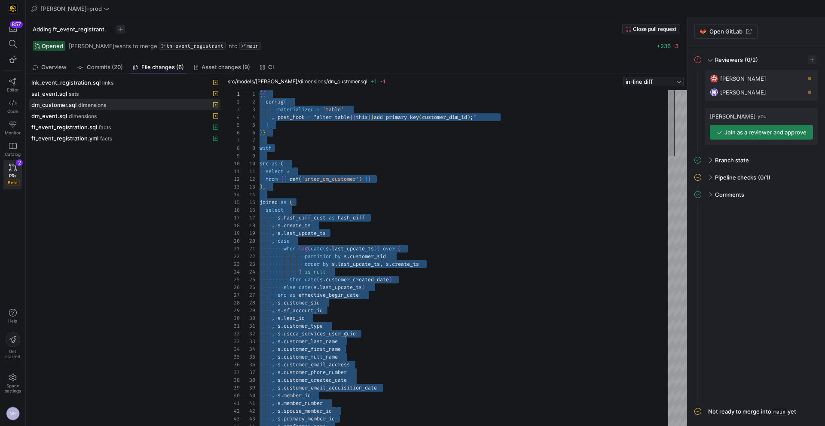
type textarea "when lag(date(s.last_update_ts)) over ( partition by s.customer_sid order by s.…"
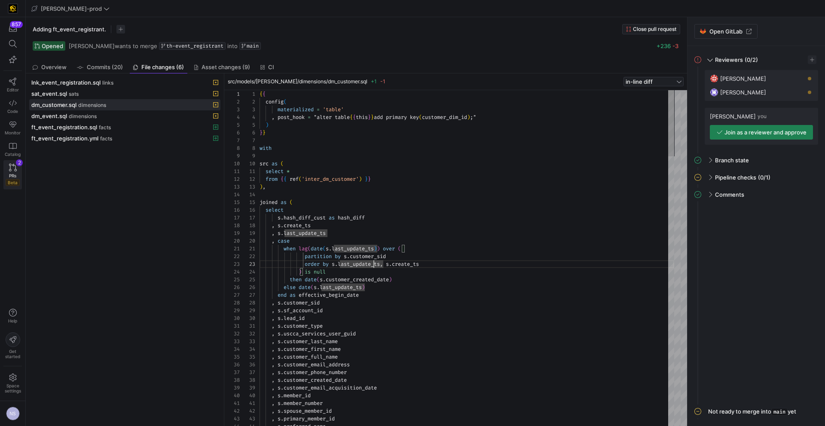
drag, startPoint x: 3, startPoint y: 182, endPoint x: 11, endPoint y: 177, distance: 8.9
click at [3, 182] on link "PRs Beta 2" at bounding box center [12, 174] width 18 height 29
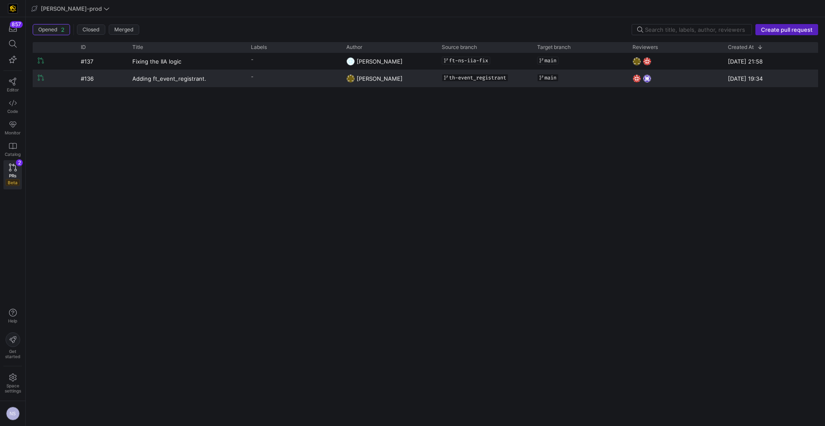
click at [280, 81] on y42-pull-request-list-view-label-cell-renderer "-" at bounding box center [293, 76] width 85 height 12
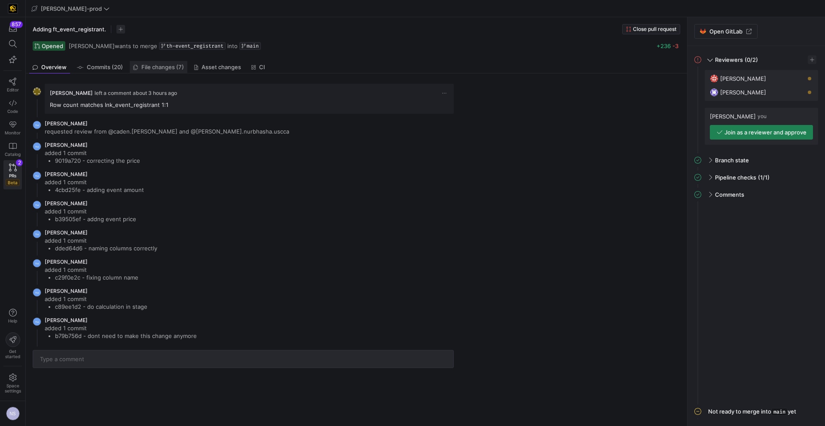
click at [159, 68] on span "File changes (7)" at bounding box center [162, 67] width 43 height 6
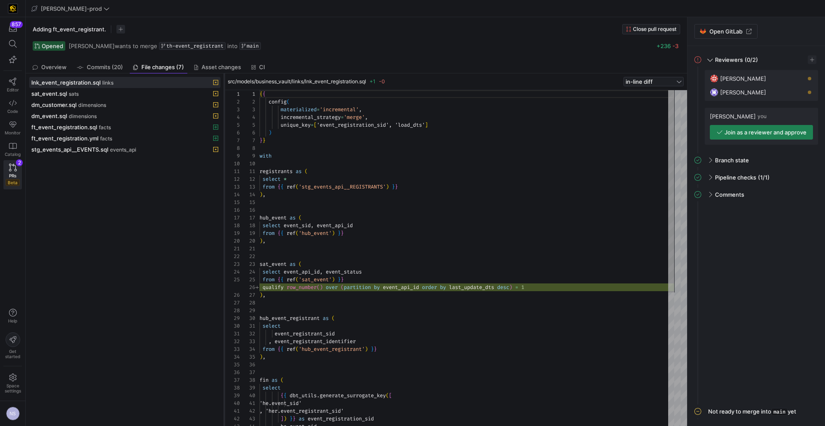
scroll to position [77, 0]
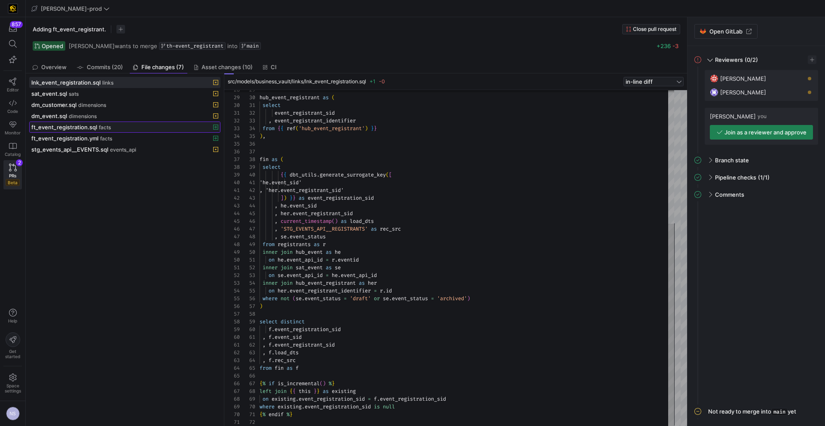
click at [93, 125] on span "ft_event_registration.sql" at bounding box center [64, 127] width 66 height 7
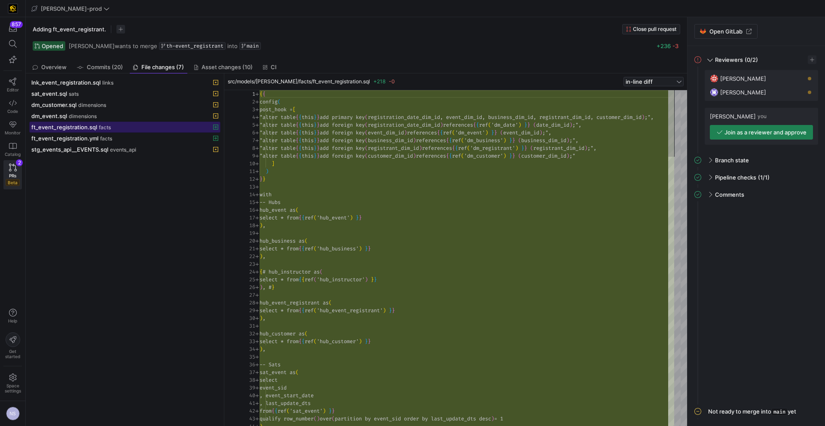
scroll to position [46, 0]
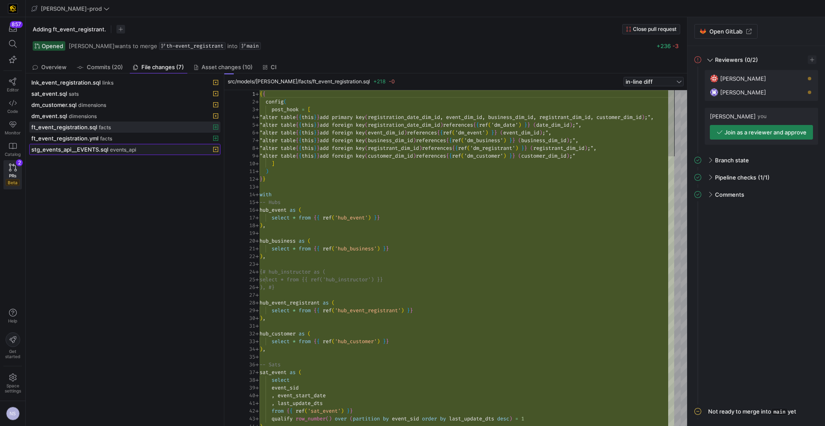
click at [113, 147] on span "events_api" at bounding box center [123, 150] width 26 height 6
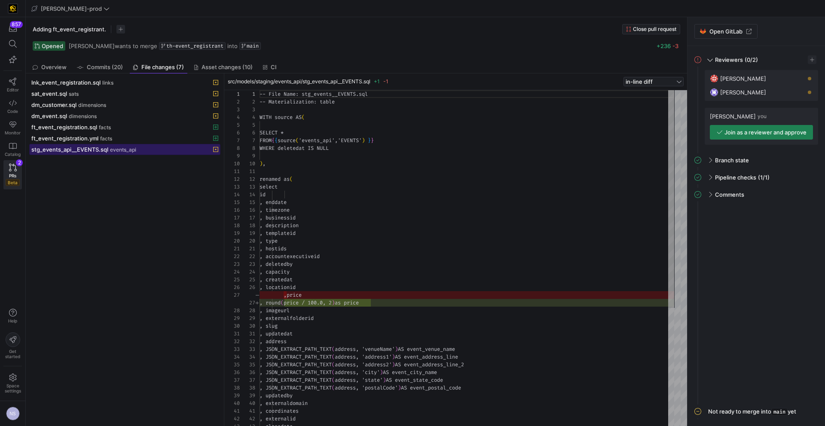
scroll to position [77, 0]
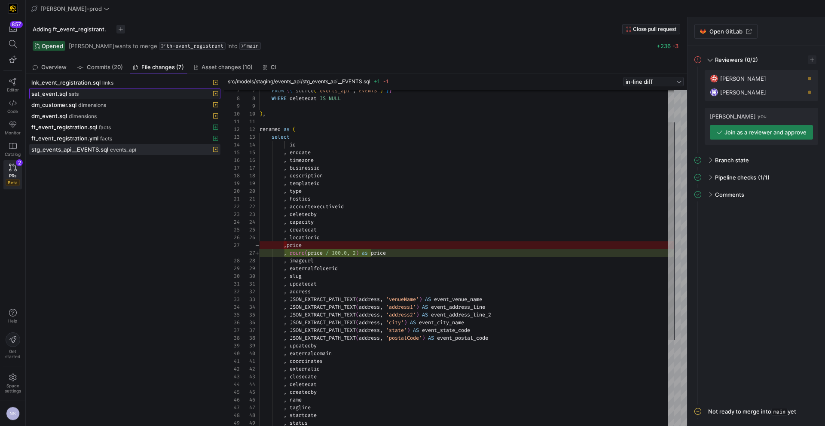
click at [85, 97] on span at bounding box center [125, 94] width 190 height 10
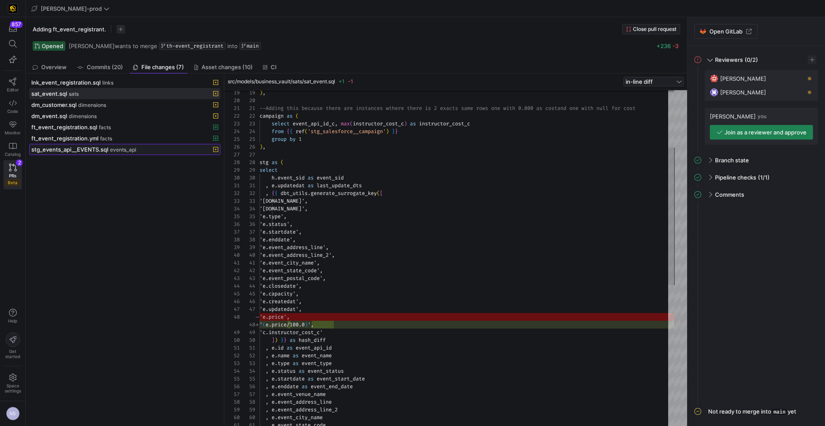
click at [110, 150] on span "events_api" at bounding box center [123, 150] width 26 height 6
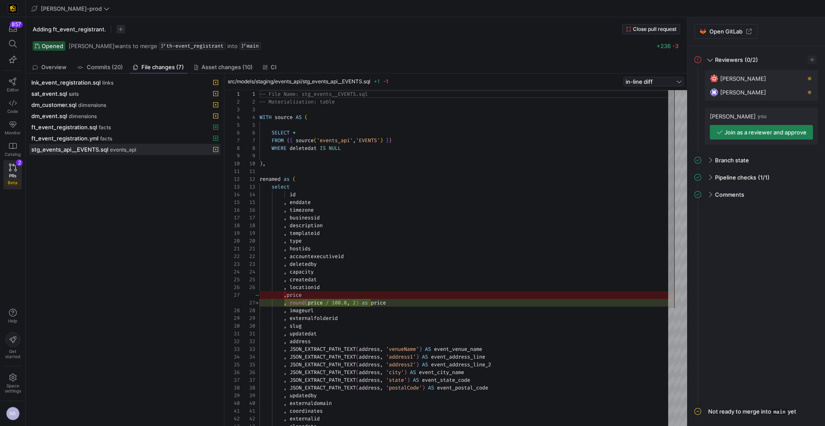
type textarea ", hostids , accountexecutiveid , deletedby , capacity , createdat , locationid …"
click at [371, 303] on div "-- File Name: stg_events__EVENTS.sql -- Materialization: table WITH source AS (…" at bounding box center [467, 349] width 415 height 518
drag, startPoint x: 361, startPoint y: 303, endPoint x: 312, endPoint y: 303, distance: 48.6
click at [317, 304] on div "-- File Name: stg_events__EVENTS.sql -- Materialization: table WITH source AS (…" at bounding box center [467, 349] width 415 height 518
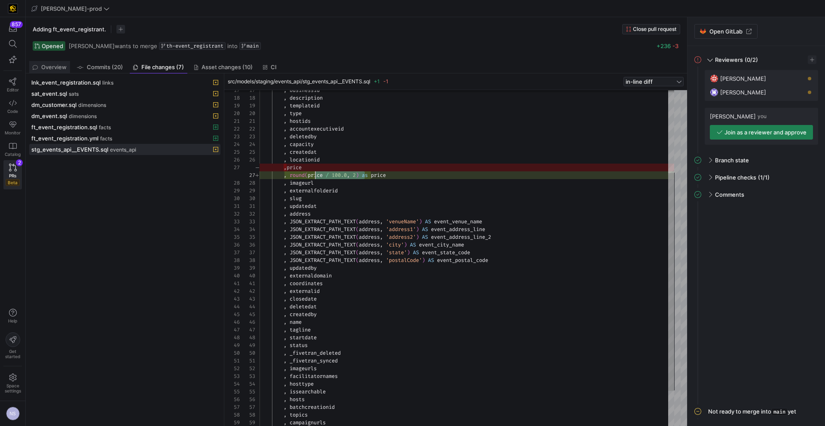
click at [62, 69] on span "Overview" at bounding box center [53, 67] width 25 height 6
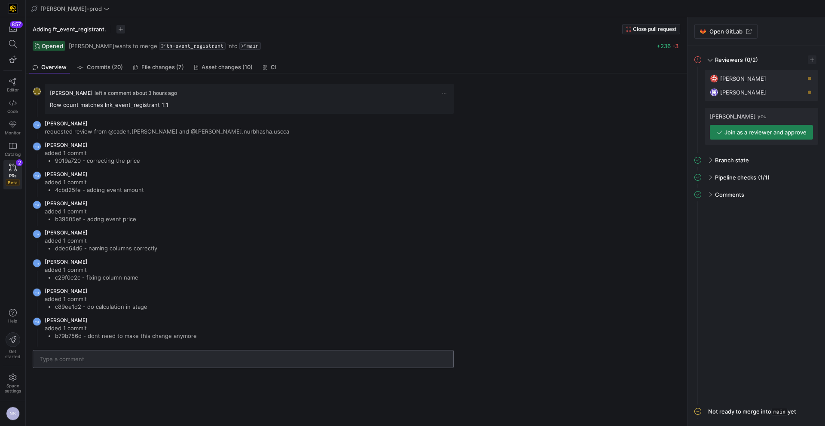
click at [113, 364] on div at bounding box center [243, 359] width 407 height 17
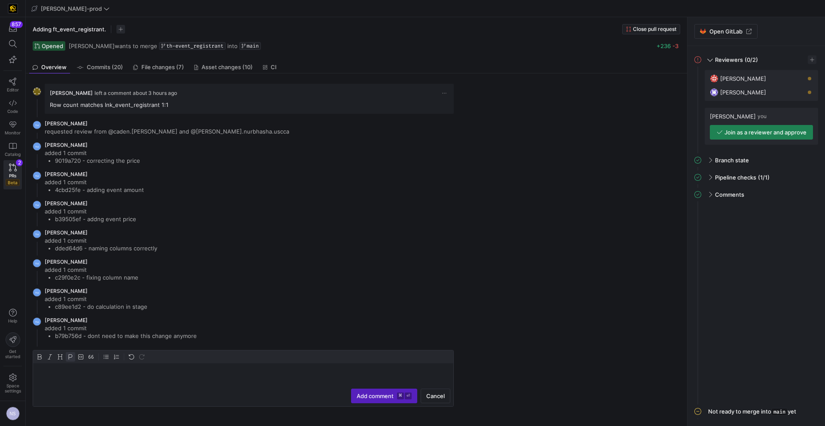
click at [413, 266] on div "TH Tommy Huelhorst added 1 commit c29f0e2c - fixing column name" at bounding box center [243, 270] width 421 height 22
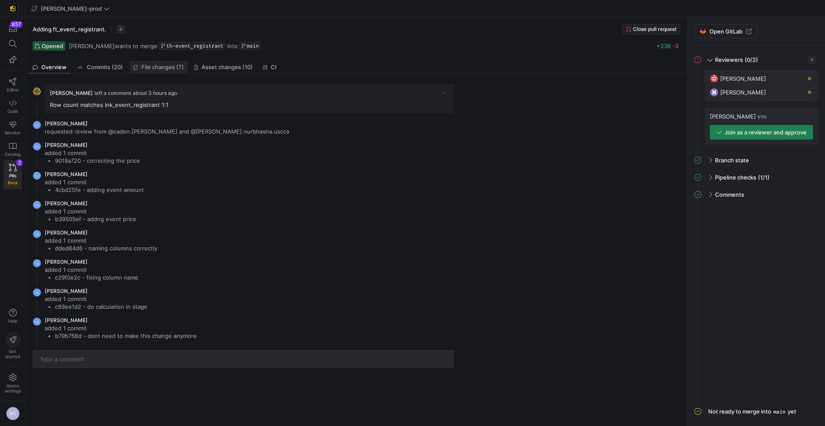
click at [164, 65] on span "File changes (7)" at bounding box center [162, 67] width 43 height 6
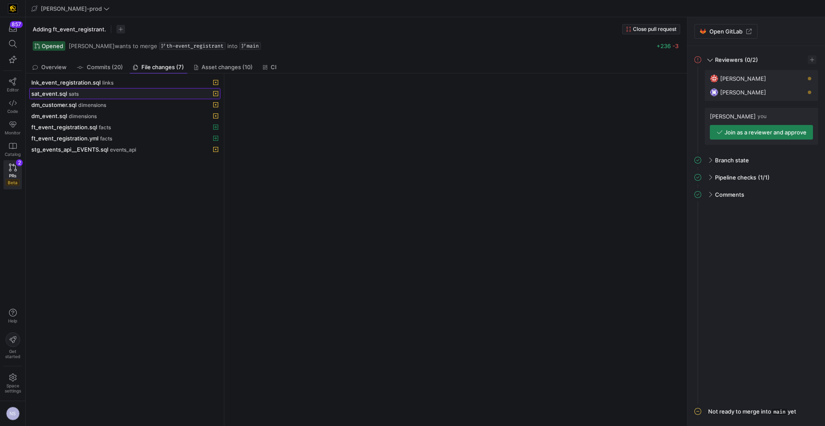
click at [98, 92] on div "sat_event.sql sats" at bounding box center [115, 93] width 168 height 7
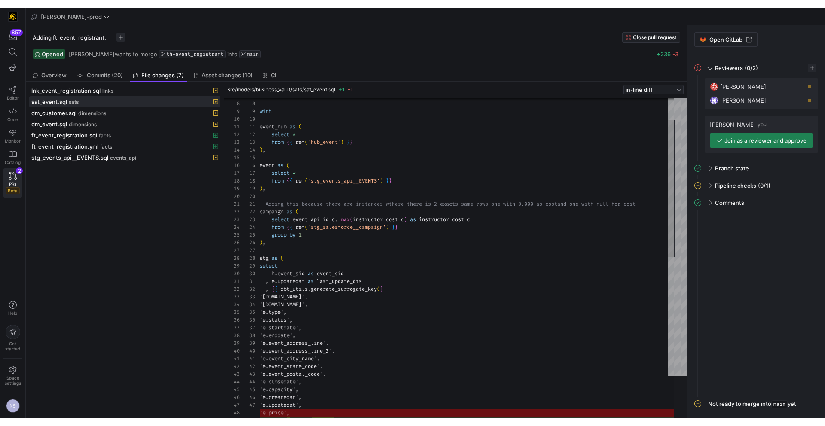
scroll to position [77, 0]
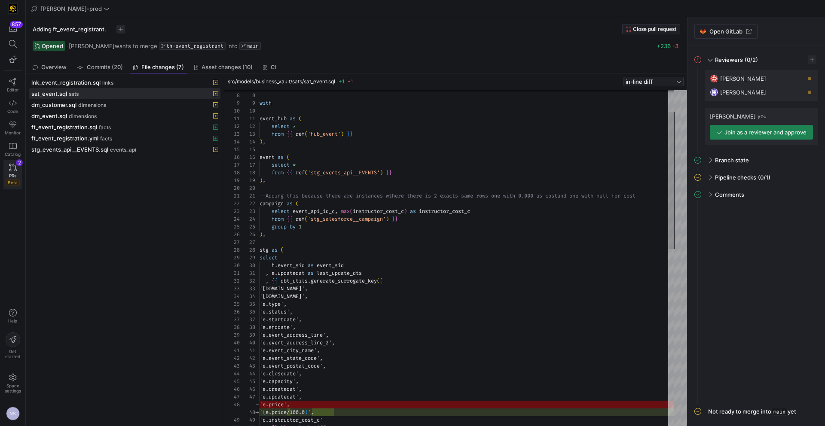
click at [8, 176] on div "PRs Beta" at bounding box center [13, 179] width 14 height 13
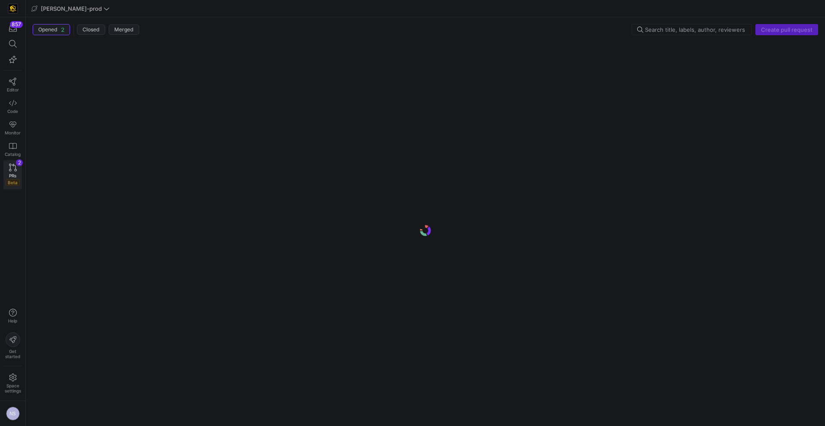
click at [15, 171] on icon at bounding box center [13, 168] width 8 height 8
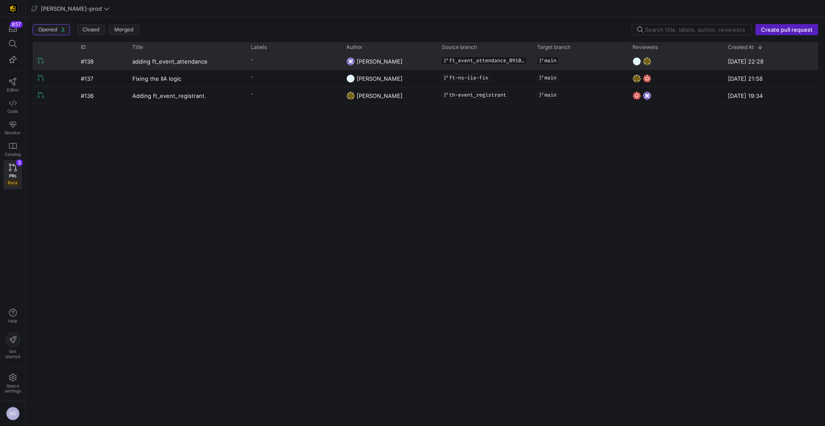
click at [391, 60] on span "[PERSON_NAME]" at bounding box center [380, 61] width 46 height 7
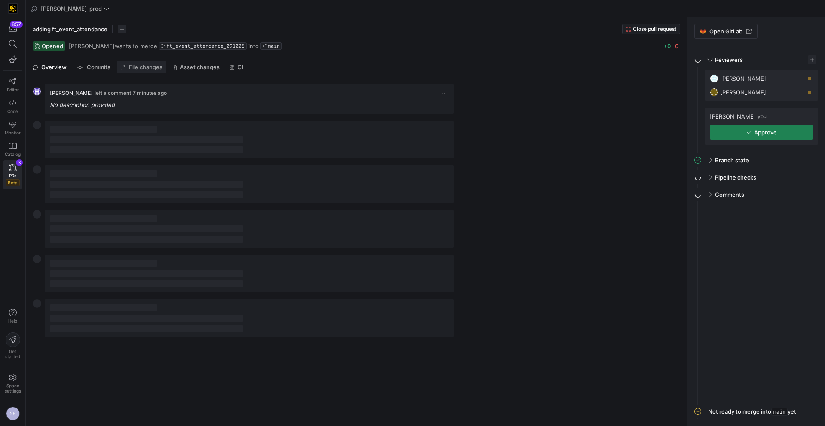
click at [153, 66] on span "File changes" at bounding box center [146, 67] width 34 height 6
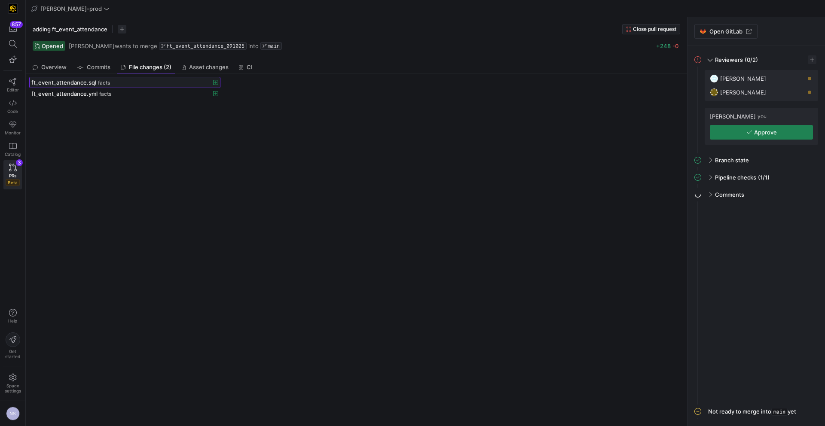
click at [130, 79] on div "ft_event_attendance.sql facts" at bounding box center [115, 82] width 168 height 7
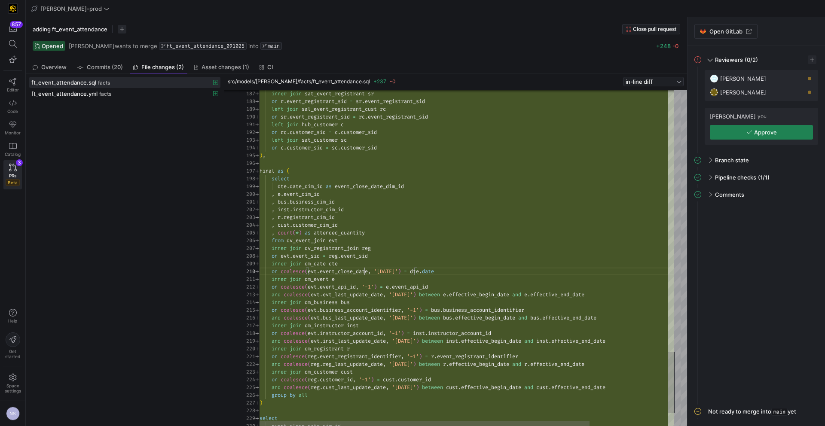
scroll to position [70, 105]
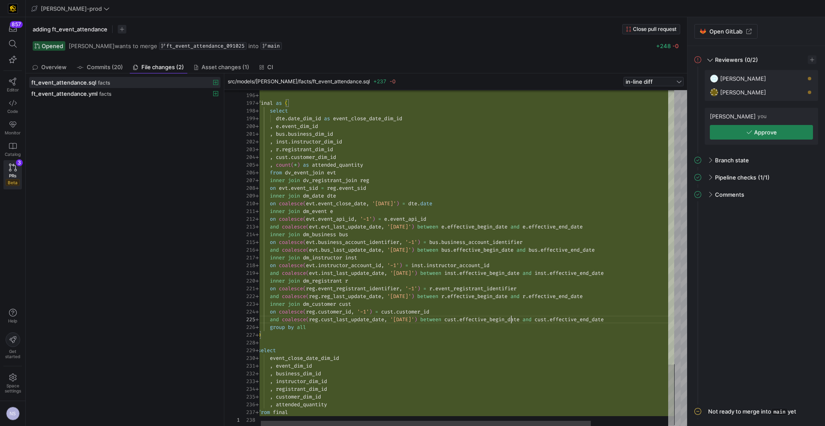
scroll to position [31, 254]
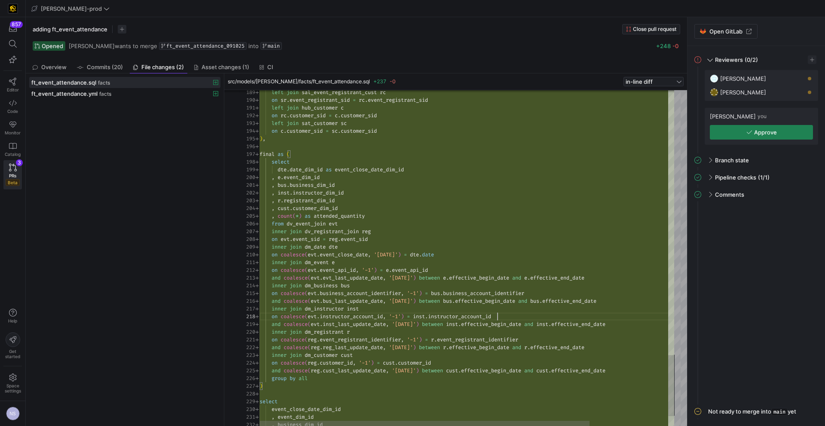
scroll to position [46, 238]
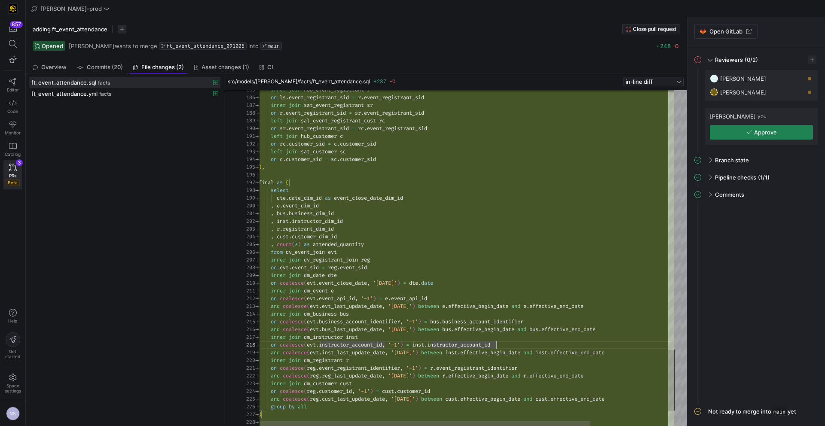
type textarea "inner join dm_event e on coalesce(evt.event_api_id, '-1') = e.event_api_id and …"
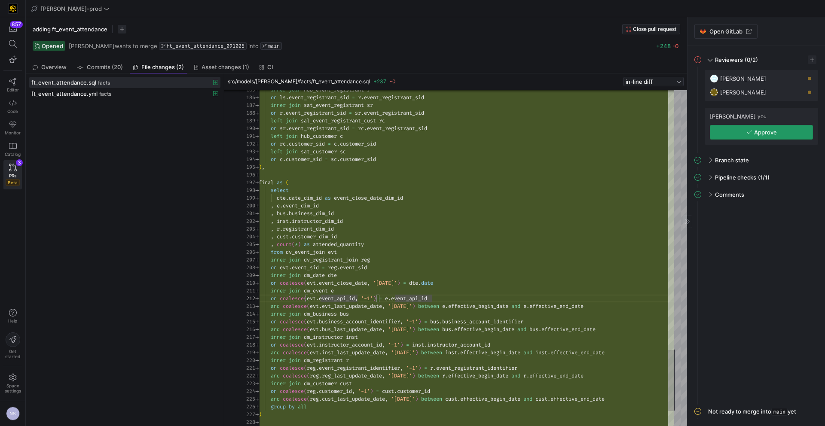
click at [731, 129] on span "button" at bounding box center [761, 132] width 102 height 14
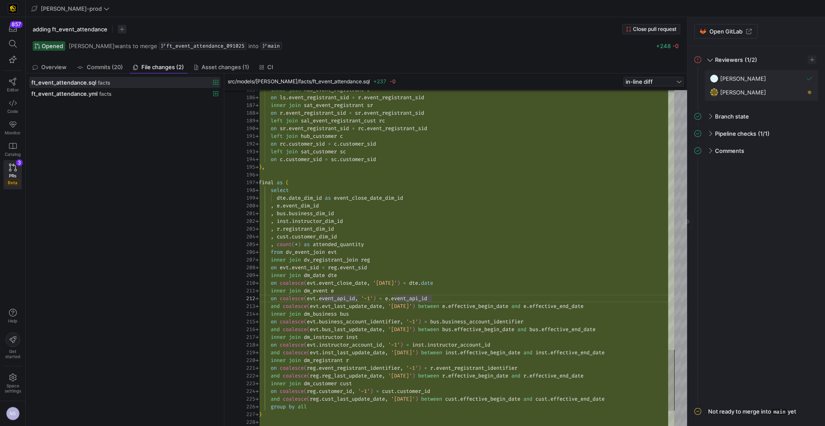
click at [23, 166] on div "857 Editor Code Monitor Catalog PRs Beta 3" at bounding box center [12, 105] width 25 height 176
click at [8, 175] on div "PRs Beta" at bounding box center [13, 179] width 14 height 13
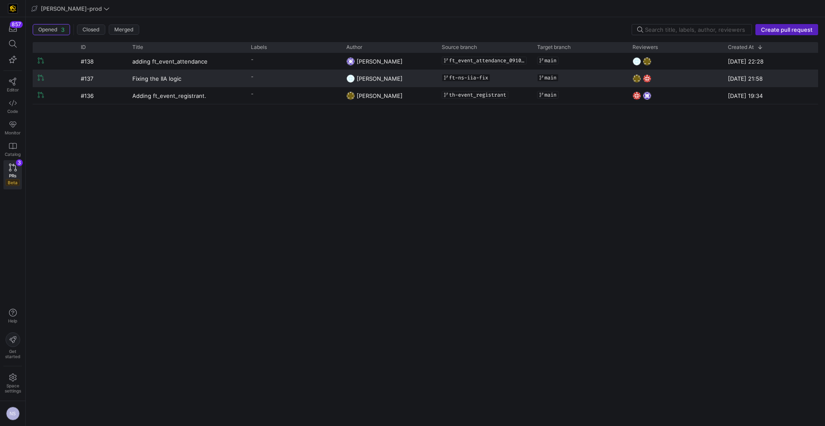
click at [280, 83] on div "-" at bounding box center [293, 78] width 95 height 17
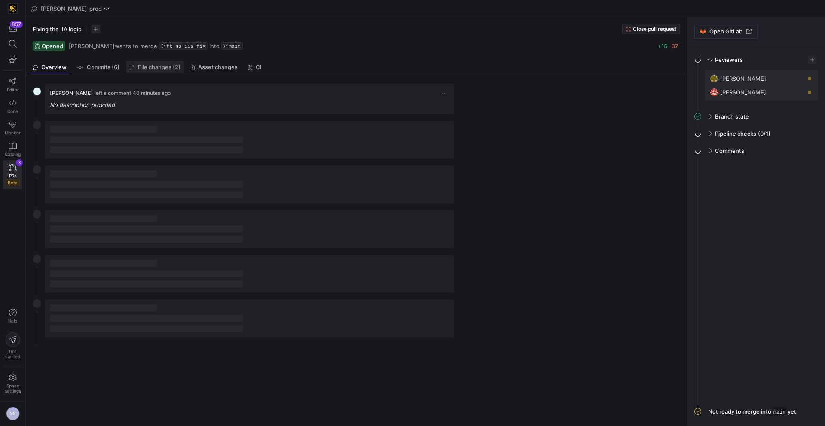
click at [156, 62] on link "File changes (2)" at bounding box center [155, 67] width 58 height 12
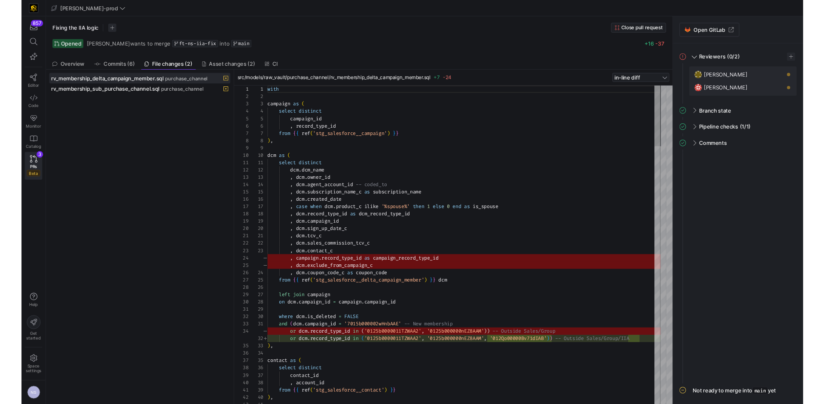
scroll to position [77, 0]
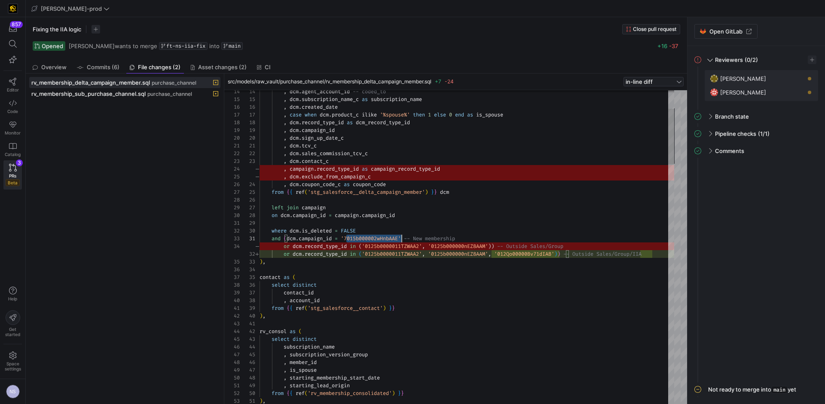
scroll to position [0, 142]
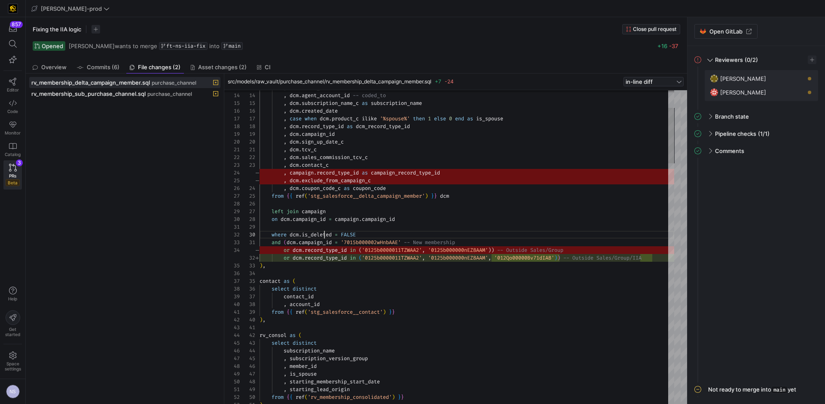
type textarea "and (dcm.campaign_id = '7015b000002wHnbAAE' -- New membership or dcm.record_typ…"
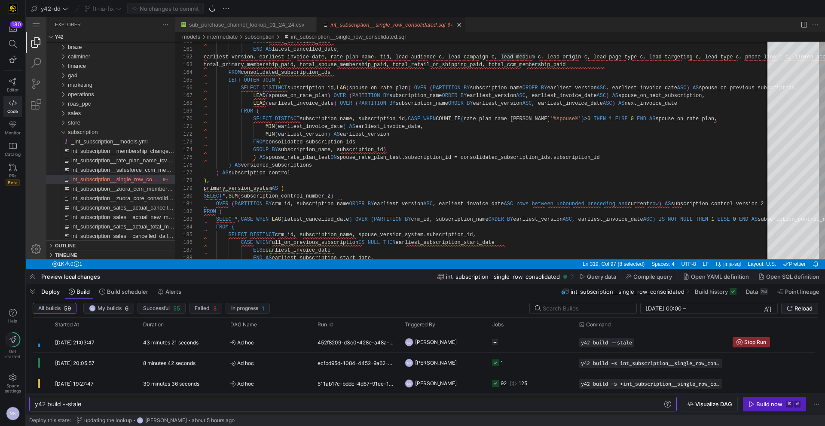
scroll to position [0, 47]
click at [377, 342] on div "452f8209-d3c0-428e-a48a-aeaece0f0308" at bounding box center [355, 342] width 87 height 20
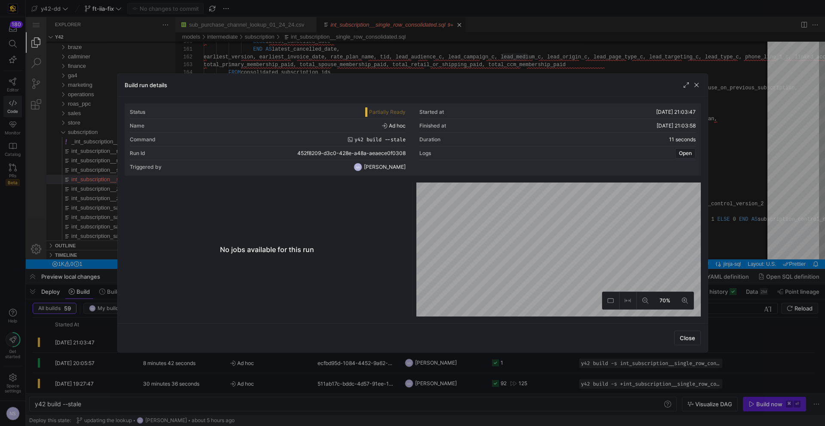
click at [755, 251] on div at bounding box center [412, 213] width 825 height 426
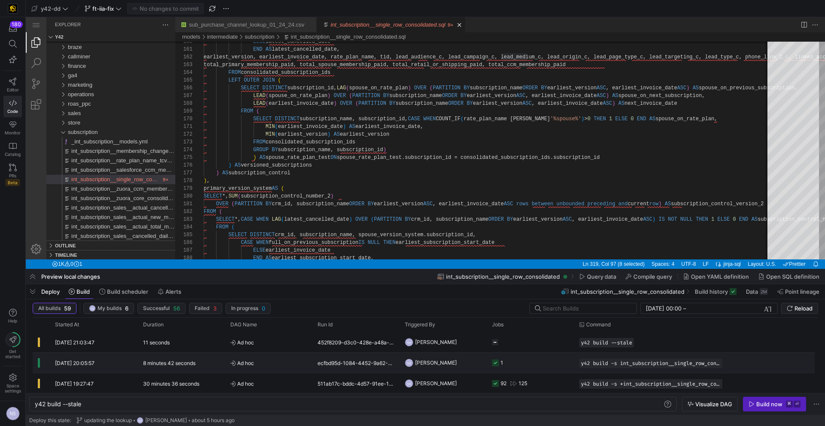
click at [532, 370] on y42-job-status-cell-renderer "1" at bounding box center [530, 362] width 77 height 19
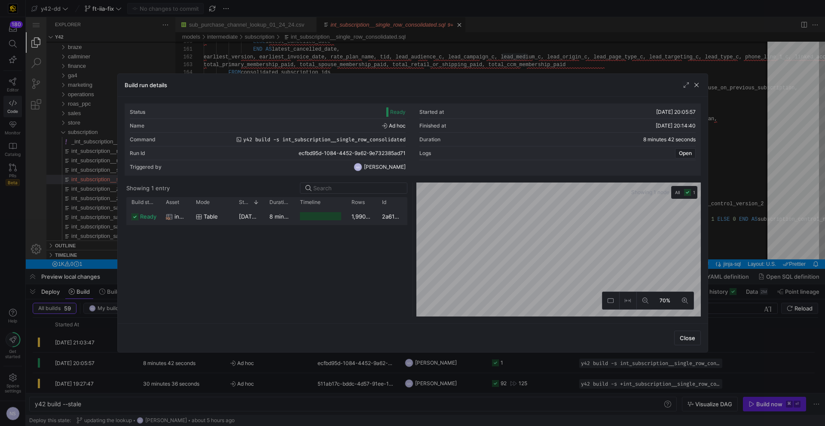
click at [362, 217] on div "1,990,210" at bounding box center [361, 216] width 31 height 17
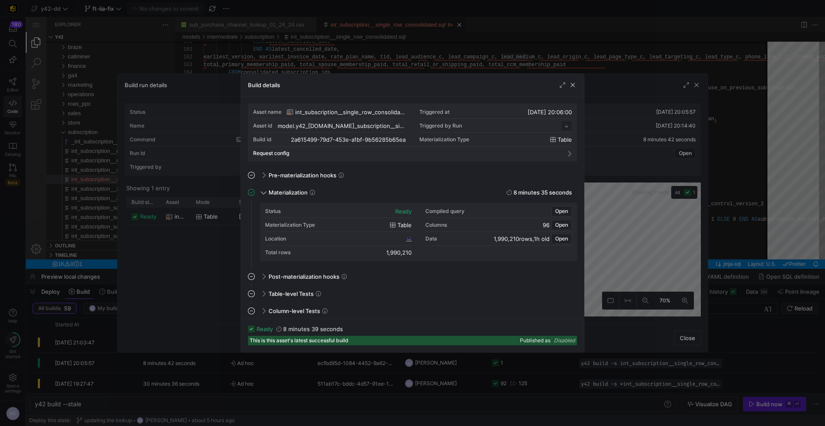
scroll to position [77, 0]
click at [406, 240] on div "Location" at bounding box center [338, 239] width 147 height 14
click at [408, 237] on icon at bounding box center [409, 238] width 5 height 5
click at [143, 67] on div at bounding box center [412, 213] width 825 height 426
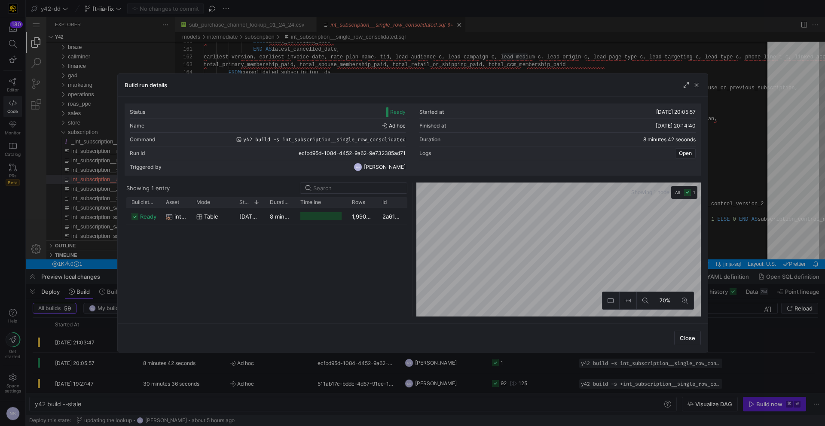
click at [142, 66] on div at bounding box center [412, 213] width 825 height 426
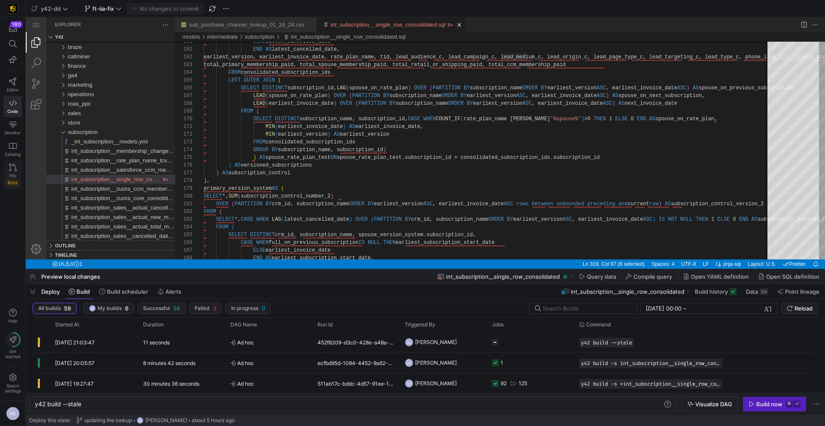
click at [17, 168] on link "PRs Beta" at bounding box center [12, 174] width 18 height 29
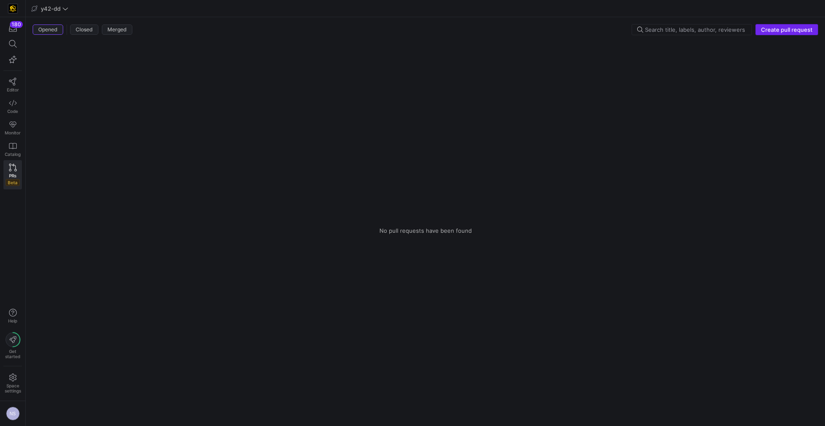
click at [768, 26] on span "Create pull request" at bounding box center [787, 29] width 52 height 7
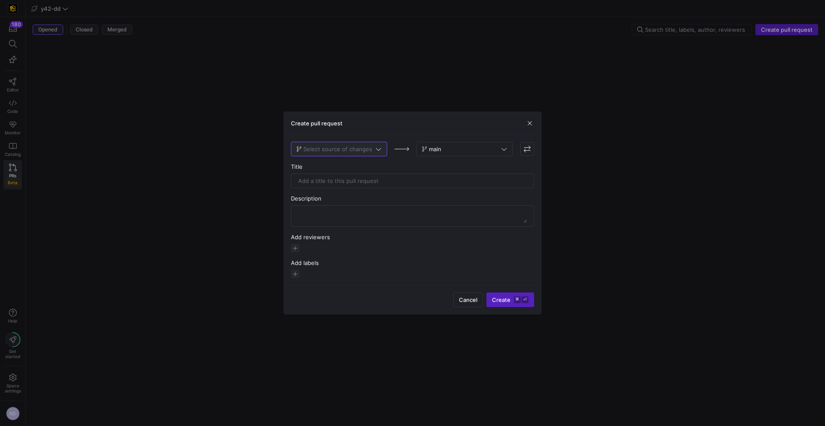
click at [368, 150] on span "Select source of changes" at bounding box center [337, 149] width 69 height 7
type input "ii"
click at [362, 168] on button "ft-iia-fix" at bounding box center [339, 164] width 96 height 14
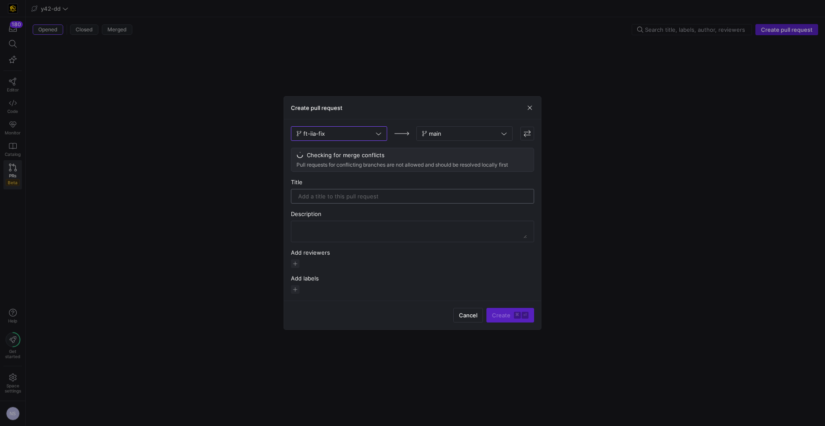
click at [384, 196] on input "text" at bounding box center [412, 196] width 229 height 7
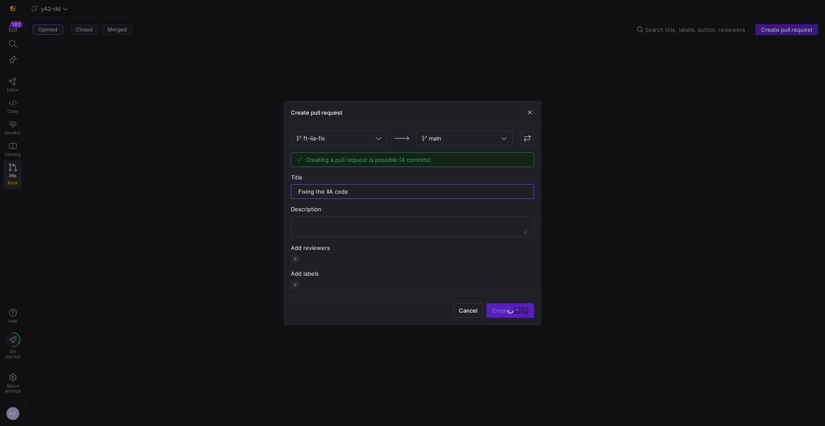
type input "Fixing the IIA code"
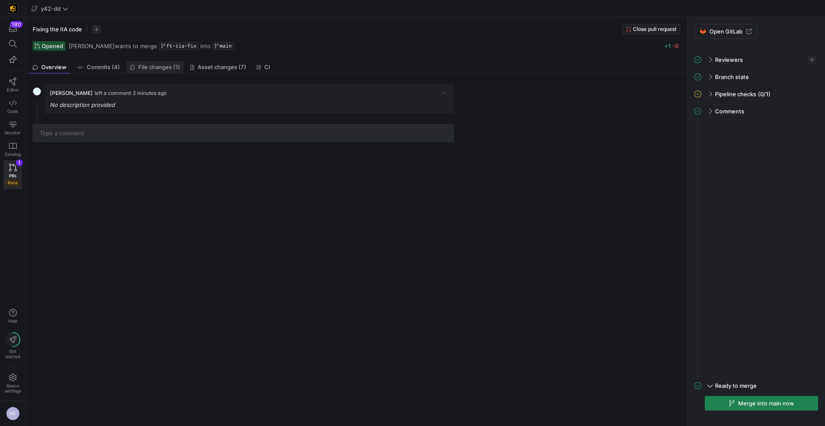
click at [162, 65] on span "File changes (1)" at bounding box center [159, 67] width 42 height 6
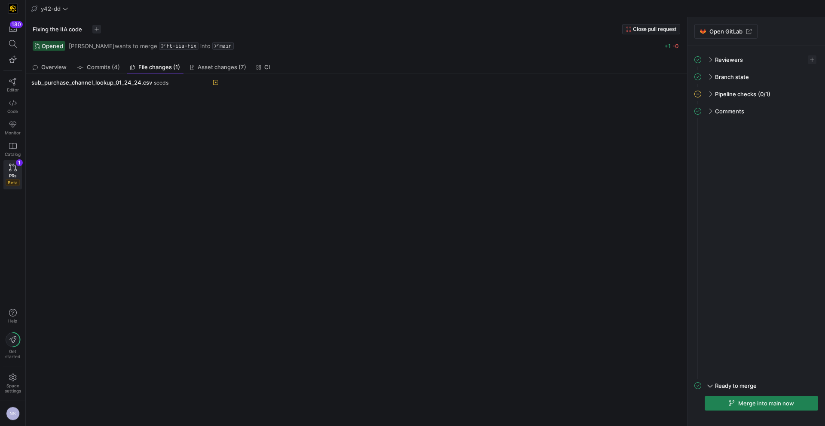
click at [117, 91] on div "sub_purchase_channel_lookup_01_24_24.csv seeds" at bounding box center [124, 250] width 191 height 346
click at [116, 85] on span "sub_purchase_channel_lookup_01_24_24.csv" at bounding box center [91, 82] width 121 height 7
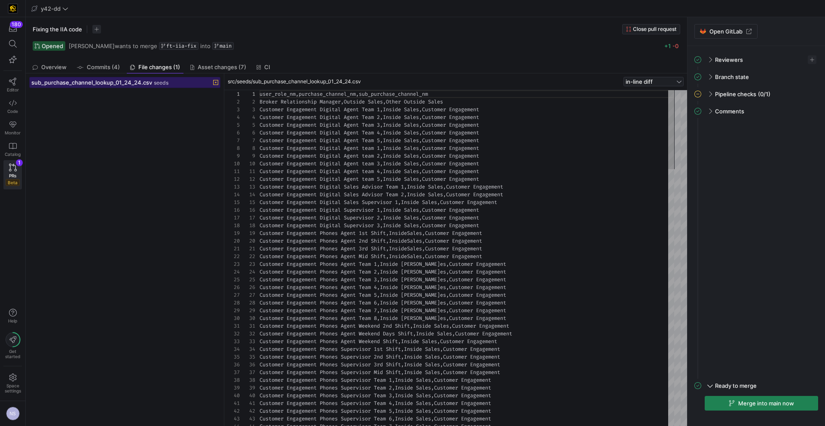
scroll to position [54, 0]
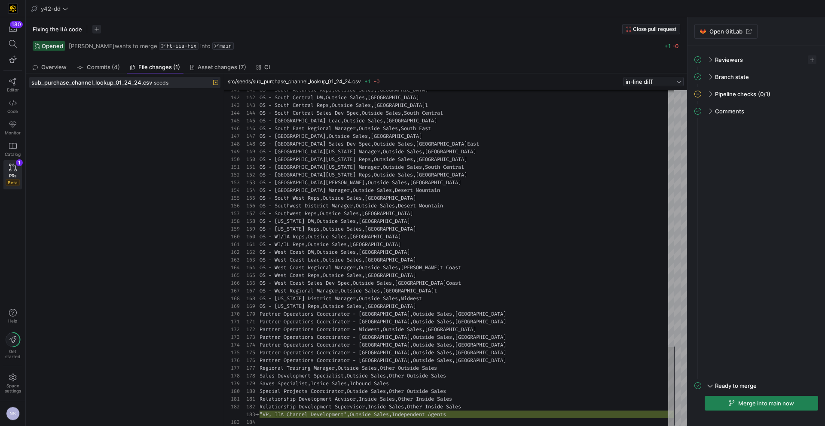
type textarea "Relationship Development Advisor,Inside Sales,Other Inside Sales Relationship D…"
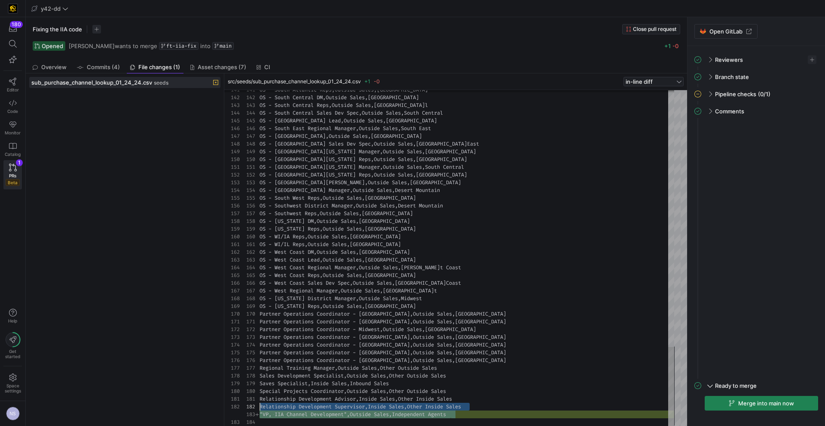
scroll to position [15, 0]
drag, startPoint x: 458, startPoint y: 414, endPoint x: 247, endPoint y: 413, distance: 210.6
click at [728, 61] on span "Reviewers" at bounding box center [729, 59] width 28 height 7
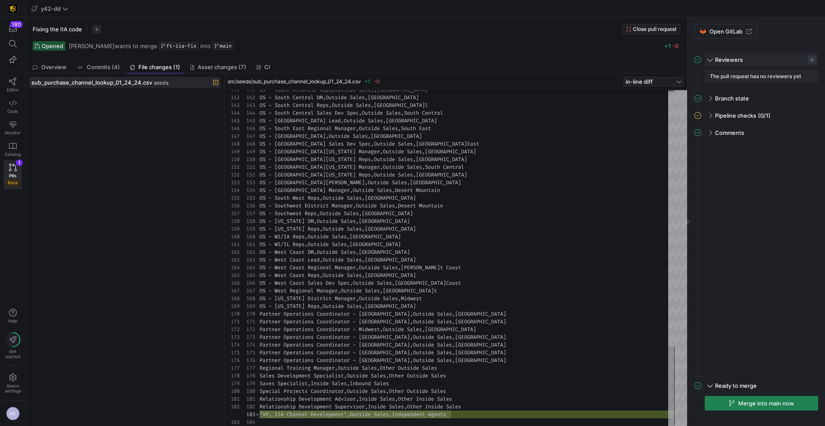
click at [810, 57] on span "button" at bounding box center [812, 59] width 9 height 9
click at [756, 127] on span "[PERSON_NAME]" at bounding box center [757, 127] width 46 height 7
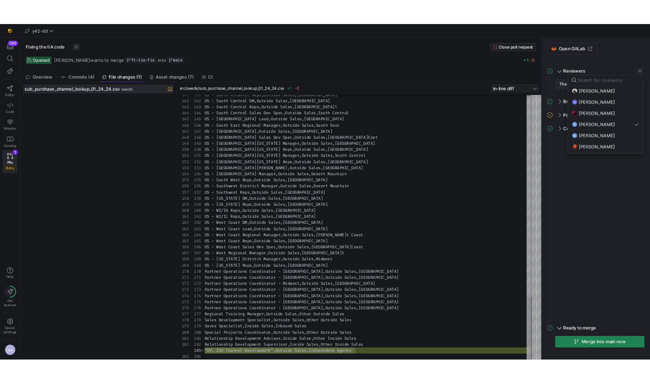
scroll to position [84, 0]
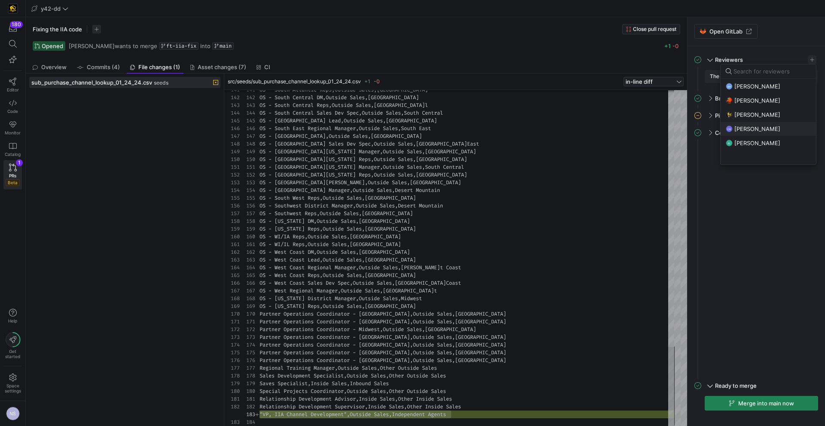
click at [757, 129] on span "[PERSON_NAME]" at bounding box center [757, 128] width 46 height 7
click at [761, 229] on div at bounding box center [412, 213] width 825 height 426
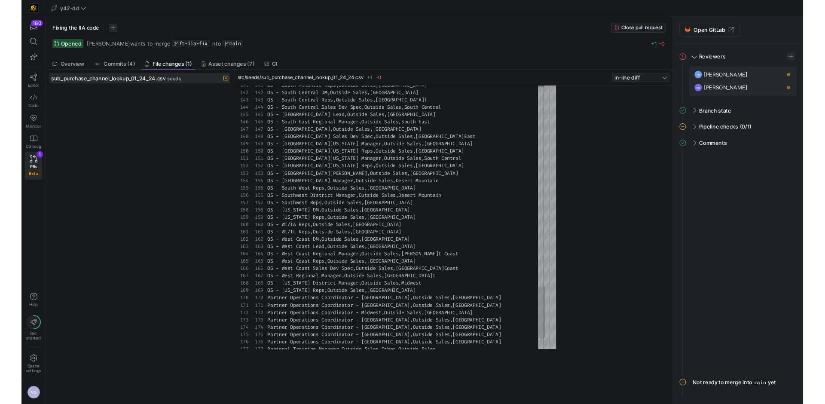
scroll to position [15, 0]
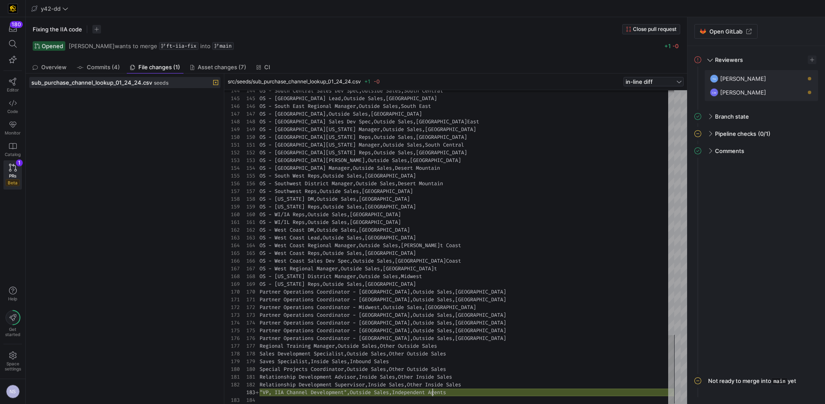
drag, startPoint x: 463, startPoint y: 389, endPoint x: 238, endPoint y: 394, distance: 225.2
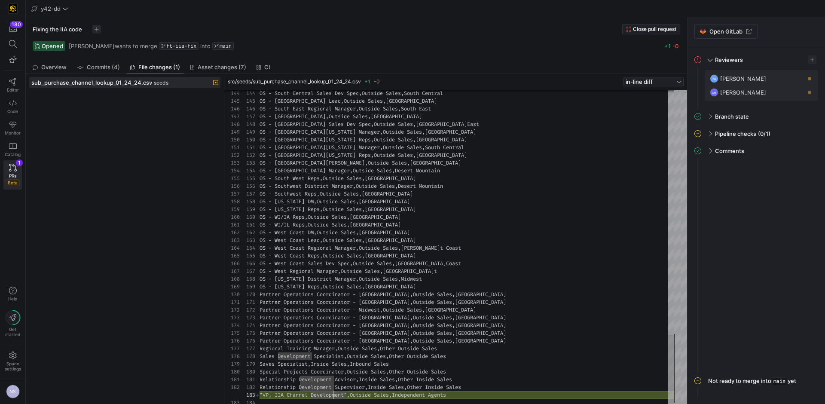
scroll to position [15, 93]
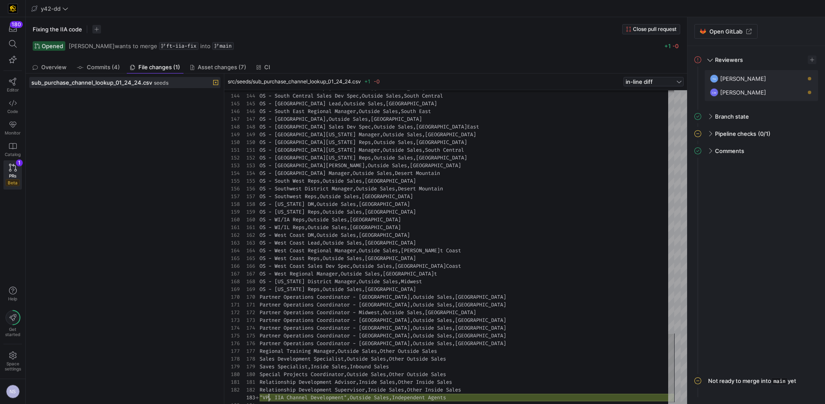
scroll to position [15, 9]
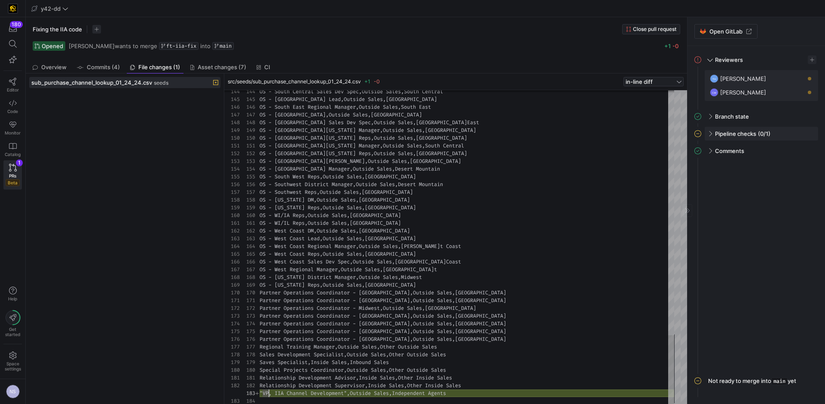
click at [765, 139] on div "Pipeline checks (0/1)" at bounding box center [761, 134] width 113 height 14
click at [806, 152] on span "button" at bounding box center [807, 151] width 9 height 9
click at [759, 165] on span "Open" at bounding box center [762, 163] width 15 height 7
click at [11, 166] on icon at bounding box center [13, 168] width 8 height 8
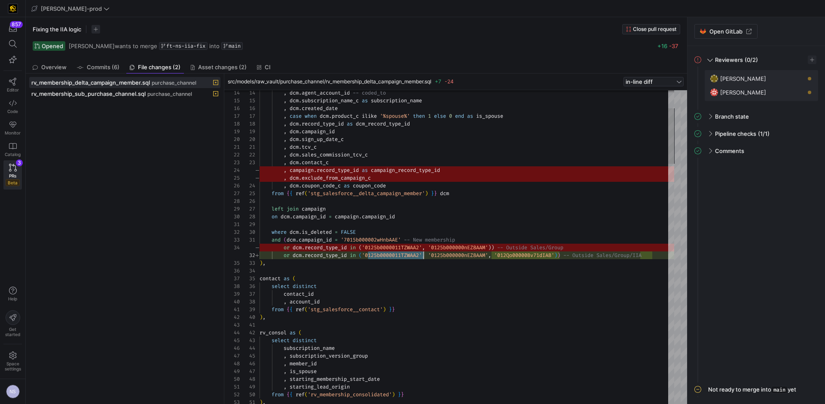
scroll to position [8, 164]
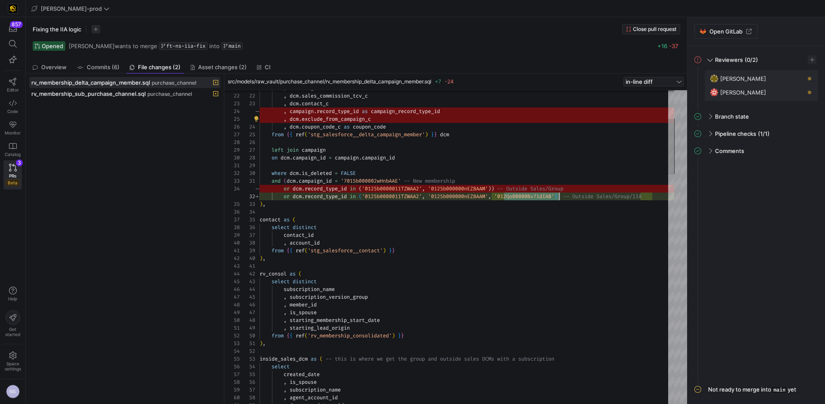
click at [396, 123] on div ", dcm . coupon_code_c as coupon_code" at bounding box center [467, 127] width 415 height 8
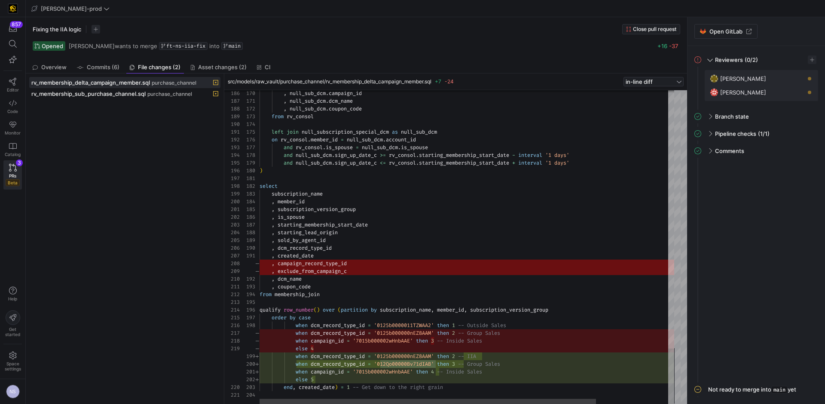
type textarea ", created_date , dcm_name , coupon_code from membership_join qualify row_number…"
click at [12, 107] on link "Code" at bounding box center [12, 106] width 18 height 21
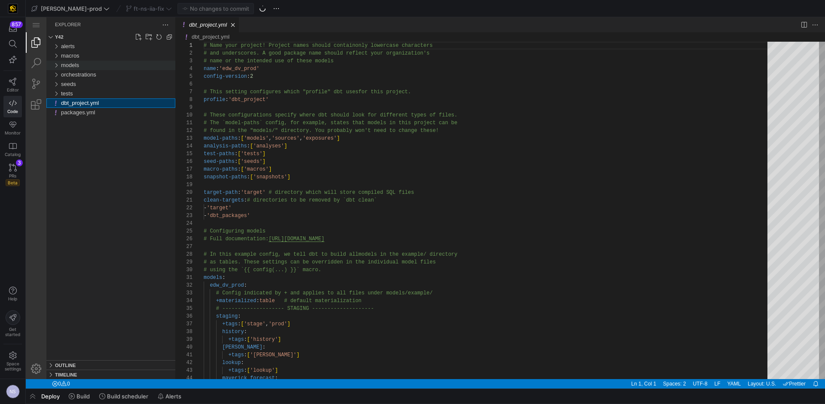
click at [81, 64] on div "models" at bounding box center [118, 65] width 114 height 9
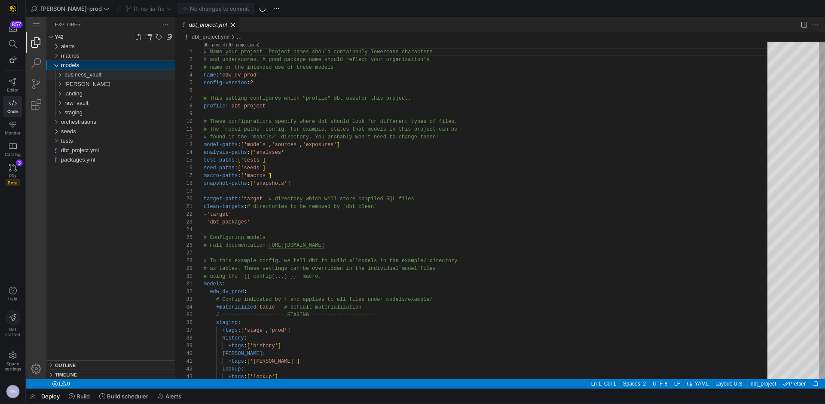
click at [83, 74] on span "business_vault" at bounding box center [82, 74] width 37 height 6
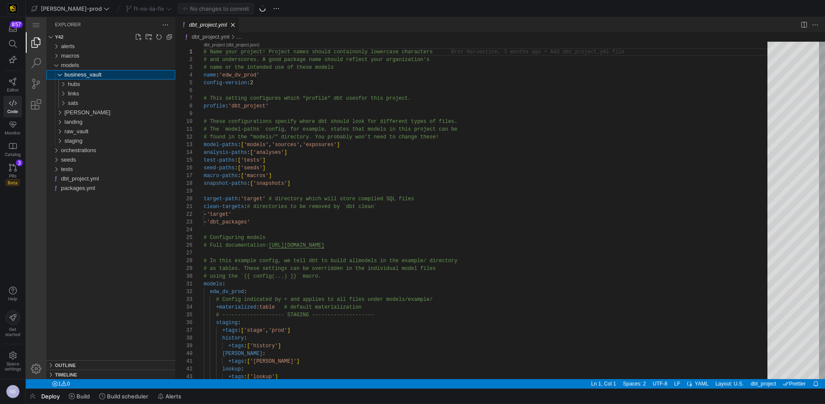
click at [83, 74] on span "business_vault" at bounding box center [82, 74] width 37 height 6
click at [78, 100] on span "raw_vault" at bounding box center [76, 103] width 24 height 6
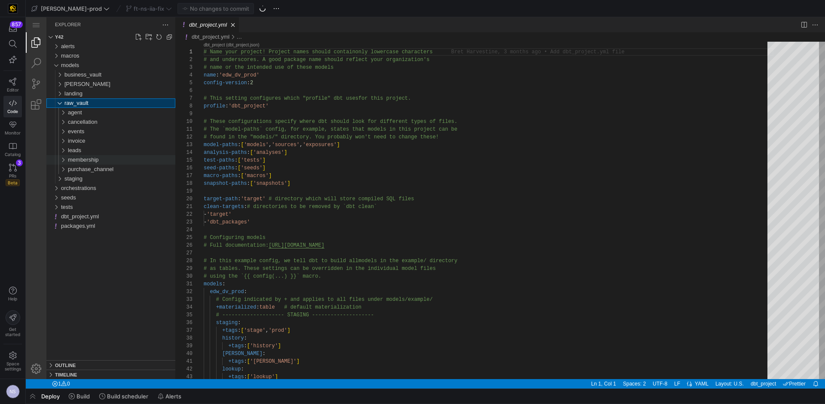
click at [93, 159] on span "membership" at bounding box center [83, 159] width 31 height 6
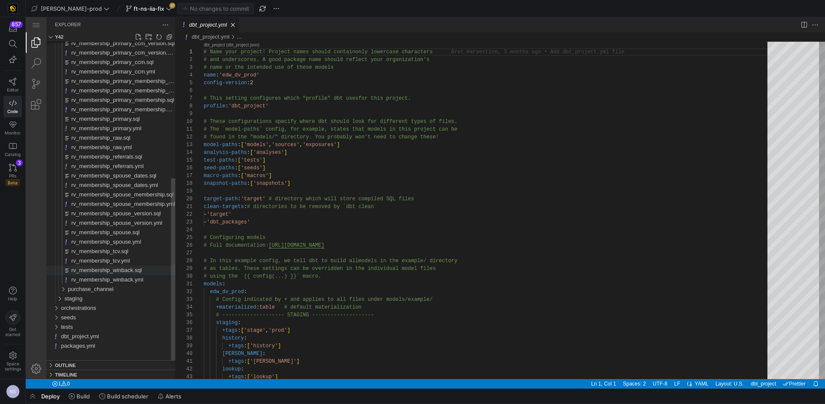
click at [132, 269] on span "rv_membership_winback.sql" at bounding box center [106, 270] width 70 height 6
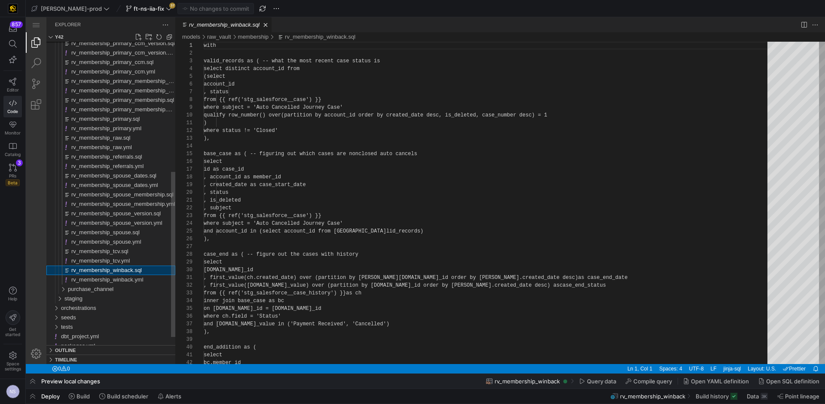
scroll to position [77, 0]
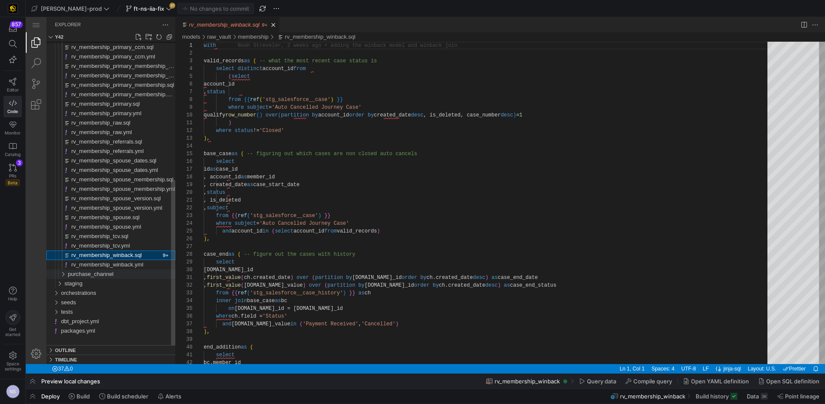
click at [111, 275] on span "purchase_channel" at bounding box center [91, 274] width 46 height 6
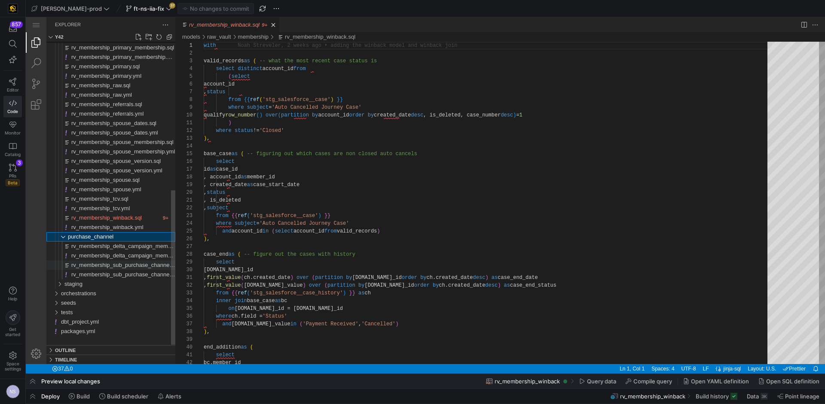
click at [135, 263] on span "rv_membership_sub_purchase_channel.sql" at bounding box center [125, 265] width 108 height 6
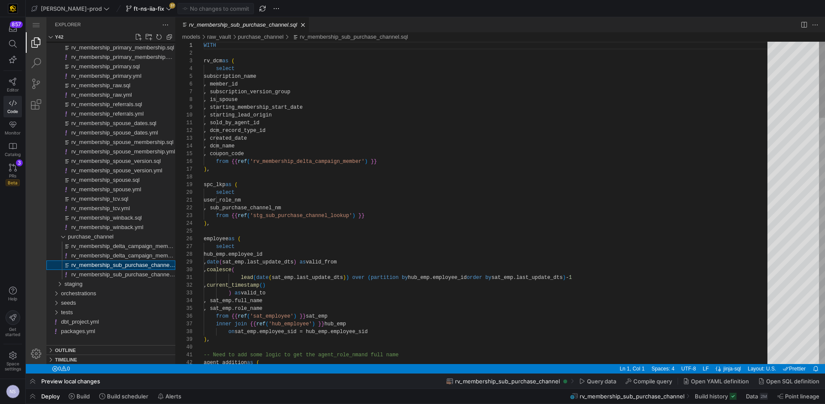
scroll to position [77, 0]
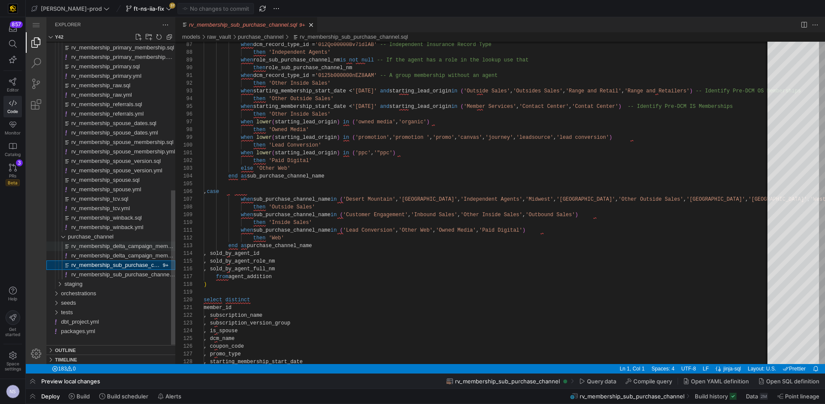
click at [119, 245] on span "rv_membership_delta_campaign_member.sql" at bounding box center [127, 246] width 113 height 6
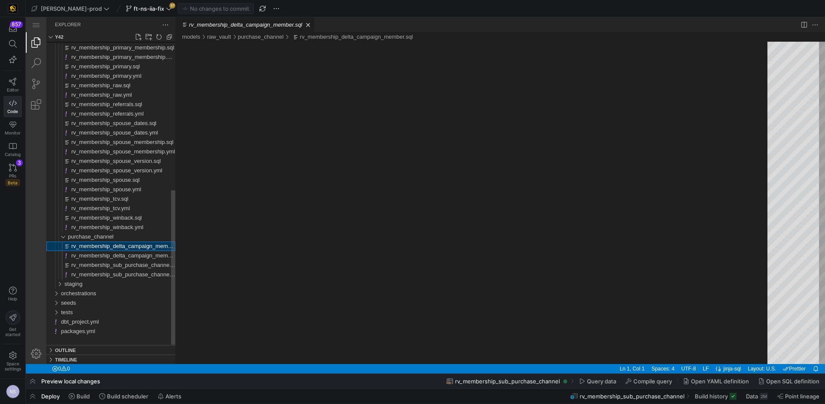
scroll to position [77, 0]
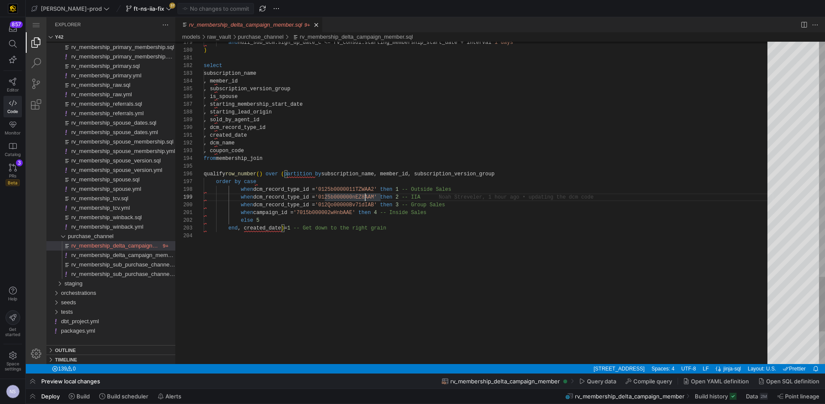
scroll to position [62, 177]
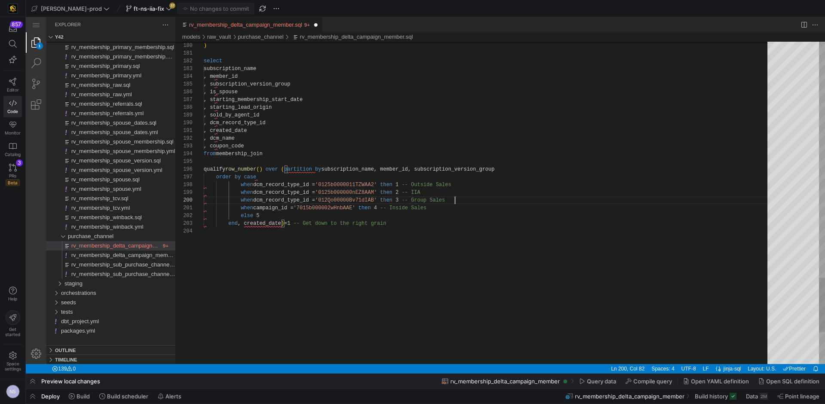
paste textarea "0125b000000nEZ8AAM"
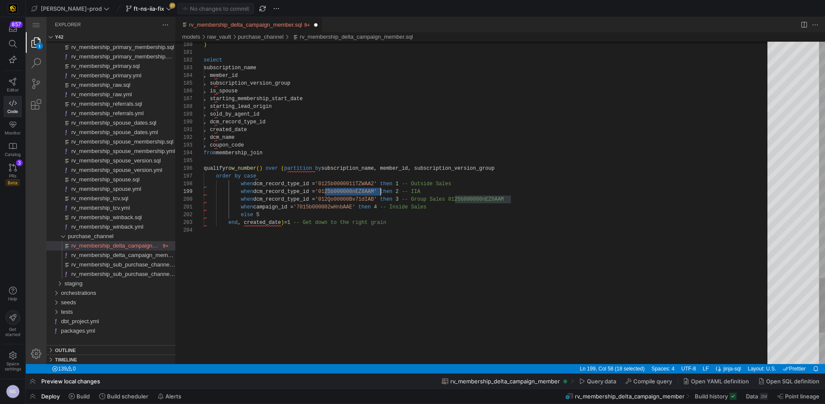
paste textarea "Qo00000Bv71dIAB"
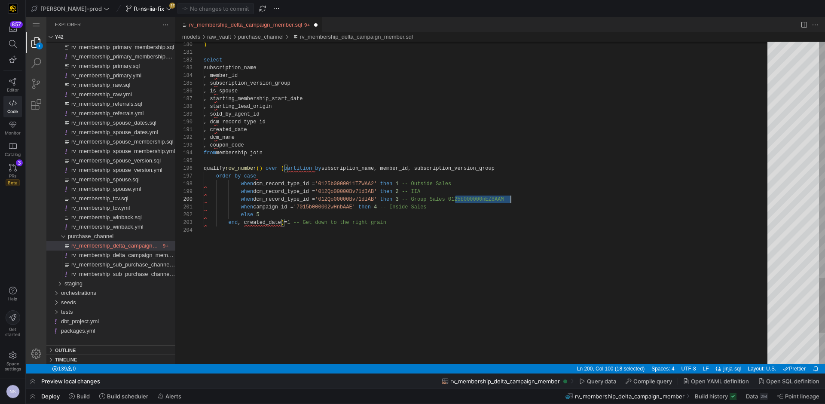
scroll to position [70, 307]
paste textarea "5b000000nEZ8AAM"
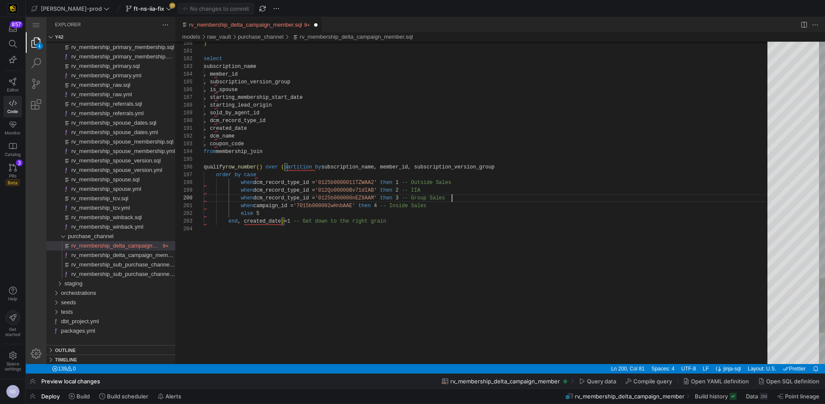
type textarea ", created_date , dcm_name , coupon_code from membership_join qualify row_number…"
click at [178, 9] on span "button" at bounding box center [216, 8] width 76 height 10
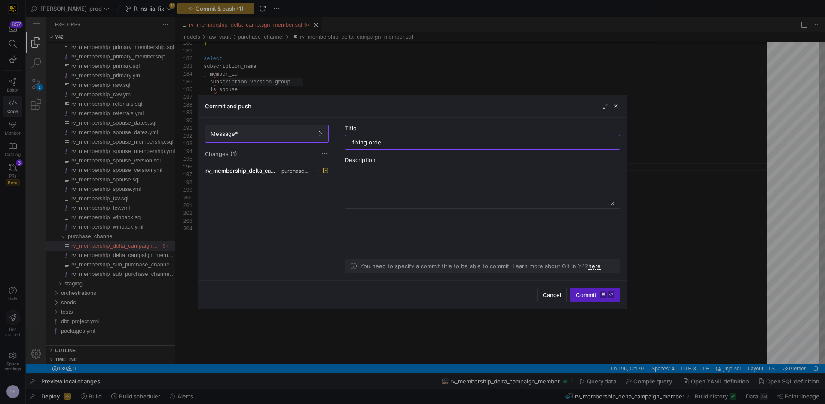
type input "fixing order"
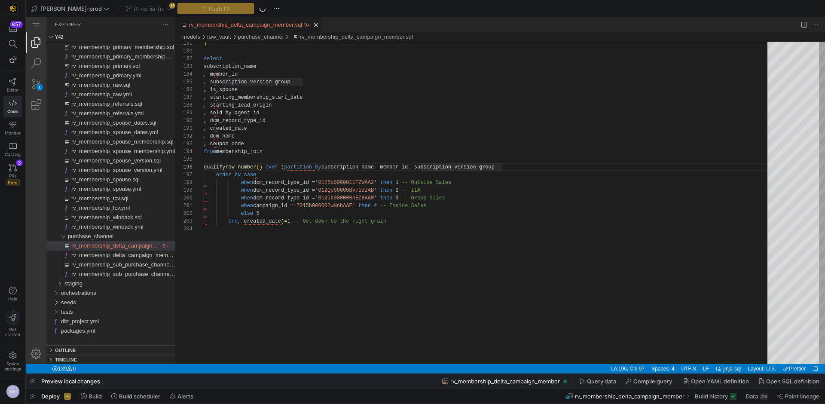
click at [134, 10] on div "ft-ns-iia-fix 37" at bounding box center [149, 8] width 50 height 11
click at [136, 9] on div "ft-ns-iia-fix 37" at bounding box center [149, 8] width 50 height 11
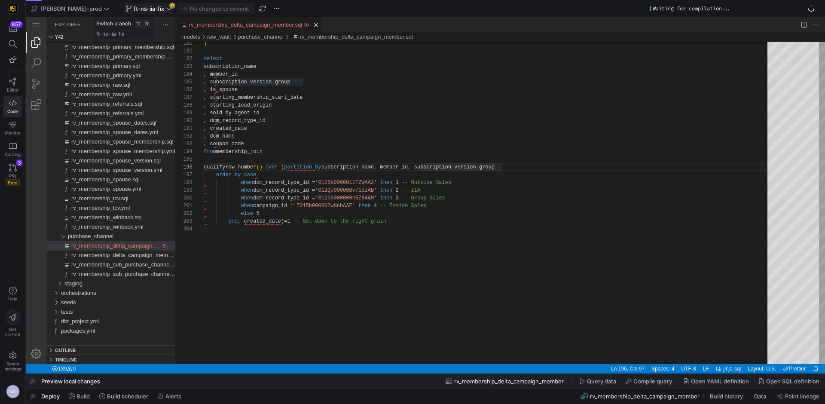
click at [138, 12] on span "ft-ns-iia-fix" at bounding box center [149, 8] width 31 height 7
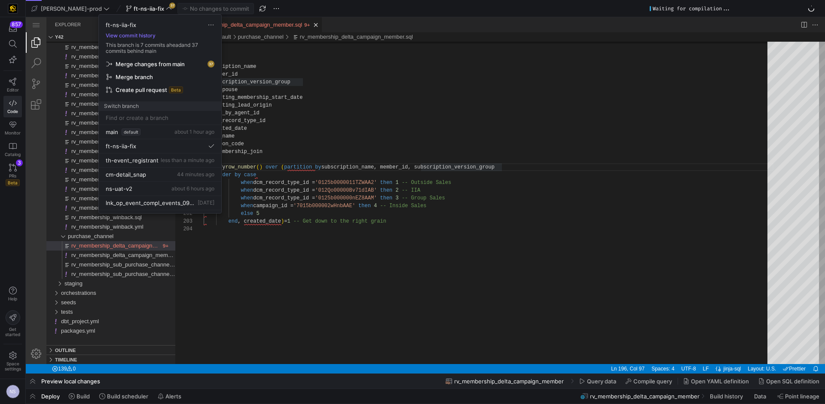
click at [141, 64] on span "Merge changes from main" at bounding box center [150, 64] width 69 height 7
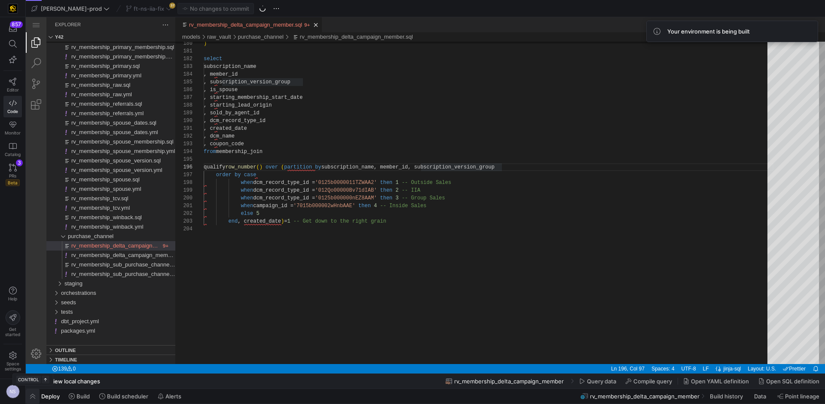
click at [36, 396] on span "button" at bounding box center [33, 396] width 14 height 15
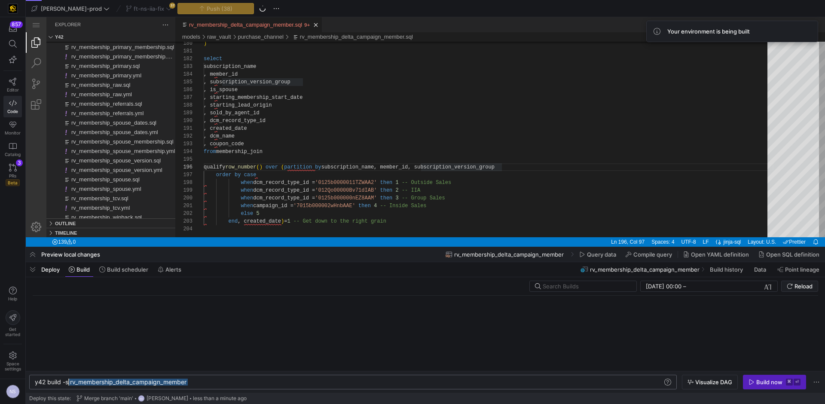
scroll to position [0, 31]
drag, startPoint x: 197, startPoint y: 383, endPoint x: 66, endPoint y: 386, distance: 131.1
click at [66, 385] on div "y42 build -s rv_membership_delta_campaign_member" at bounding box center [349, 382] width 628 height 7
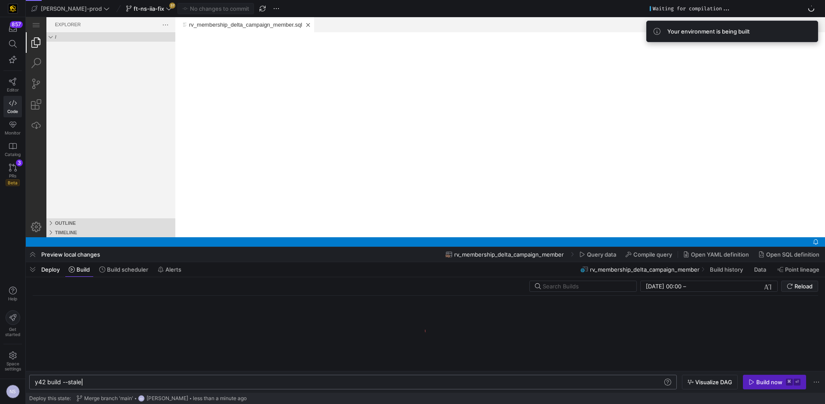
scroll to position [0, 0]
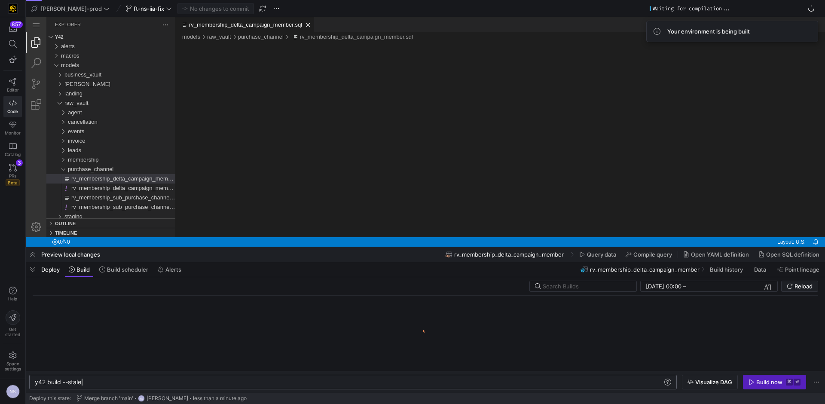
type textarea "y42 build --stale"
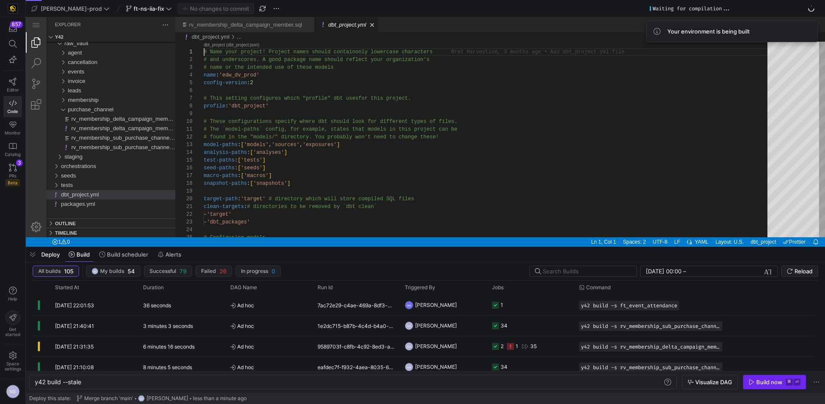
click at [765, 387] on span "button" at bounding box center [774, 382] width 62 height 14
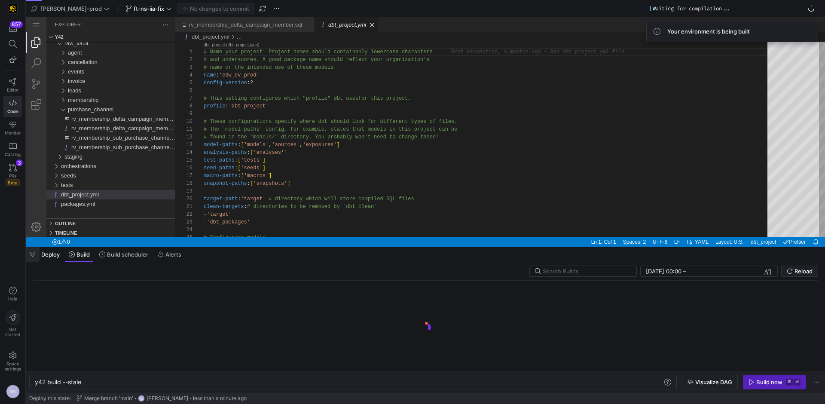
drag, startPoint x: 32, startPoint y: 255, endPoint x: 16, endPoint y: 337, distance: 83.6
click at [32, 255] on span "button" at bounding box center [33, 254] width 14 height 15
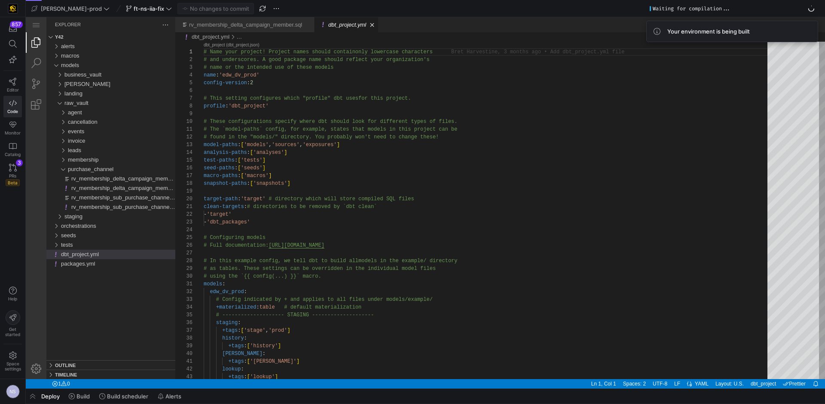
drag, startPoint x: 34, startPoint y: 400, endPoint x: 1, endPoint y: 232, distance: 171.3
click at [34, 398] on span "button" at bounding box center [33, 396] width 14 height 15
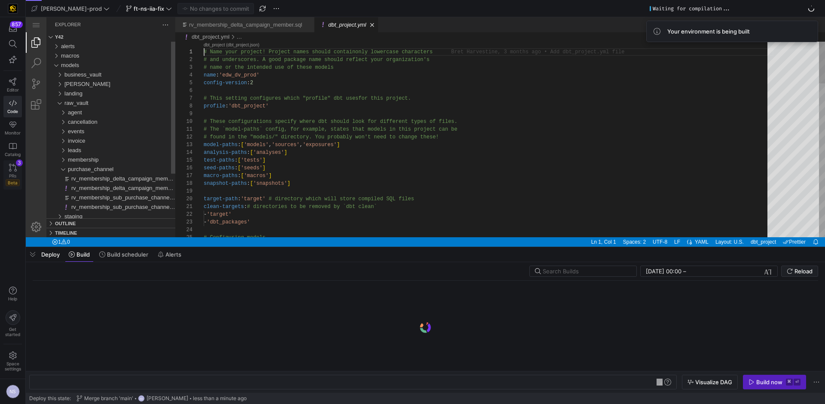
scroll to position [0, 26]
click at [18, 168] on link "PRs Beta 3" at bounding box center [12, 174] width 18 height 29
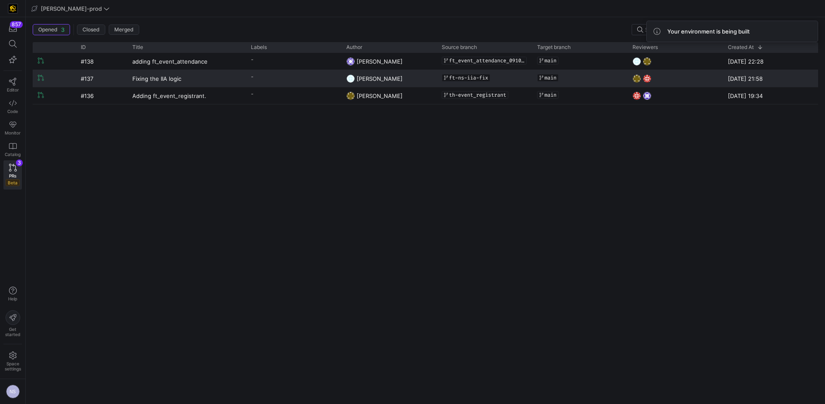
click at [343, 78] on div "[PERSON_NAME]" at bounding box center [388, 78] width 95 height 17
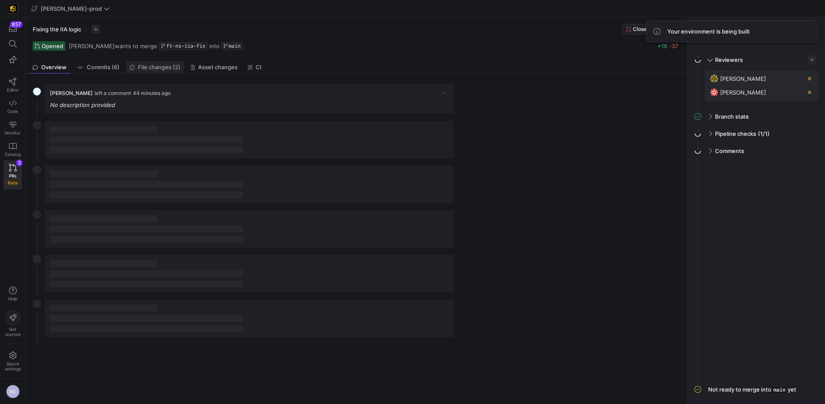
click at [140, 67] on span "File changes (2)" at bounding box center [159, 67] width 43 height 6
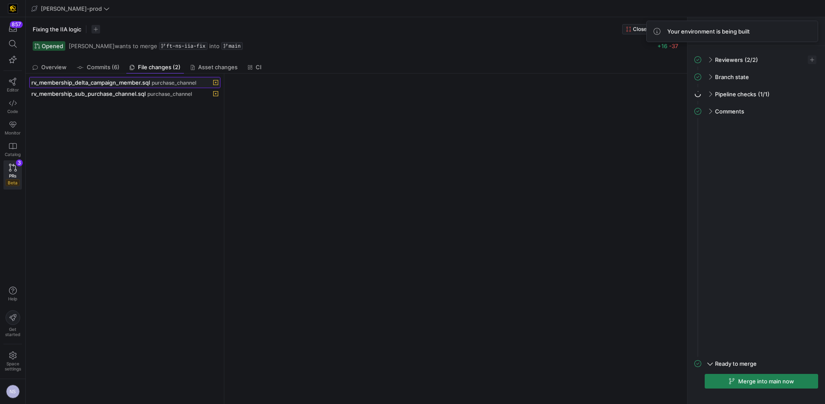
click at [129, 80] on span "rv_membership_delta_campaign_member.sql" at bounding box center [90, 82] width 119 height 7
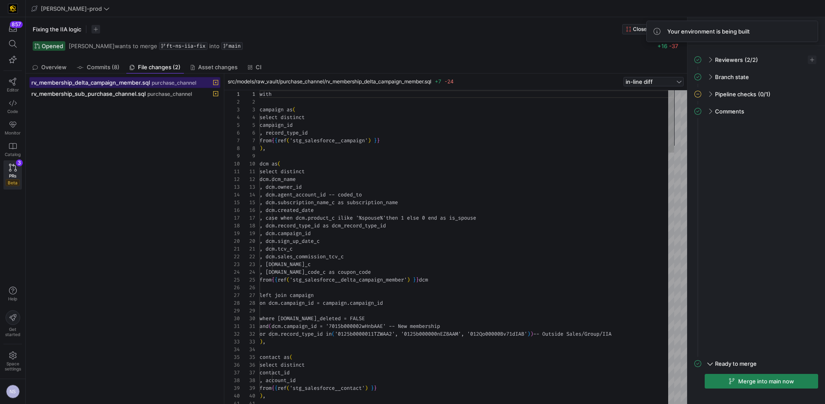
scroll to position [77, 0]
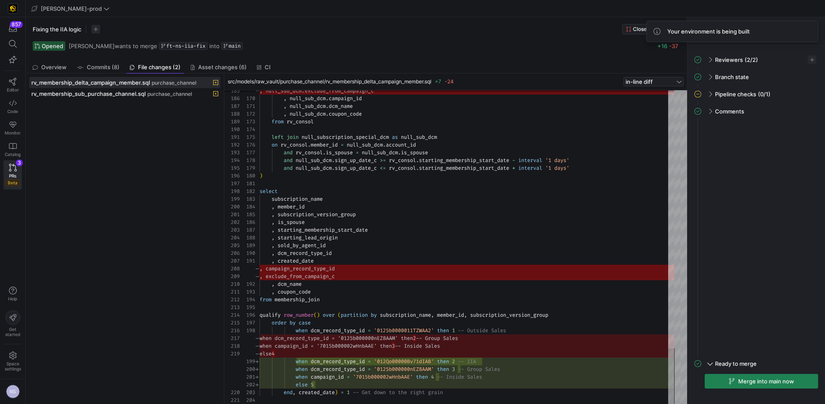
type textarea ", created_date , dcm_name , coupon_code from membership_join qualify row_number…"
click at [114, 95] on span "rv_membership_sub_purchase_channel.sql" at bounding box center [88, 93] width 114 height 7
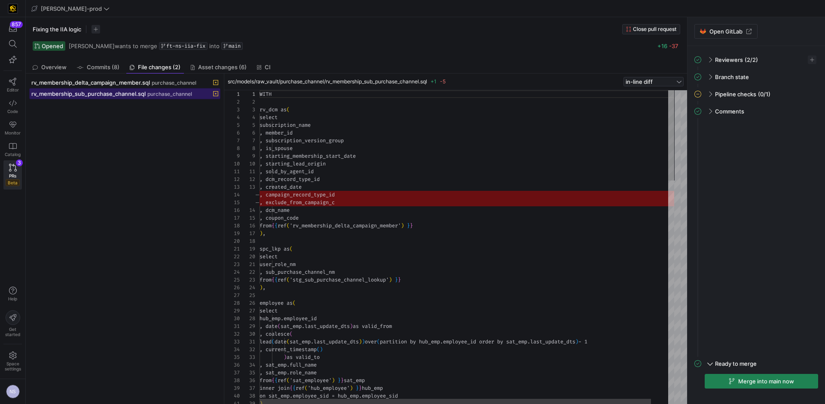
scroll to position [77, 0]
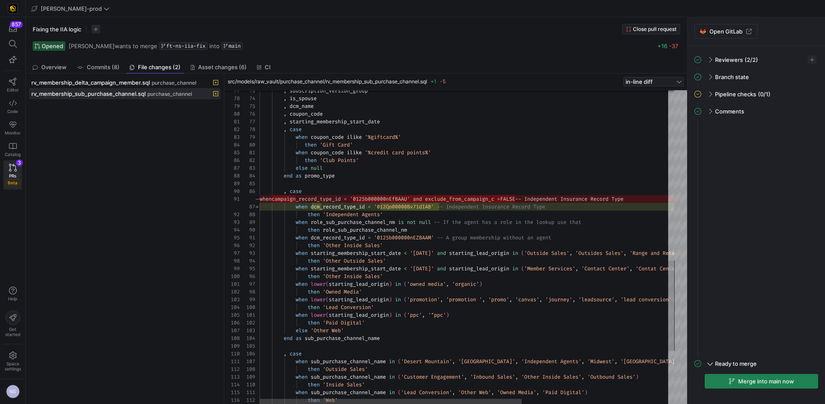
type textarea "when coupon_code ilike '%credit card points%' then 'Club Points' else null end …"
click at [575, 207] on div ", subscription_version_group , is_spouse , dcm_name , coupon_code , starting_me…" at bounding box center [583, 43] width 646 height 1088
click at [352, 199] on div ", subscription_version_group , is_spouse , dcm_name , coupon_code , starting_me…" at bounding box center [583, 44] width 646 height 1088
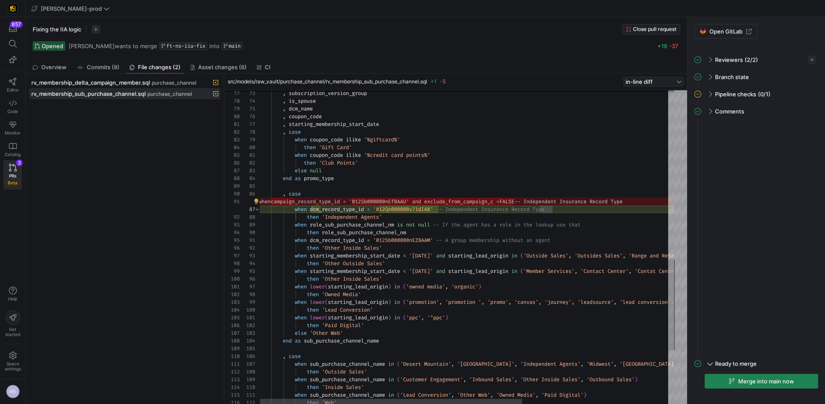
click at [486, 200] on div ", subscription_version_group , is_spouse , dcm_name , coupon_code , starting_me…" at bounding box center [582, 45] width 646 height 1088
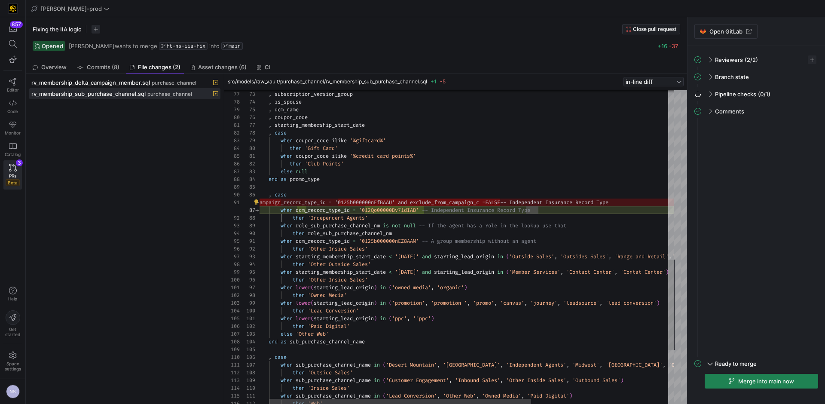
drag, startPoint x: 557, startPoint y: 204, endPoint x: 397, endPoint y: 200, distance: 160.8
click at [554, 204] on div ", subscription_version_group , is_spouse , dcm_name , coupon_code , starting_me…" at bounding box center [568, 46] width 646 height 1088
click at [305, 217] on div ", subscription_version_group , is_spouse , dcm_name , coupon_code , starting_me…" at bounding box center [568, 46] width 646 height 1088
click at [306, 211] on div ", subscription_version_group , is_spouse , dcm_name , coupon_code , starting_me…" at bounding box center [568, 46] width 646 height 1088
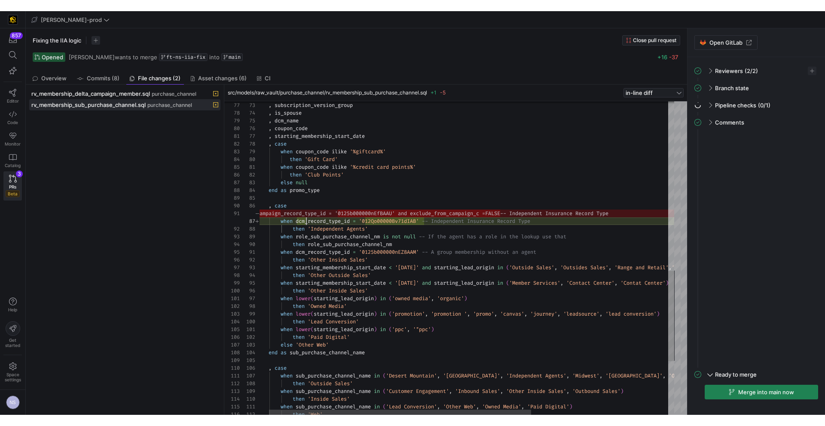
scroll to position [46, 108]
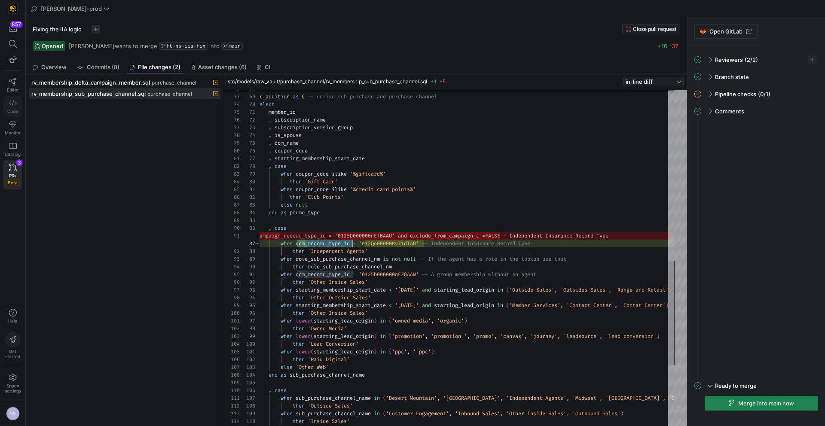
click at [10, 107] on icon at bounding box center [13, 103] width 8 height 8
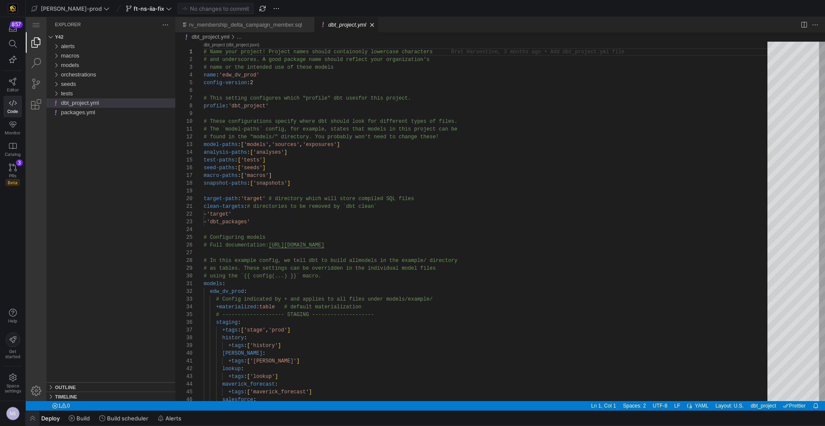
click at [29, 404] on span "button" at bounding box center [33, 418] width 14 height 15
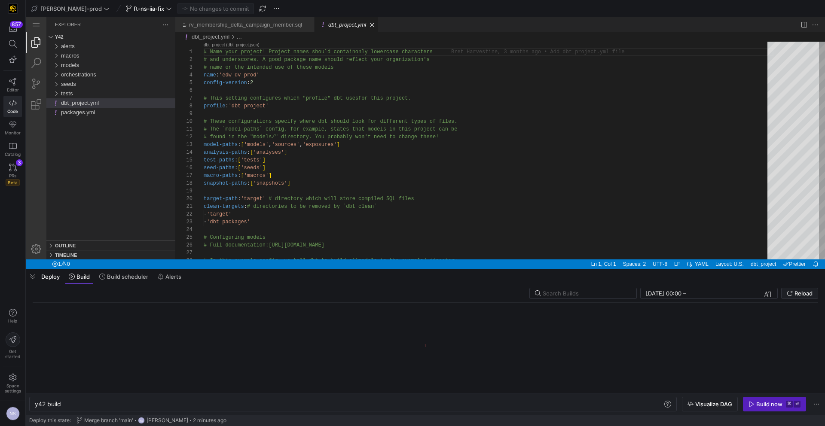
scroll to position [0, 26]
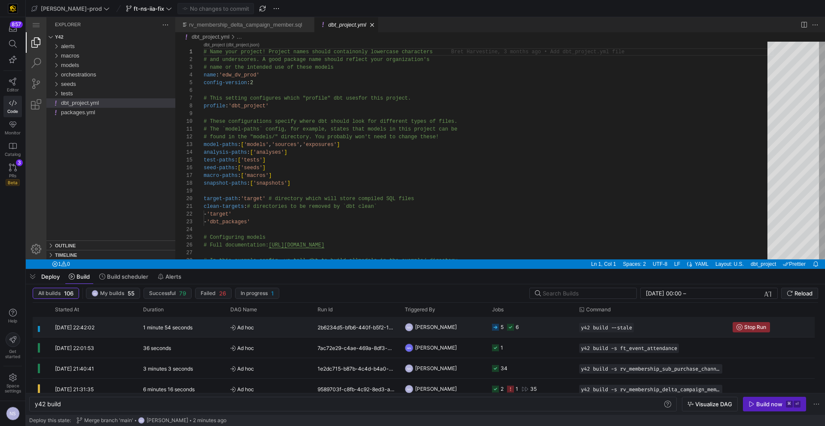
click at [547, 333] on y42-job-status-cell-renderer "5 6" at bounding box center [530, 327] width 77 height 19
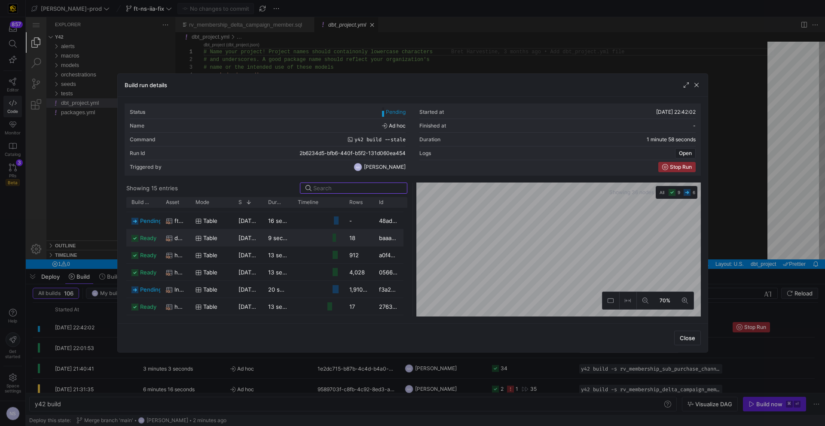
scroll to position [0, 0]
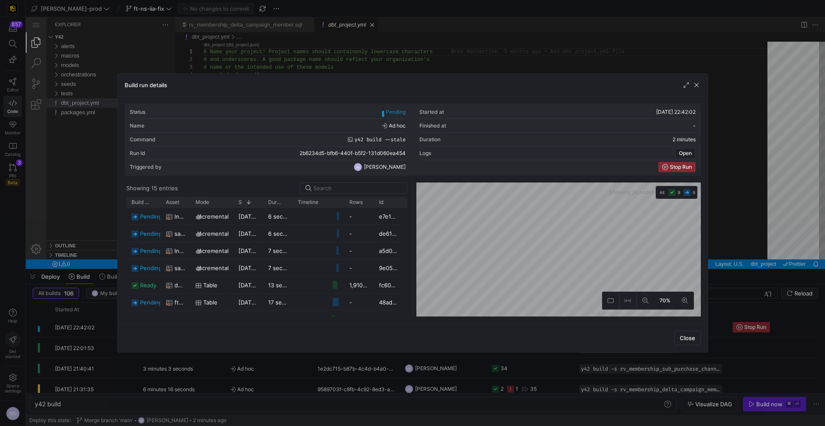
click at [740, 331] on div at bounding box center [412, 213] width 825 height 426
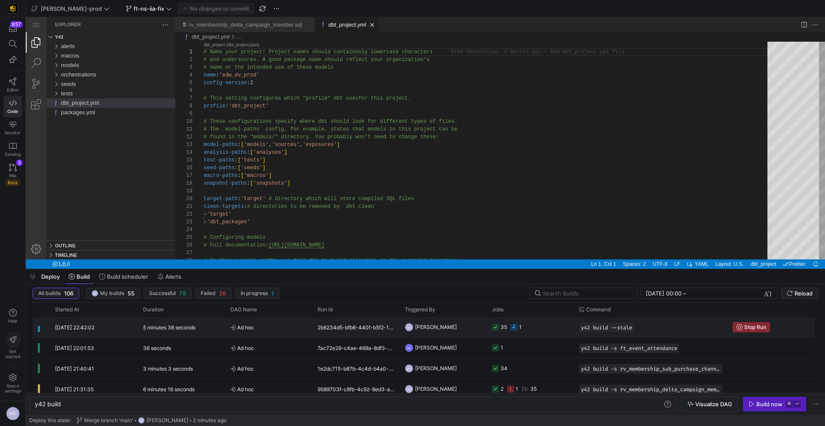
click at [513, 331] on div "1" at bounding box center [516, 327] width 11 height 20
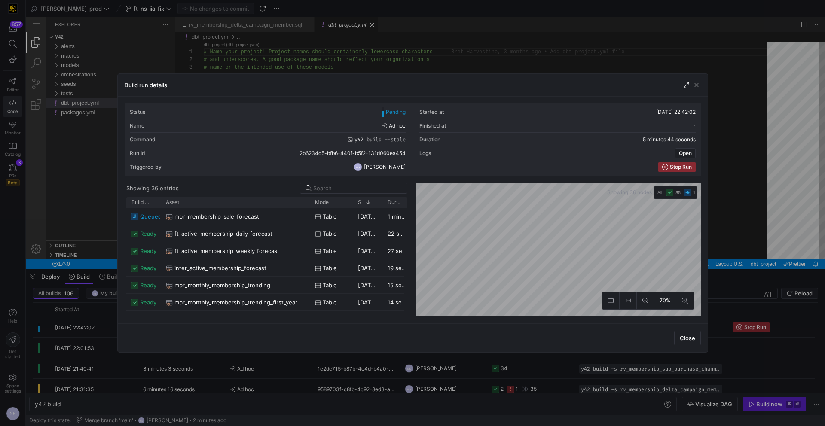
drag, startPoint x: 190, startPoint y: 202, endPoint x: 309, endPoint y: 216, distance: 119.4
click at [309, 216] on div "Build status Asset Mode 1" at bounding box center [266, 256] width 281 height 119
click at [768, 196] on div at bounding box center [412, 213] width 825 height 426
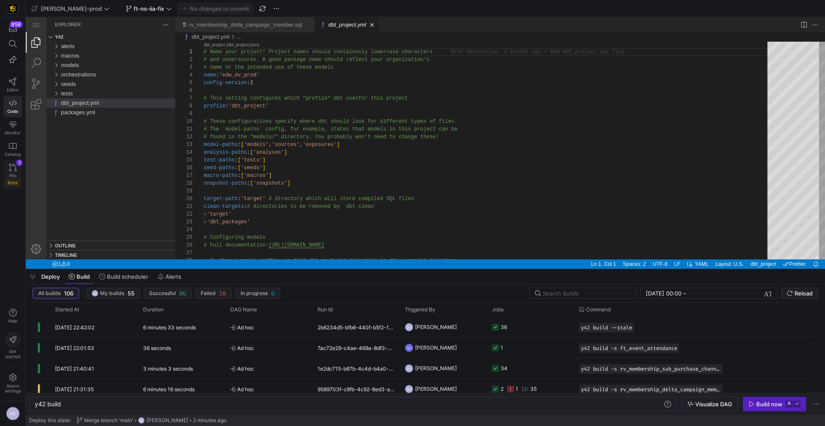
click at [12, 178] on div "PRs Beta" at bounding box center [13, 179] width 14 height 13
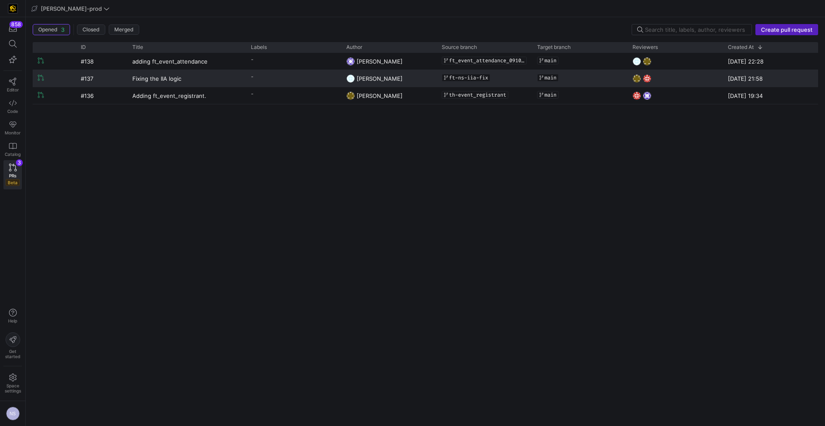
click at [408, 79] on y42-pull-request-list-view-author-cell-renderer "[PERSON_NAME]" at bounding box center [388, 78] width 85 height 16
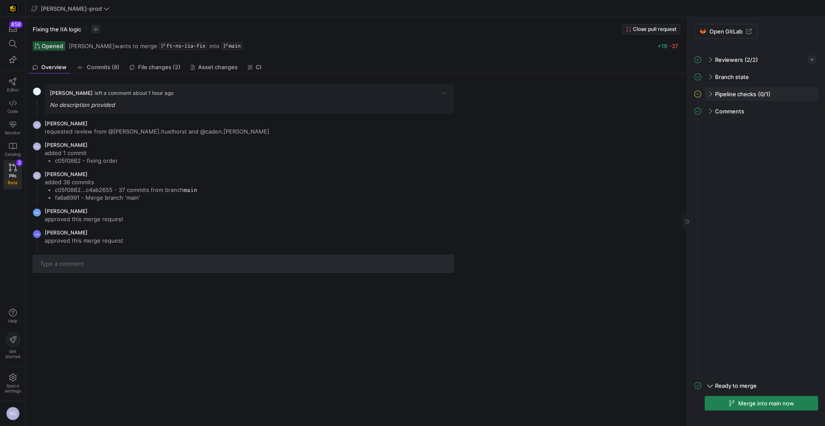
drag, startPoint x: 776, startPoint y: 95, endPoint x: 785, endPoint y: 98, distance: 9.7
click at [776, 94] on div "Pipeline checks (0/1)" at bounding box center [761, 94] width 113 height 14
click at [805, 111] on span "button" at bounding box center [807, 112] width 9 height 9
click at [765, 124] on span "Open" at bounding box center [762, 123] width 15 height 7
